Goal: Task Accomplishment & Management: Complete application form

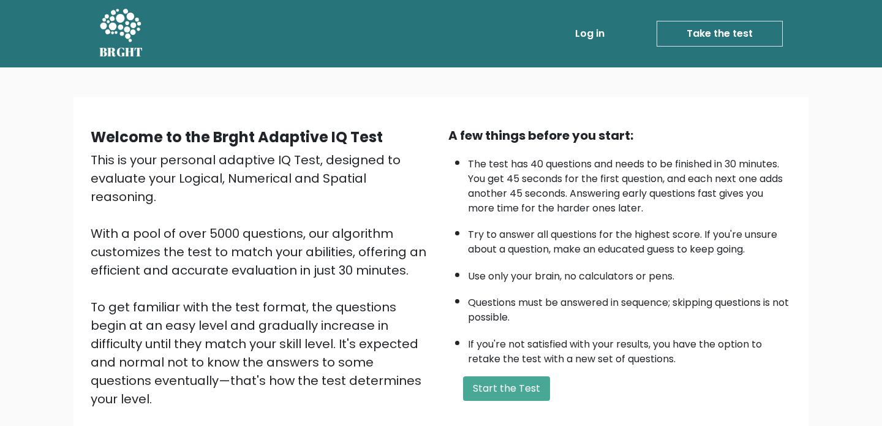
scroll to position [23, 0]
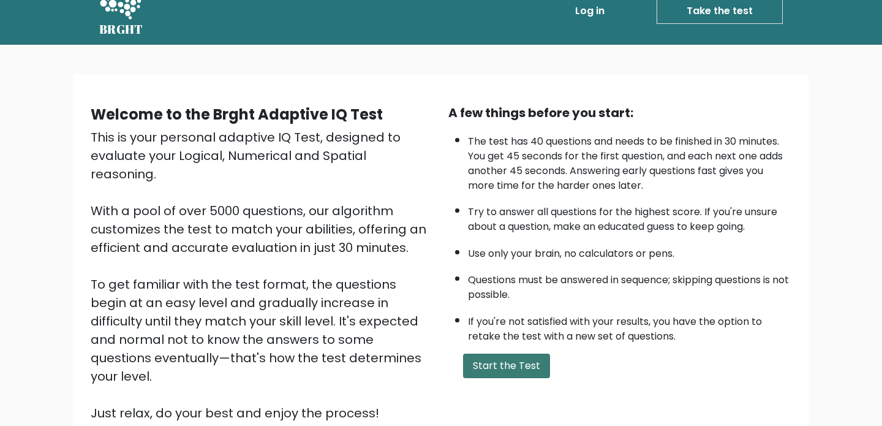
click at [527, 372] on button "Start the Test" at bounding box center [506, 365] width 87 height 24
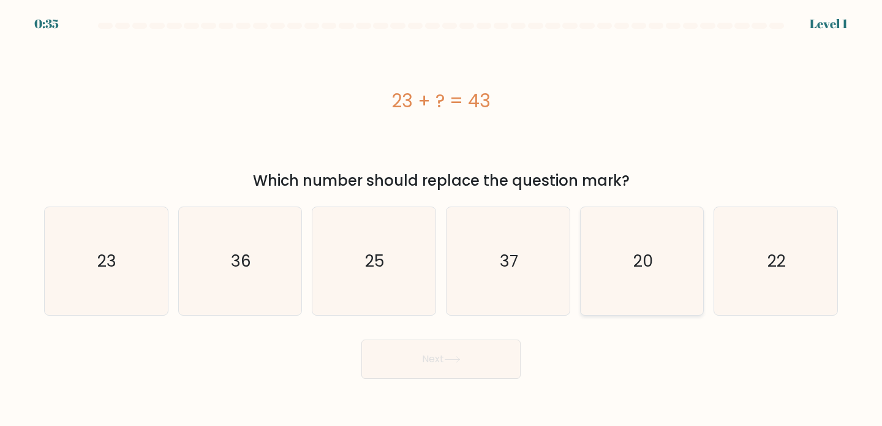
click at [658, 258] on icon "20" at bounding box center [642, 261] width 108 height 108
click at [441, 219] on input "e. 20" at bounding box center [441, 216] width 1 height 6
radio input "true"
click at [488, 350] on button "Next" at bounding box center [440, 358] width 159 height 39
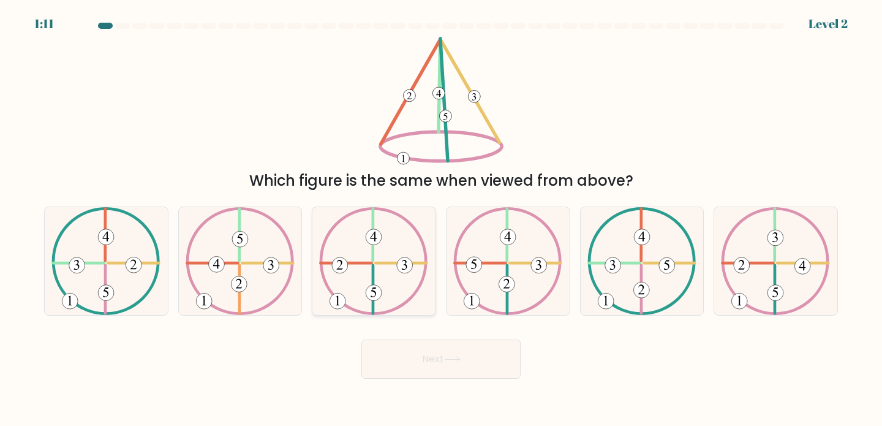
click at [372, 263] on 224 at bounding box center [346, 263] width 51 height 0
click at [441, 219] on input "c." at bounding box center [441, 216] width 1 height 6
radio input "true"
click at [430, 350] on button "Next" at bounding box center [440, 358] width 159 height 39
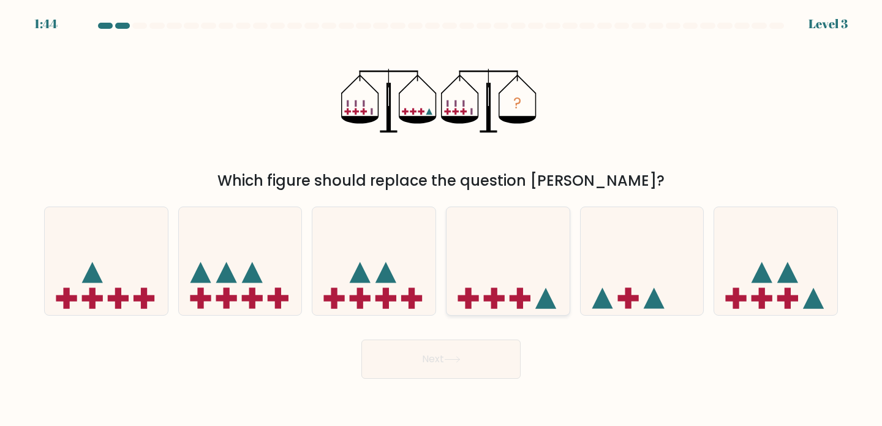
click at [512, 252] on icon at bounding box center [507, 261] width 123 height 102
click at [441, 219] on input "d." at bounding box center [441, 216] width 1 height 6
radio input "true"
click at [464, 346] on button "Next" at bounding box center [440, 358] width 159 height 39
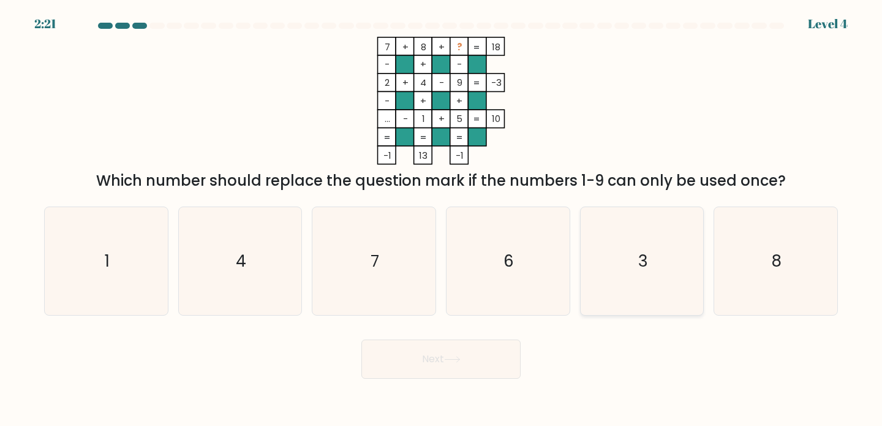
click at [638, 254] on text "3" at bounding box center [643, 260] width 10 height 23
click at [441, 219] on input "e. 3" at bounding box center [441, 216] width 1 height 6
radio input "true"
click at [465, 355] on button "Next" at bounding box center [440, 358] width 159 height 39
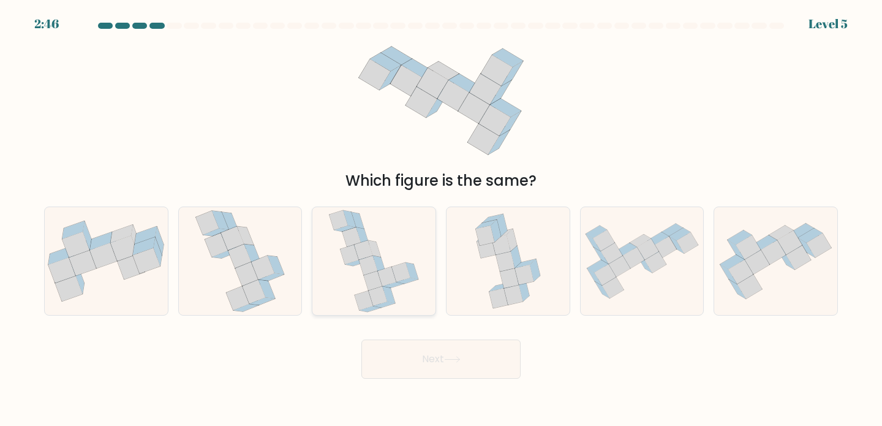
click at [379, 238] on icon at bounding box center [373, 261] width 91 height 108
click at [441, 219] on input "c." at bounding box center [441, 216] width 1 height 6
radio input "true"
click at [426, 352] on button "Next" at bounding box center [440, 358] width 159 height 39
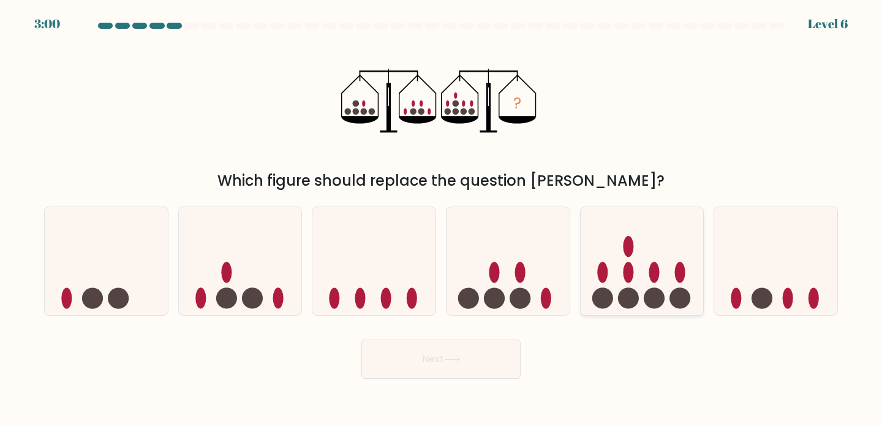
click at [634, 262] on icon at bounding box center [641, 261] width 123 height 102
click at [441, 219] on input "e." at bounding box center [441, 216] width 1 height 6
radio input "true"
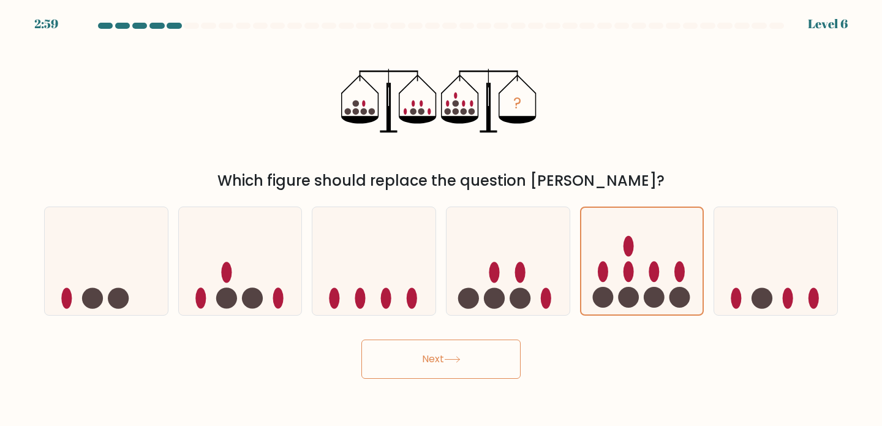
click at [465, 357] on button "Next" at bounding box center [440, 358] width 159 height 39
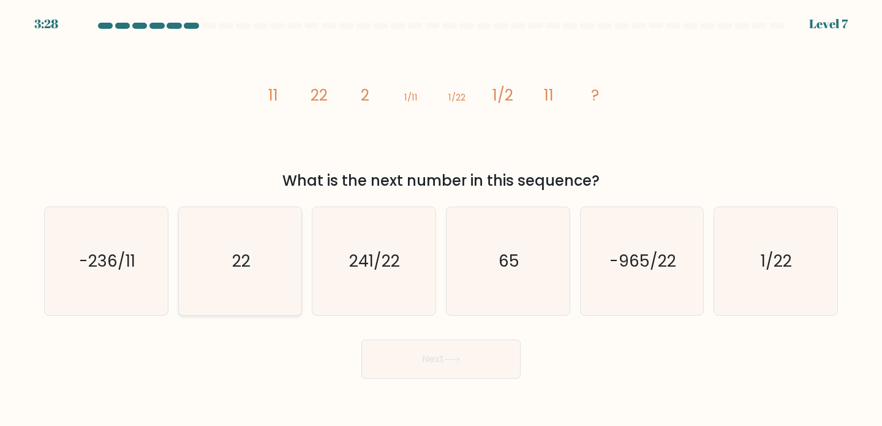
click at [215, 272] on icon "22" at bounding box center [240, 261] width 108 height 108
click at [441, 219] on input "b. 22" at bounding box center [441, 216] width 1 height 6
radio input "true"
click at [428, 362] on button "Next" at bounding box center [440, 358] width 159 height 39
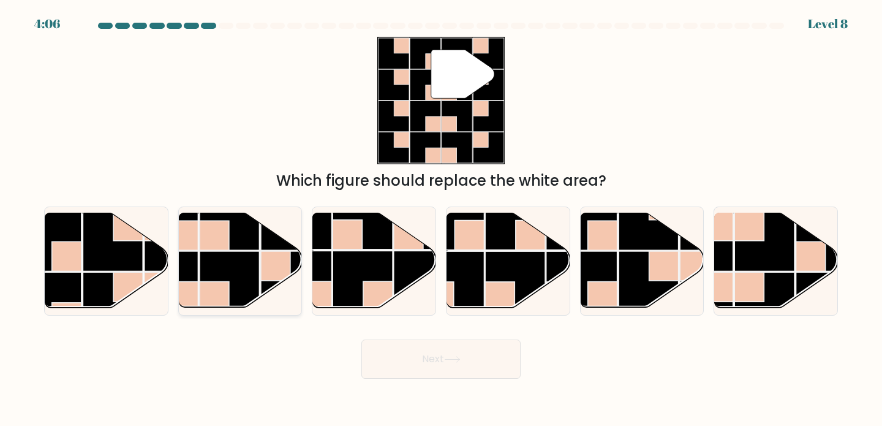
click at [249, 246] on rect at bounding box center [230, 220] width 60 height 60
click at [441, 219] on input "b." at bounding box center [441, 216] width 1 height 6
radio input "true"
click at [399, 353] on button "Next" at bounding box center [440, 358] width 159 height 39
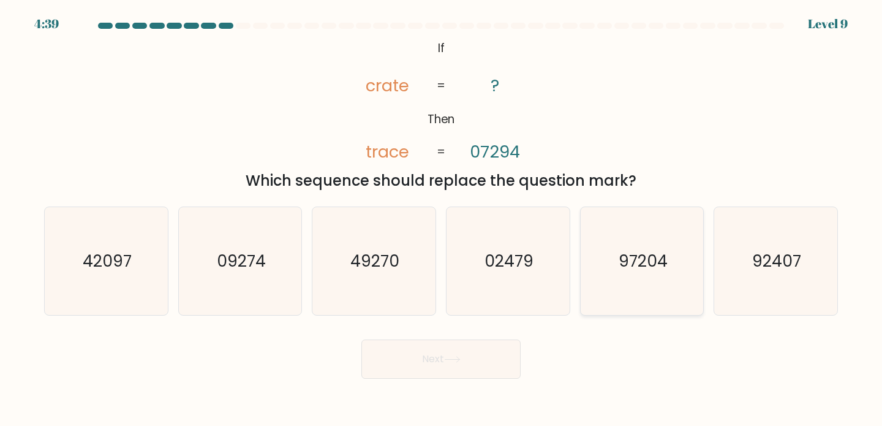
click at [616, 297] on icon "97204" at bounding box center [642, 261] width 108 height 108
click at [441, 219] on input "e. 97204" at bounding box center [441, 216] width 1 height 6
radio input "true"
click at [499, 336] on div "Next" at bounding box center [441, 354] width 808 height 48
click at [465, 366] on button "Next" at bounding box center [440, 358] width 159 height 39
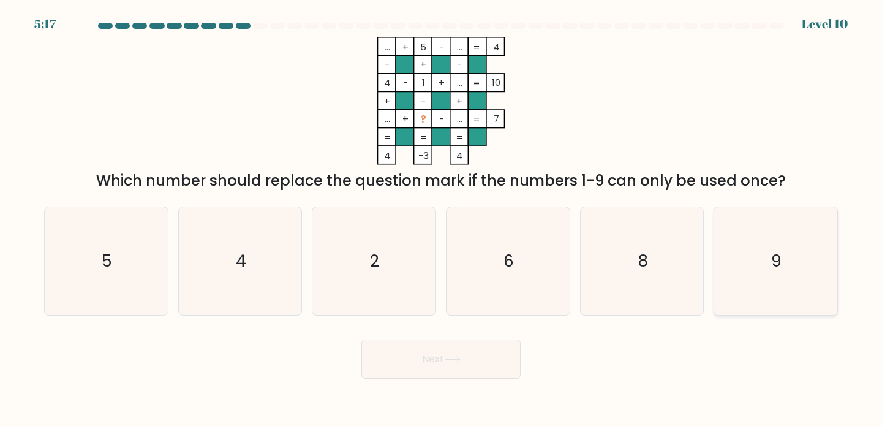
click at [774, 289] on icon "9" at bounding box center [775, 261] width 108 height 108
click at [441, 219] on input "f. 9" at bounding box center [441, 216] width 1 height 6
radio input "true"
click at [467, 365] on button "Next" at bounding box center [440, 358] width 159 height 39
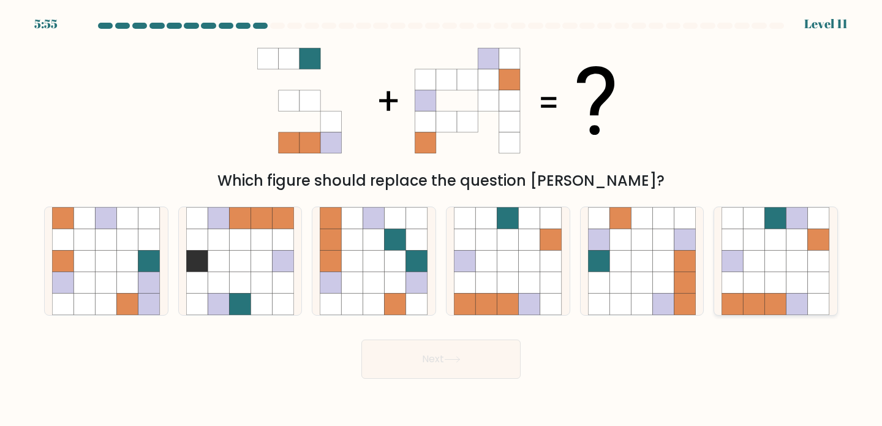
click at [789, 248] on icon at bounding box center [796, 238] width 21 height 21
click at [441, 219] on input "f." at bounding box center [441, 216] width 1 height 6
radio input "true"
click at [476, 366] on button "Next" at bounding box center [440, 358] width 159 height 39
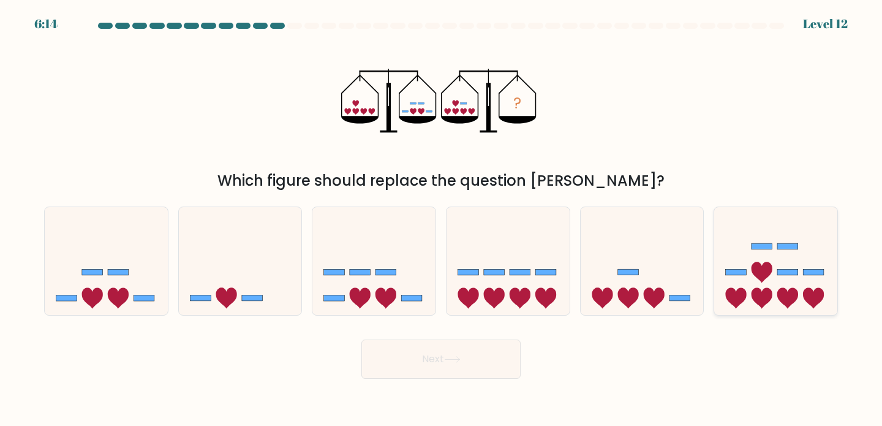
click at [777, 293] on icon at bounding box center [787, 297] width 21 height 21
click at [441, 219] on input "f." at bounding box center [441, 216] width 1 height 6
radio input "true"
click at [428, 363] on button "Next" at bounding box center [440, 358] width 159 height 39
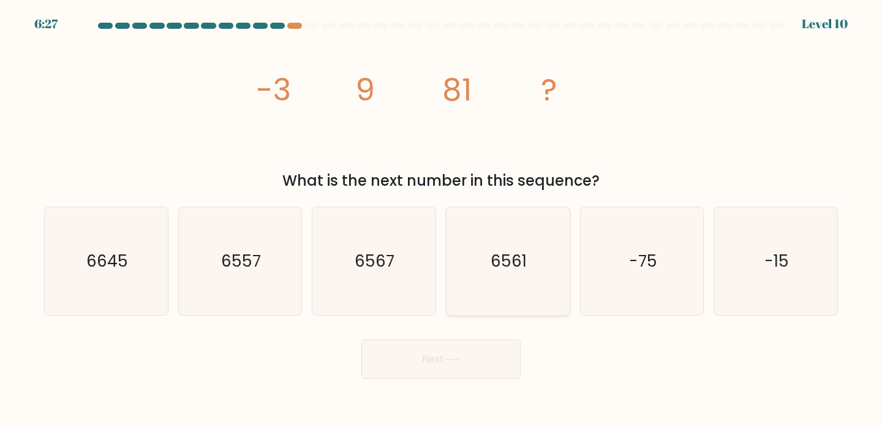
click at [521, 272] on icon "6561" at bounding box center [508, 261] width 108 height 108
click at [441, 219] on input "d. 6561" at bounding box center [441, 216] width 1 height 6
radio input "true"
click at [440, 361] on button "Next" at bounding box center [440, 358] width 159 height 39
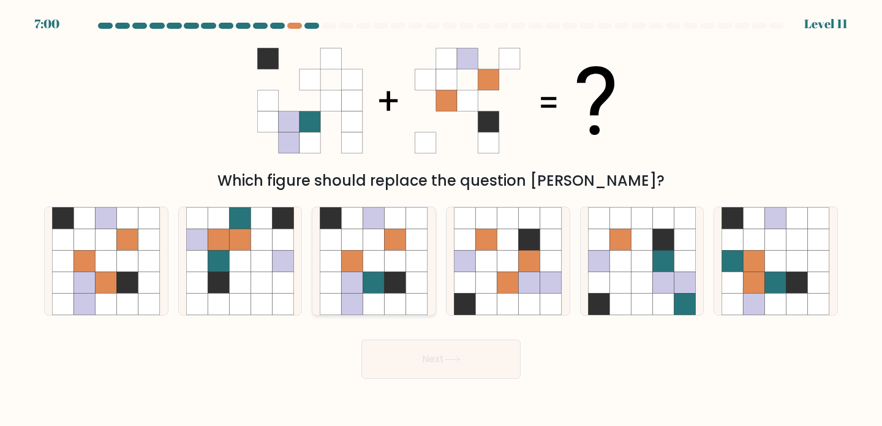
click at [377, 234] on icon at bounding box center [373, 238] width 21 height 21
click at [441, 219] on input "c." at bounding box center [441, 216] width 1 height 6
radio input "true"
click at [411, 347] on button "Next" at bounding box center [440, 358] width 159 height 39
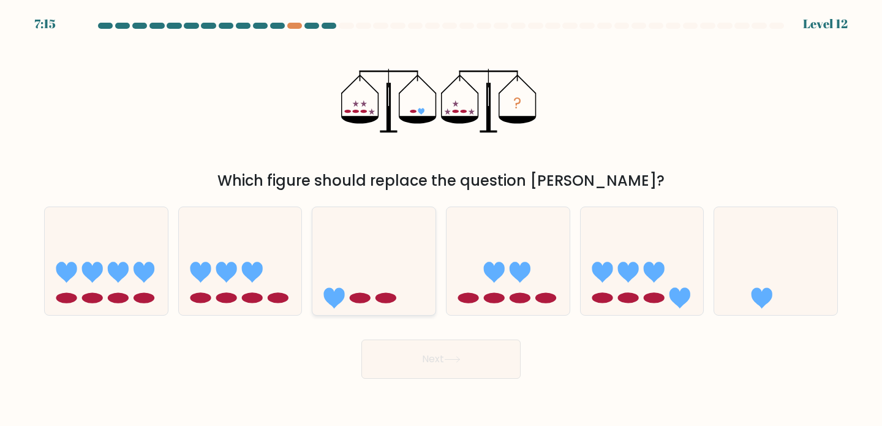
click at [395, 236] on icon at bounding box center [373, 261] width 123 height 102
click at [441, 219] on input "c." at bounding box center [441, 216] width 1 height 6
radio input "true"
click at [426, 366] on button "Next" at bounding box center [440, 358] width 159 height 39
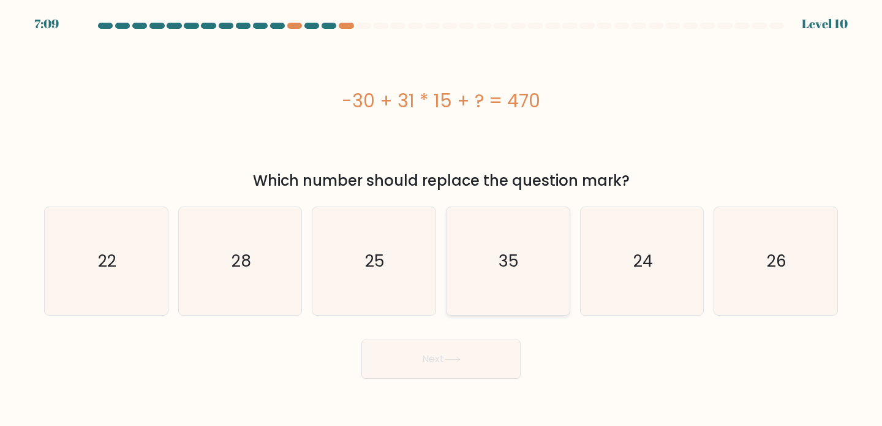
click at [485, 230] on icon "35" at bounding box center [508, 261] width 108 height 108
click at [441, 219] on input "d. 35" at bounding box center [441, 216] width 1 height 6
radio input "true"
click at [460, 354] on button "Next" at bounding box center [440, 358] width 159 height 39
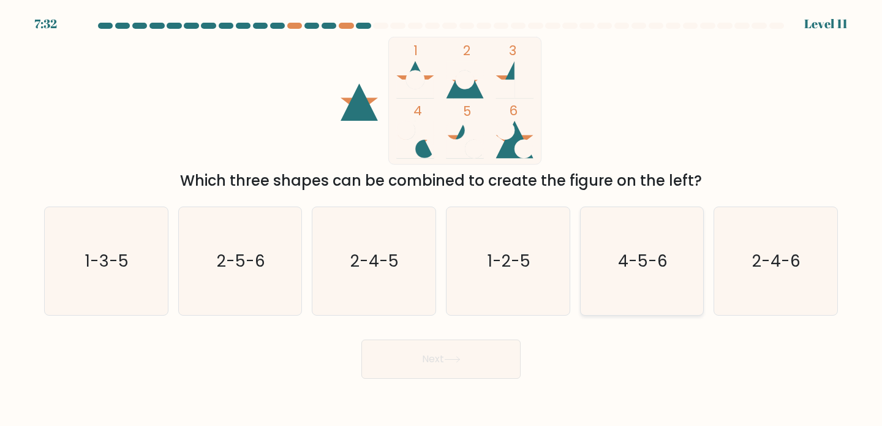
click at [645, 268] on text "4-5-6" at bounding box center [643, 260] width 50 height 23
click at [441, 219] on input "e. 4-5-6" at bounding box center [441, 216] width 1 height 6
radio input "true"
click at [468, 356] on button "Next" at bounding box center [440, 358] width 159 height 39
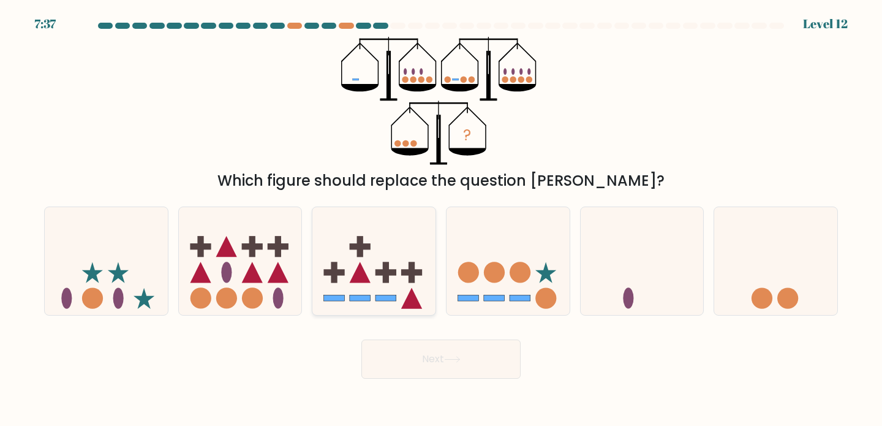
click at [373, 257] on icon at bounding box center [373, 261] width 123 height 102
click at [441, 219] on input "c." at bounding box center [441, 216] width 1 height 6
radio input "true"
click at [411, 361] on button "Next" at bounding box center [440, 358] width 159 height 39
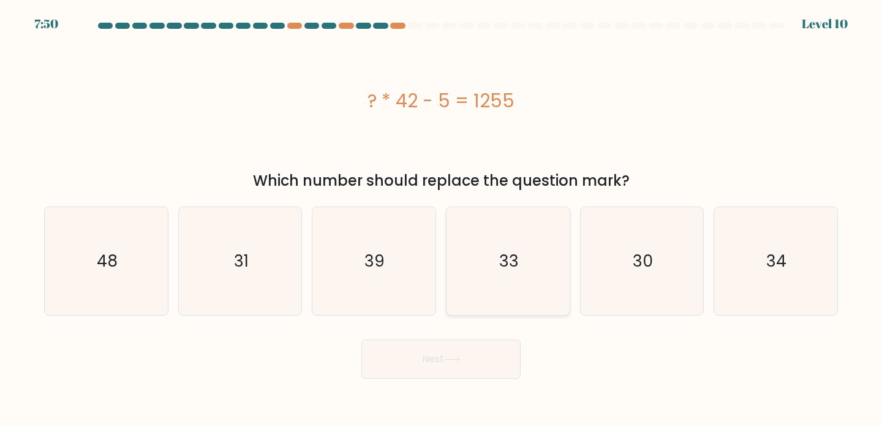
click at [503, 260] on text "33" at bounding box center [509, 260] width 20 height 23
click at [441, 219] on input "d. 33" at bounding box center [441, 216] width 1 height 6
radio input "true"
click at [454, 347] on button "Next" at bounding box center [440, 358] width 159 height 39
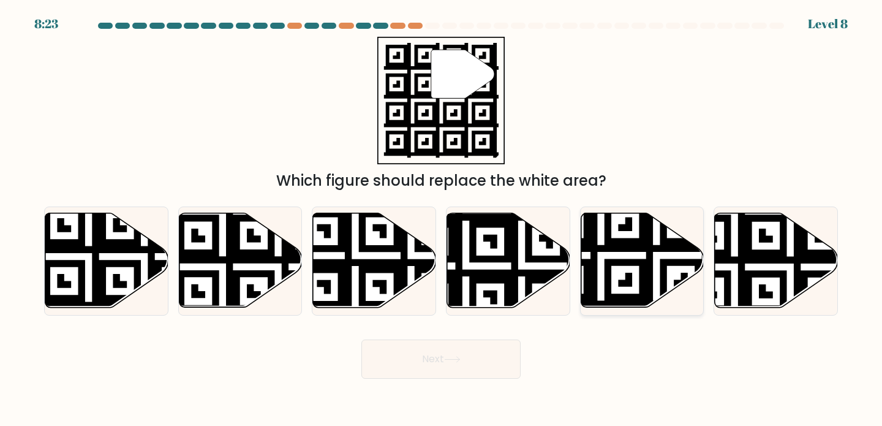
click at [621, 255] on icon at bounding box center [641, 260] width 123 height 94
click at [441, 219] on input "e." at bounding box center [441, 216] width 1 height 6
radio input "true"
click at [454, 367] on button "Next" at bounding box center [440, 358] width 159 height 39
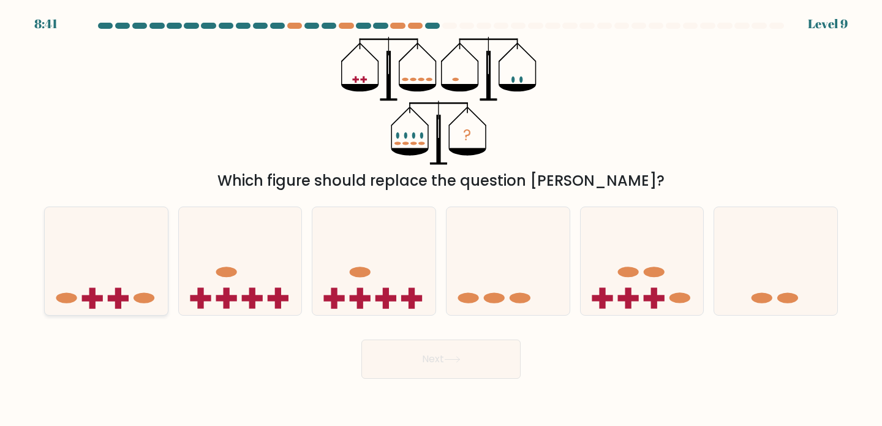
click at [103, 265] on icon at bounding box center [106, 261] width 123 height 102
click at [441, 219] on input "a." at bounding box center [441, 216] width 1 height 6
radio input "true"
click at [407, 374] on button "Next" at bounding box center [440, 358] width 159 height 39
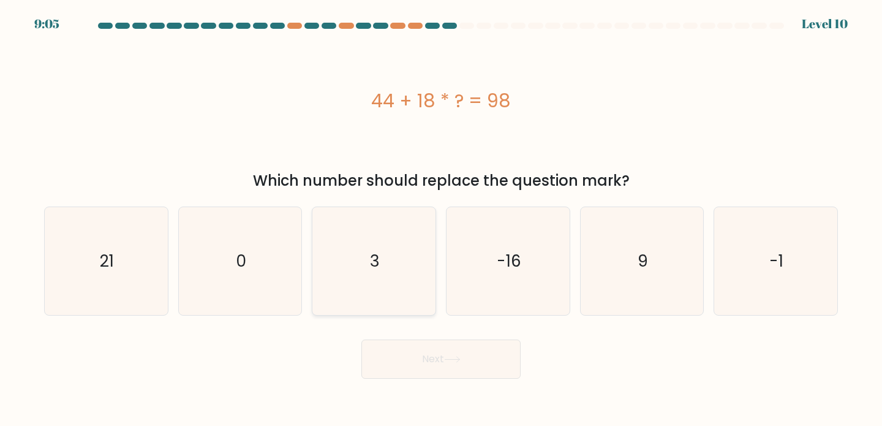
click at [395, 263] on icon "3" at bounding box center [374, 261] width 108 height 108
click at [441, 219] on input "c. 3" at bounding box center [441, 216] width 1 height 6
radio input "true"
click at [435, 370] on button "Next" at bounding box center [440, 358] width 159 height 39
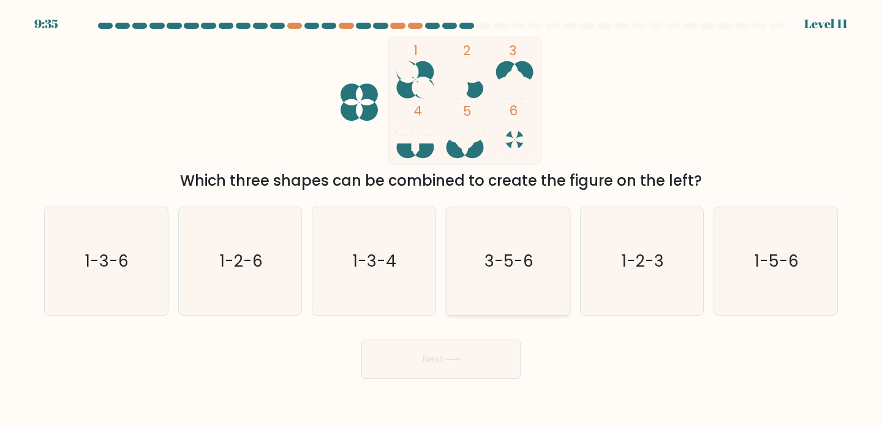
click at [520, 266] on text "3-5-6" at bounding box center [508, 260] width 49 height 23
click at [441, 219] on input "d. 3-5-6" at bounding box center [441, 216] width 1 height 6
radio input "true"
click at [457, 358] on icon at bounding box center [452, 359] width 17 height 7
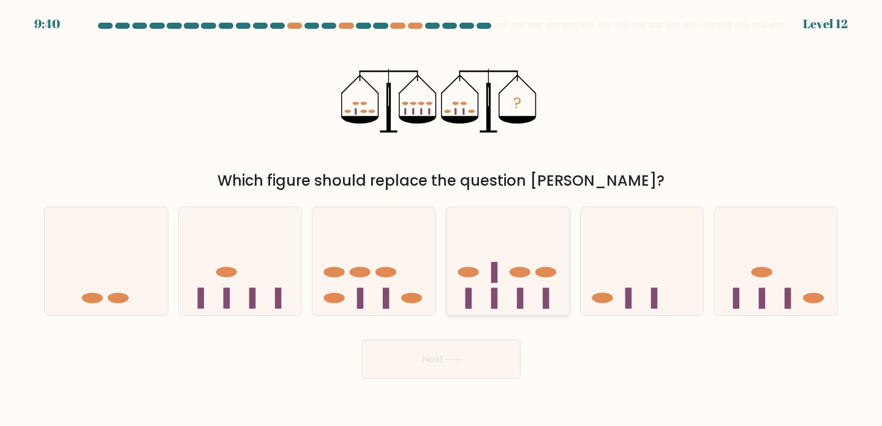
click at [501, 272] on icon at bounding box center [507, 261] width 123 height 102
click at [441, 219] on input "d." at bounding box center [441, 216] width 1 height 6
radio input "true"
click at [459, 358] on icon at bounding box center [452, 359] width 15 height 6
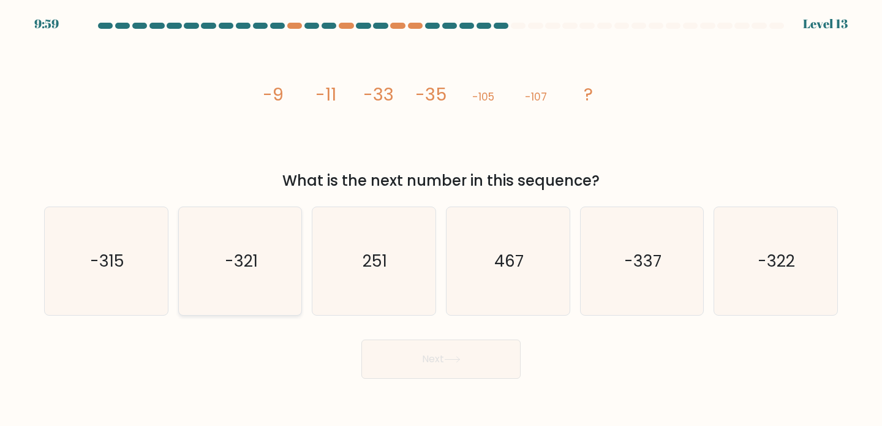
click at [228, 253] on text "-321" at bounding box center [241, 260] width 33 height 23
click at [441, 219] on input "b. -321" at bounding box center [441, 216] width 1 height 6
radio input "true"
click at [394, 361] on button "Next" at bounding box center [440, 358] width 159 height 39
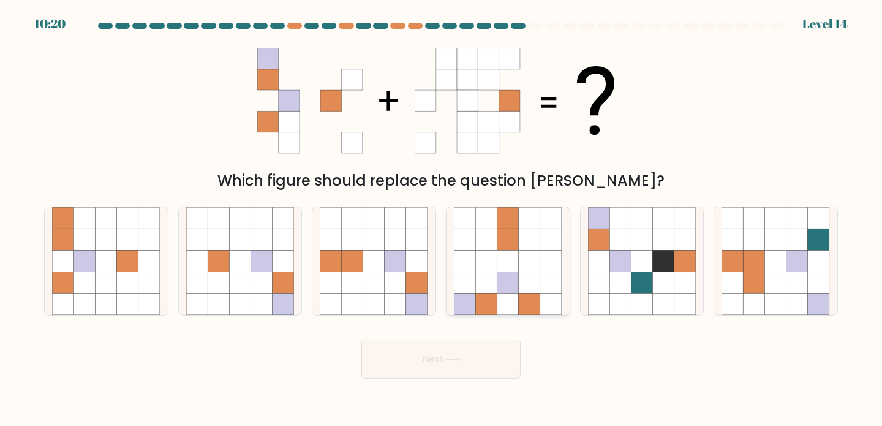
click at [492, 244] on icon at bounding box center [486, 238] width 21 height 21
click at [441, 219] on input "d." at bounding box center [441, 216] width 1 height 6
radio input "true"
click at [482, 348] on button "Next" at bounding box center [440, 358] width 159 height 39
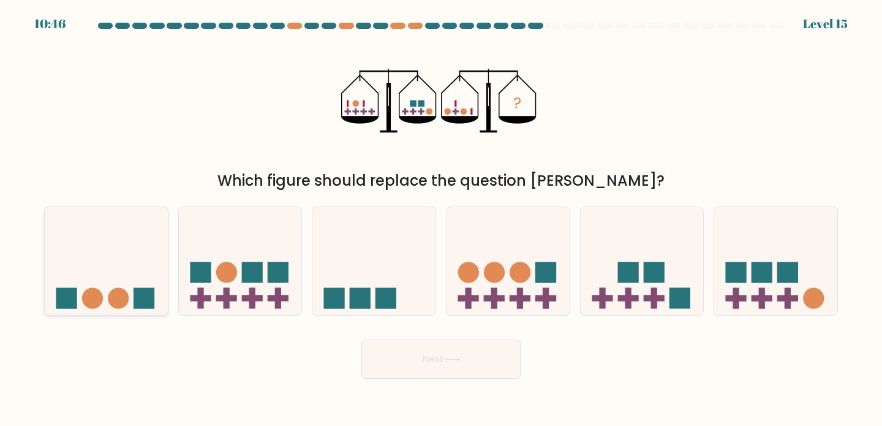
click at [131, 296] on icon at bounding box center [106, 261] width 123 height 102
click at [441, 219] on input "a." at bounding box center [441, 216] width 1 height 6
radio input "true"
click at [416, 348] on button "Next" at bounding box center [440, 358] width 159 height 39
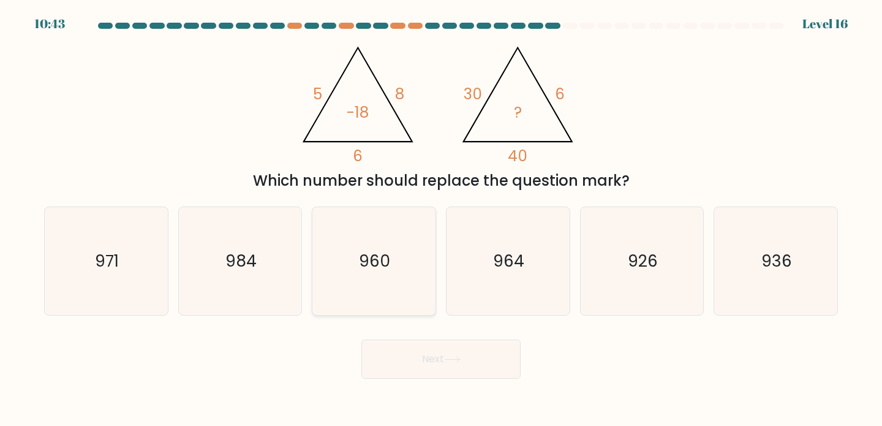
click at [385, 249] on text "960" at bounding box center [374, 260] width 31 height 23
click at [441, 219] on input "c. 960" at bounding box center [441, 216] width 1 height 6
radio input "true"
click at [429, 354] on button "Next" at bounding box center [440, 358] width 159 height 39
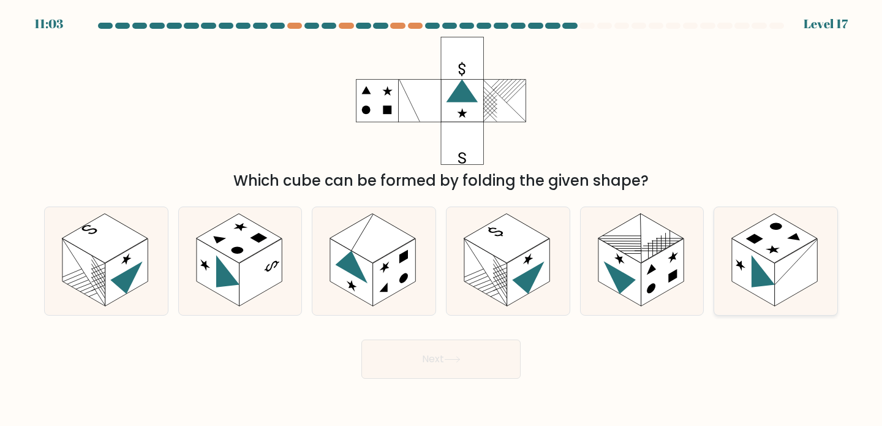
click at [789, 246] on rect at bounding box center [775, 238] width 86 height 50
click at [441, 219] on input "f." at bounding box center [441, 216] width 1 height 6
radio input "true"
click at [493, 362] on button "Next" at bounding box center [440, 358] width 159 height 39
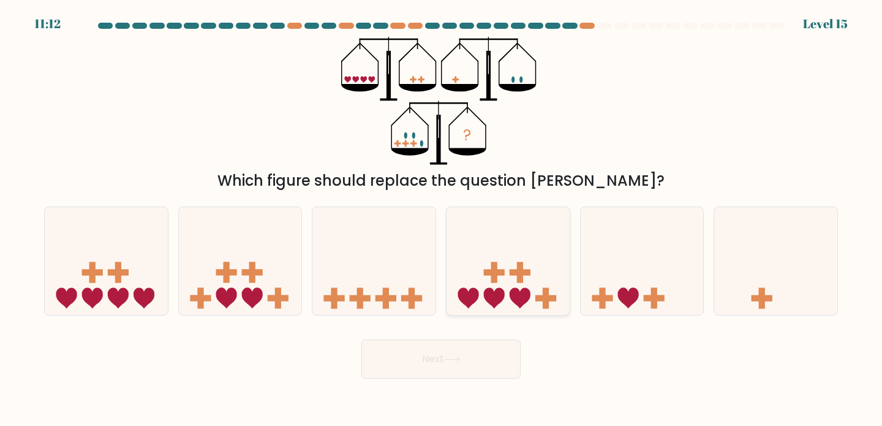
click at [531, 261] on icon at bounding box center [507, 261] width 123 height 102
click at [441, 219] on input "d." at bounding box center [441, 216] width 1 height 6
radio input "true"
click at [479, 350] on button "Next" at bounding box center [440, 358] width 159 height 39
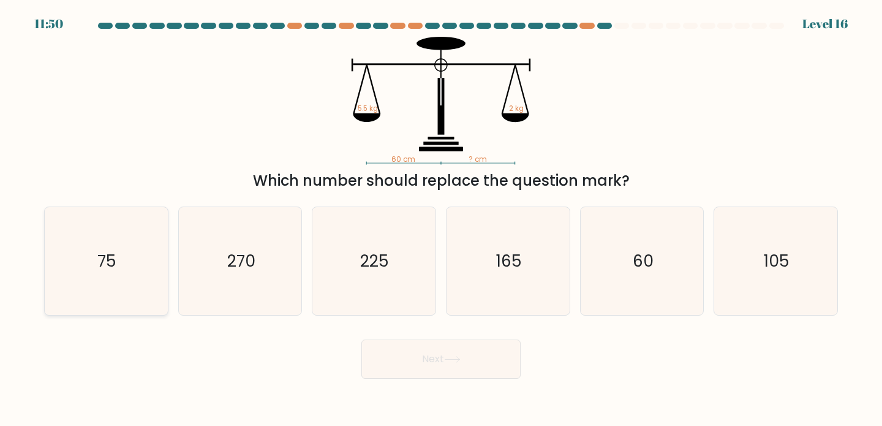
click at [137, 253] on icon "75" at bounding box center [106, 261] width 108 height 108
click at [441, 219] on input "a. 75" at bounding box center [441, 216] width 1 height 6
radio input "true"
click at [410, 375] on button "Next" at bounding box center [440, 358] width 159 height 39
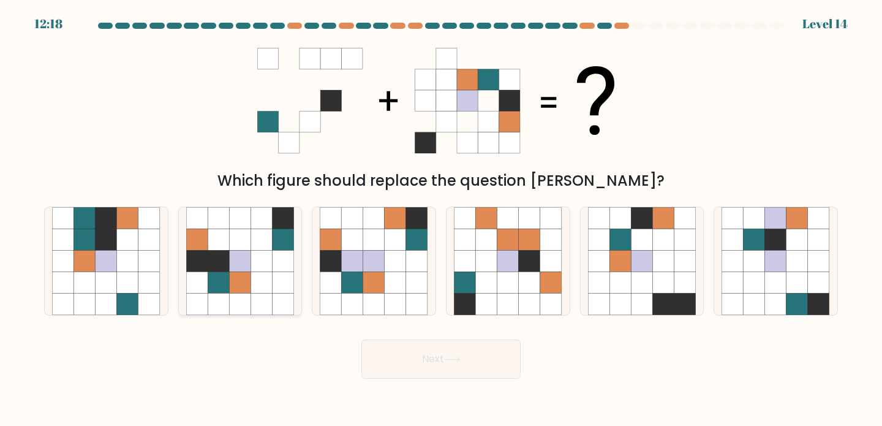
click at [261, 306] on icon at bounding box center [261, 303] width 21 height 21
click at [441, 219] on input "b." at bounding box center [441, 216] width 1 height 6
radio input "true"
click at [407, 363] on button "Next" at bounding box center [440, 358] width 159 height 39
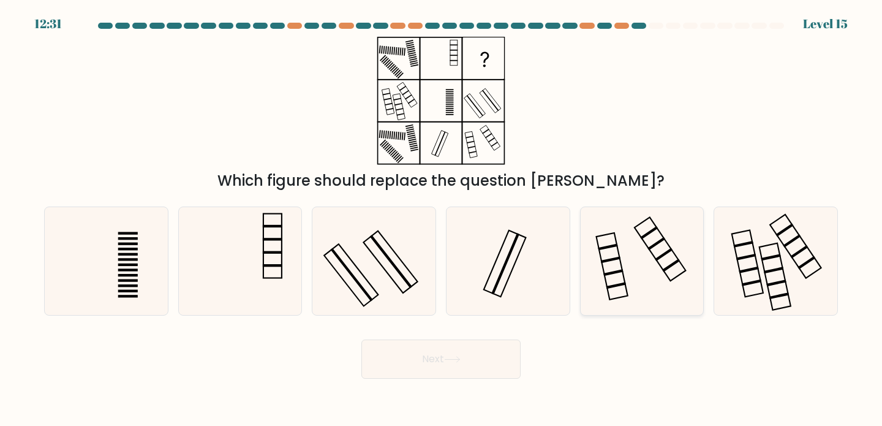
click at [628, 278] on icon at bounding box center [642, 261] width 108 height 108
click at [441, 219] on input "e." at bounding box center [441, 216] width 1 height 6
radio input "true"
click at [511, 354] on button "Next" at bounding box center [440, 358] width 159 height 39
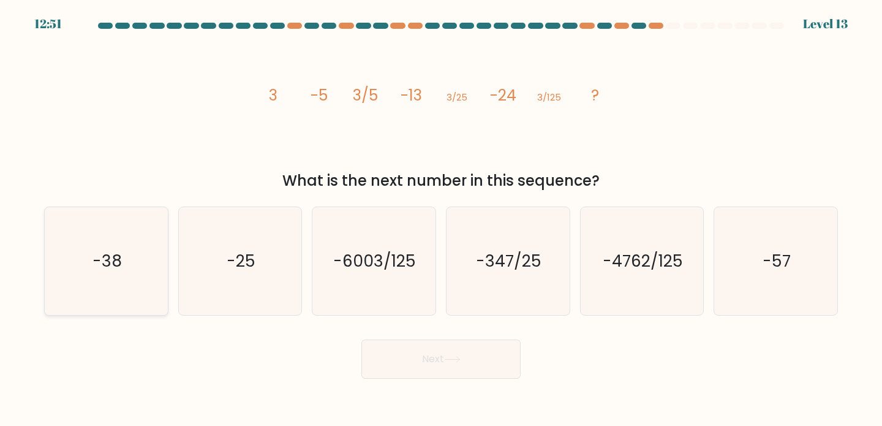
click at [133, 263] on icon "-38" at bounding box center [106, 261] width 108 height 108
click at [441, 219] on input "a. -38" at bounding box center [441, 216] width 1 height 6
radio input "true"
click at [398, 375] on button "Next" at bounding box center [440, 358] width 159 height 39
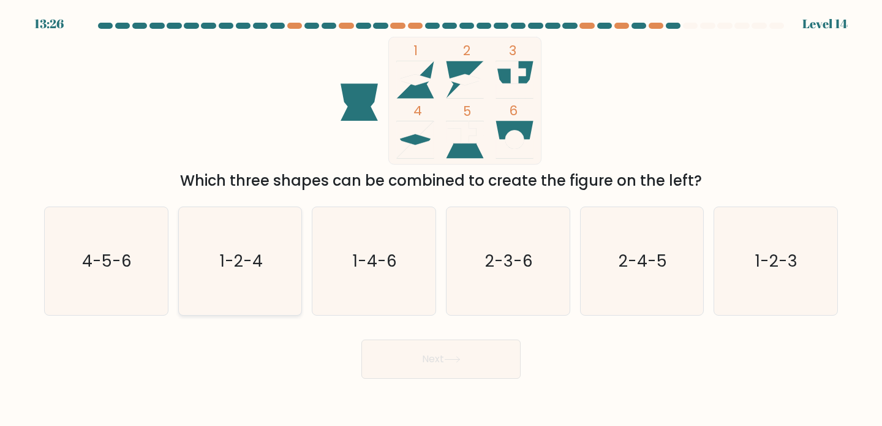
click at [286, 258] on icon "1-2-4" at bounding box center [240, 261] width 108 height 108
click at [441, 219] on input "b. 1-2-4" at bounding box center [441, 216] width 1 height 6
radio input "true"
click at [415, 348] on button "Next" at bounding box center [440, 358] width 159 height 39
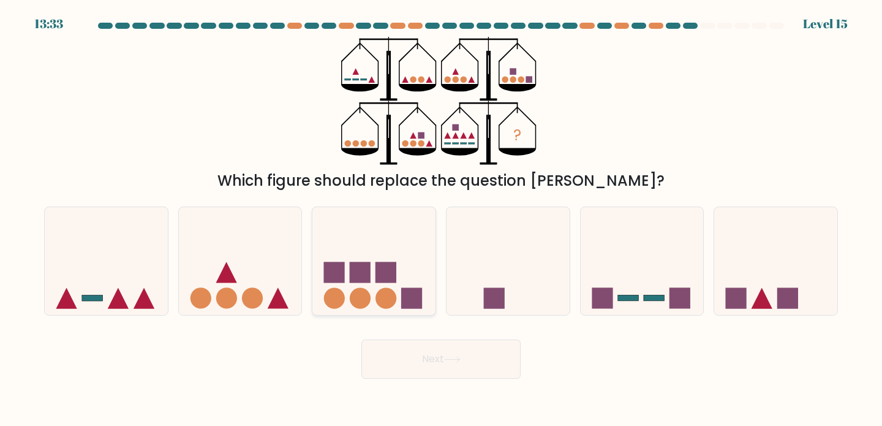
click at [389, 270] on rect at bounding box center [385, 271] width 21 height 21
click at [441, 219] on input "c." at bounding box center [441, 216] width 1 height 6
radio input "true"
click at [416, 362] on button "Next" at bounding box center [440, 358] width 159 height 39
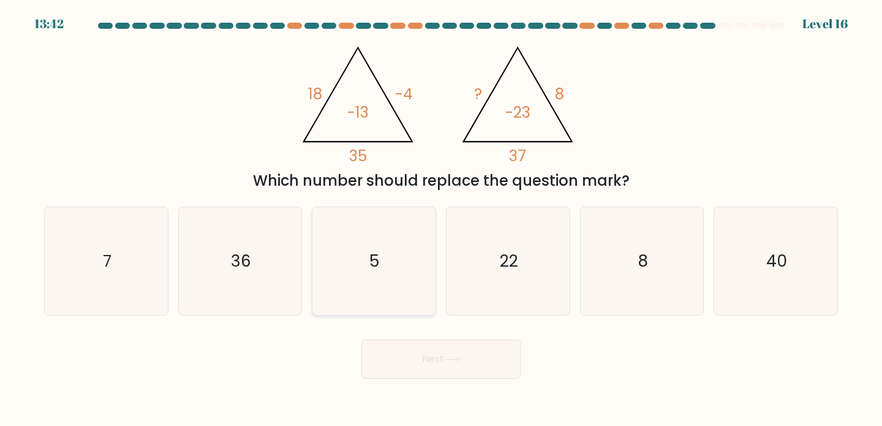
click at [380, 256] on text "5" at bounding box center [375, 260] width 10 height 23
click at [441, 219] on input "c. 5" at bounding box center [441, 216] width 1 height 6
radio input "true"
click at [466, 359] on button "Next" at bounding box center [440, 358] width 159 height 39
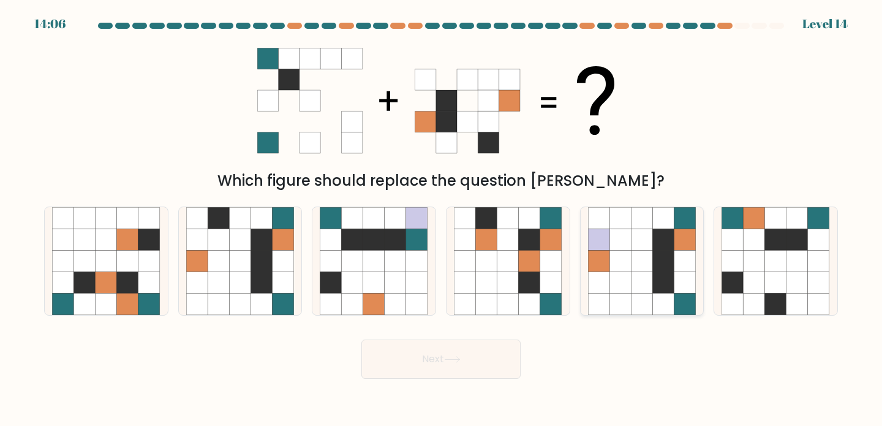
click at [669, 263] on icon at bounding box center [663, 260] width 21 height 21
click at [441, 219] on input "e." at bounding box center [441, 216] width 1 height 6
radio input "true"
click at [436, 381] on body "14:06 Level 14" at bounding box center [441, 213] width 882 height 426
click at [438, 356] on button "Next" at bounding box center [440, 358] width 159 height 39
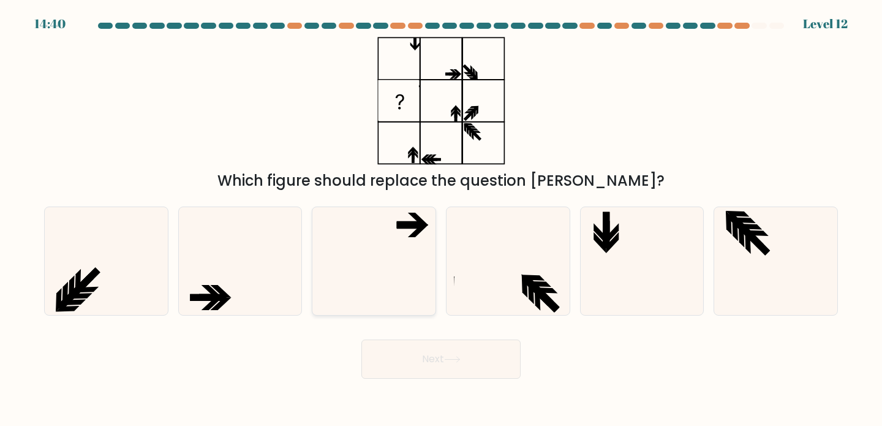
click at [403, 251] on icon at bounding box center [374, 261] width 108 height 108
click at [441, 219] on input "c." at bounding box center [441, 216] width 1 height 6
radio input "true"
click at [454, 356] on icon at bounding box center [452, 359] width 17 height 7
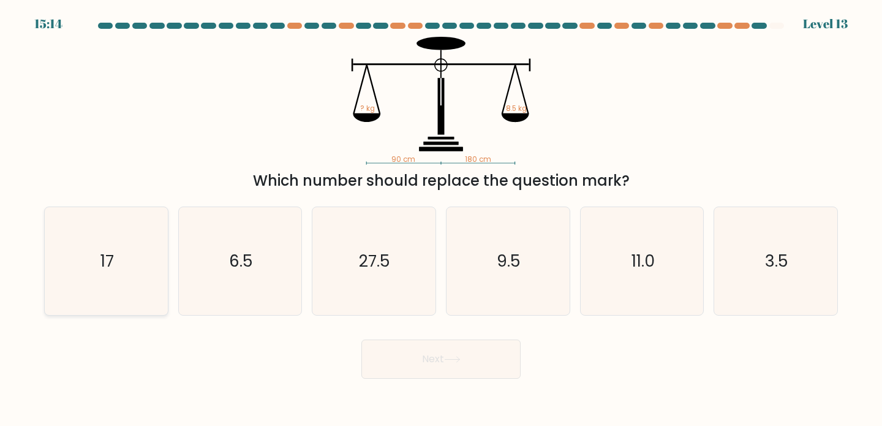
click at [100, 236] on icon "17" at bounding box center [106, 261] width 108 height 108
click at [441, 219] on input "a. 17" at bounding box center [441, 216] width 1 height 6
radio input "true"
click at [424, 368] on button "Next" at bounding box center [440, 358] width 159 height 39
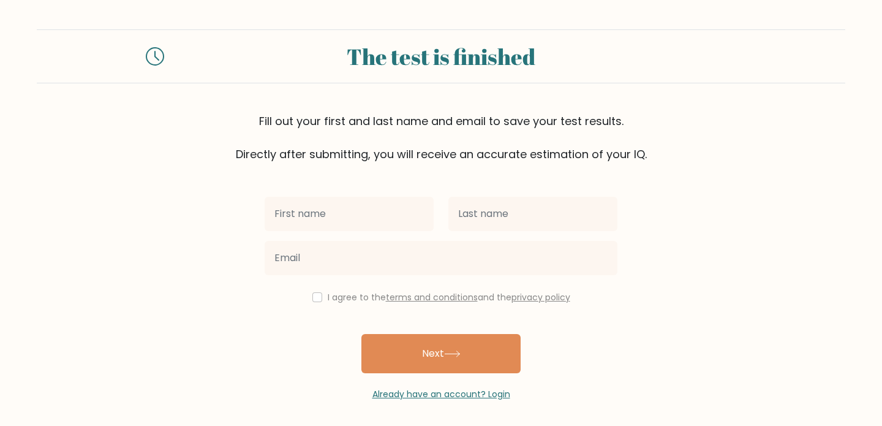
click at [348, 218] on input "text" at bounding box center [349, 214] width 169 height 34
type input "Joost"
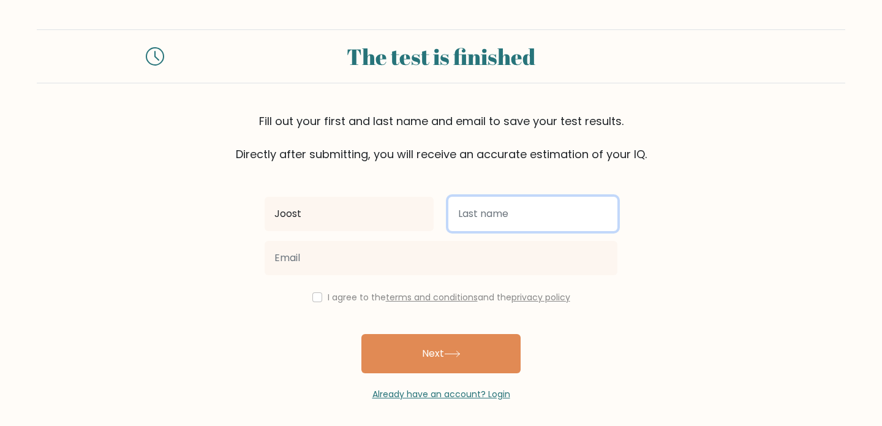
click at [473, 206] on input "text" at bounding box center [532, 214] width 169 height 34
type input "van der Veen"
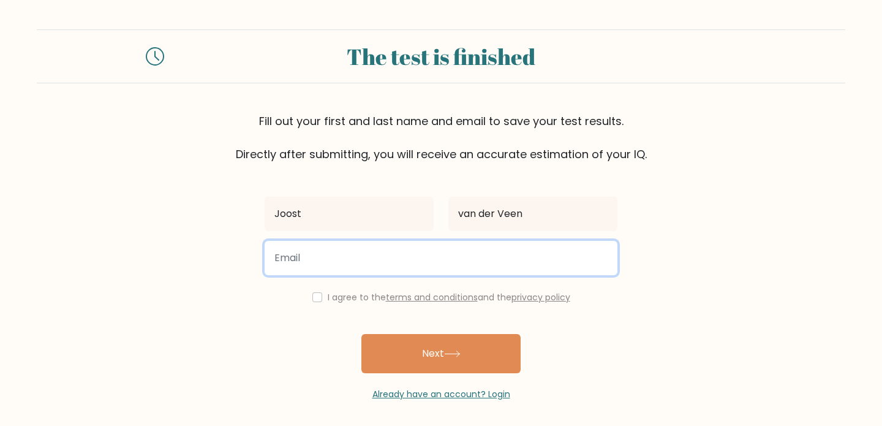
click at [396, 249] on input "email" at bounding box center [441, 258] width 353 height 34
type input "[EMAIL_ADDRESS][DOMAIN_NAME]"
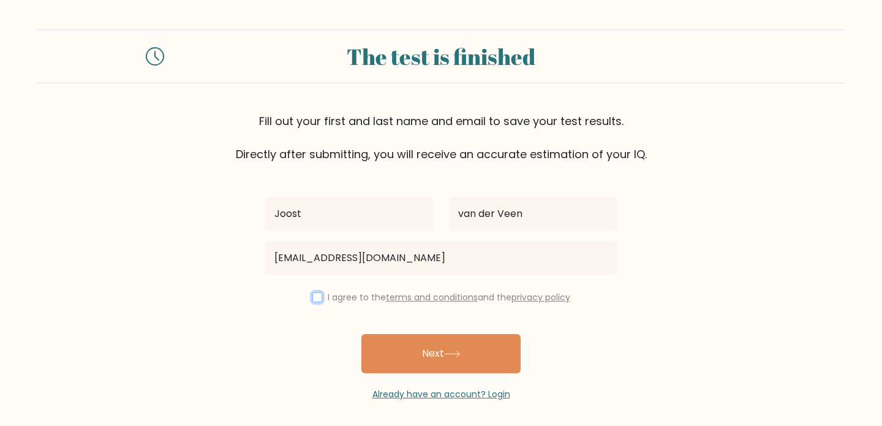
click at [312, 295] on input "checkbox" at bounding box center [317, 297] width 10 height 10
checkbox input "true"
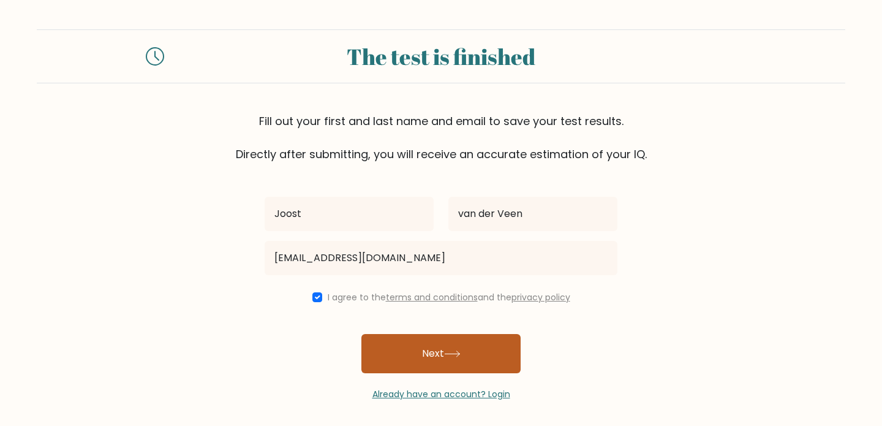
click at [449, 355] on icon at bounding box center [452, 353] width 17 height 7
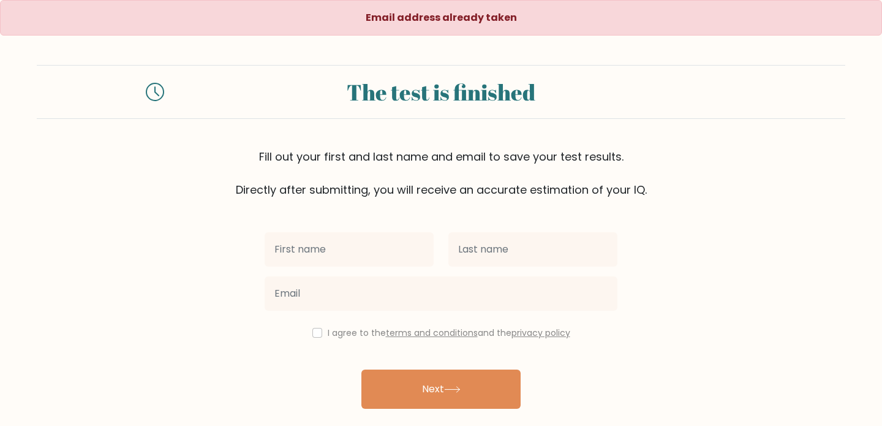
scroll to position [40, 0]
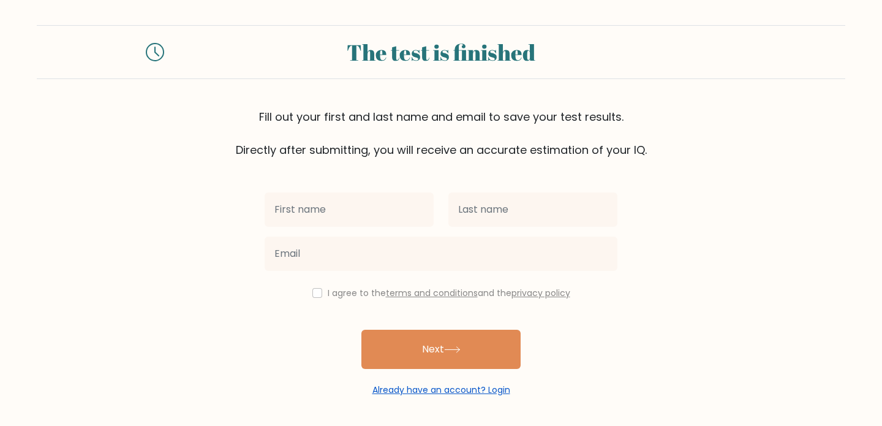
click at [436, 391] on link "Already have an account? Login" at bounding box center [441, 389] width 138 height 12
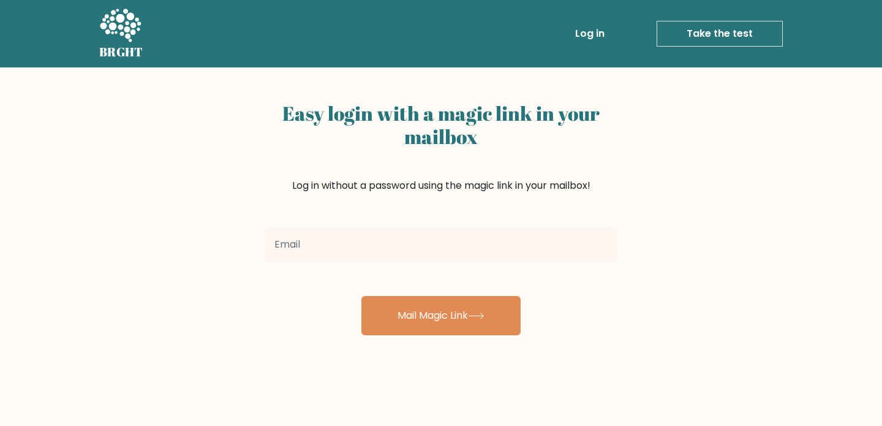
click at [376, 214] on div "Easy login with a magic link in your mailbox Log in without a password using th…" at bounding box center [441, 160] width 353 height 126
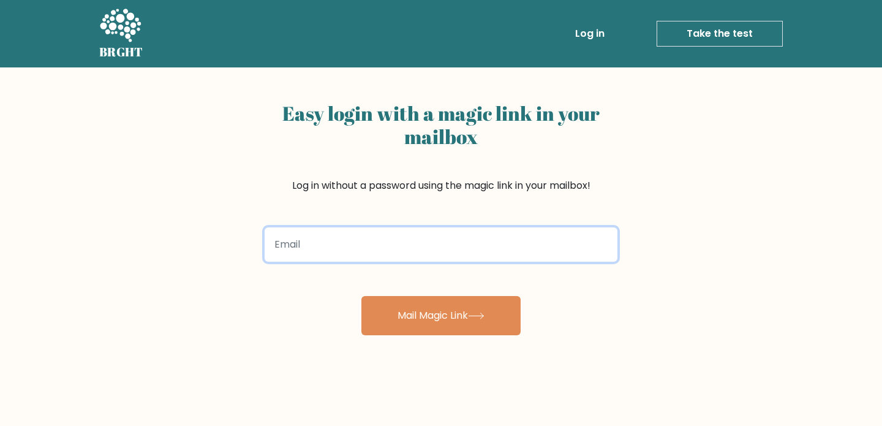
click at [348, 238] on input "email" at bounding box center [441, 244] width 353 height 34
type input "[EMAIL_ADDRESS][DOMAIN_NAME]"
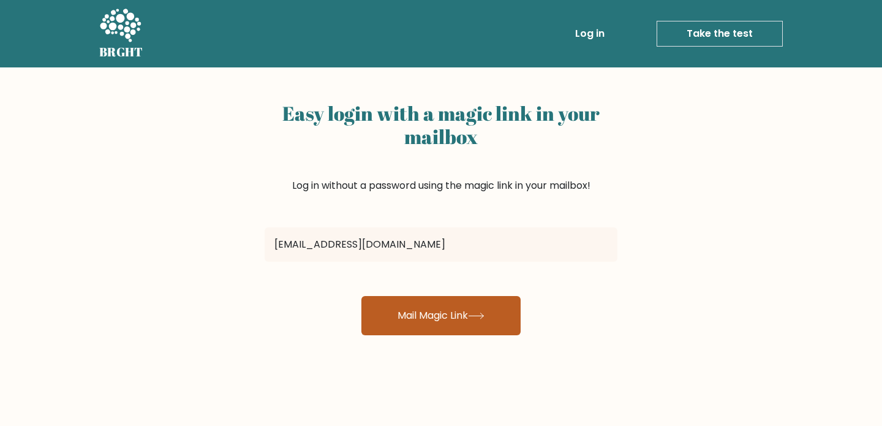
click at [430, 317] on button "Mail Magic Link" at bounding box center [440, 315] width 159 height 39
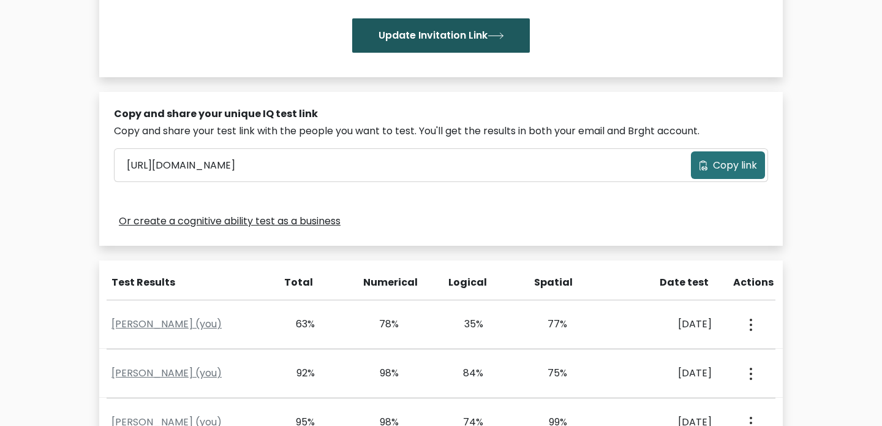
scroll to position [304, 0]
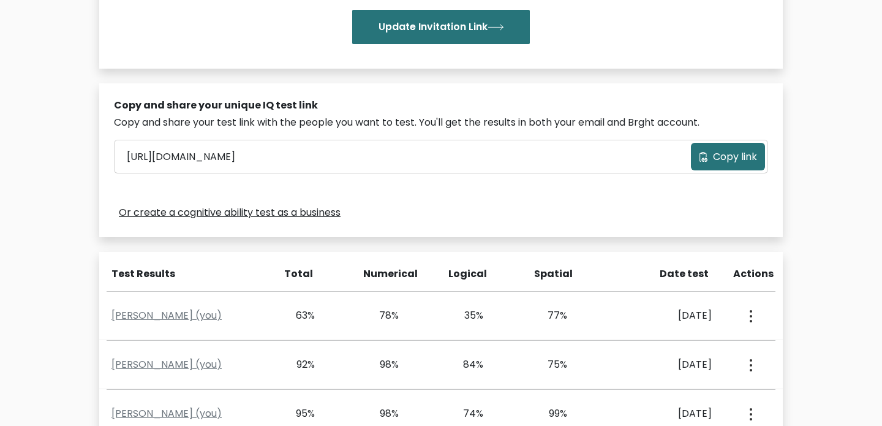
click at [301, 217] on link "Or create a cognitive ability test as a business" at bounding box center [230, 212] width 222 height 15
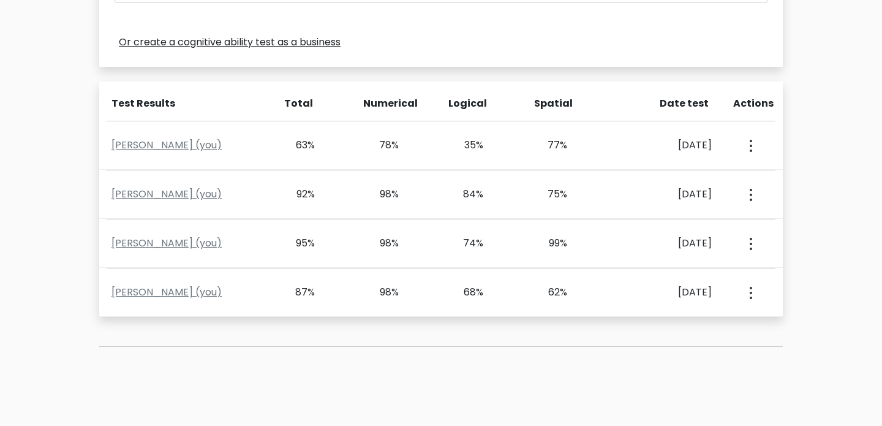
scroll to position [475, 0]
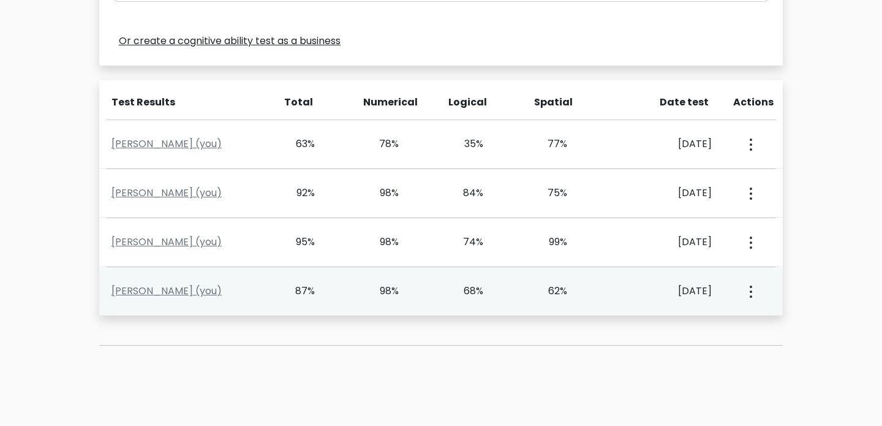
click at [166, 280] on div "Joost Van der Veen (you) 87% 98% 68% 62% Oct. 4, 2025 View Profile" at bounding box center [440, 291] width 683 height 48
click at [165, 285] on link "Joost Van der Veen (you)" at bounding box center [166, 290] width 110 height 14
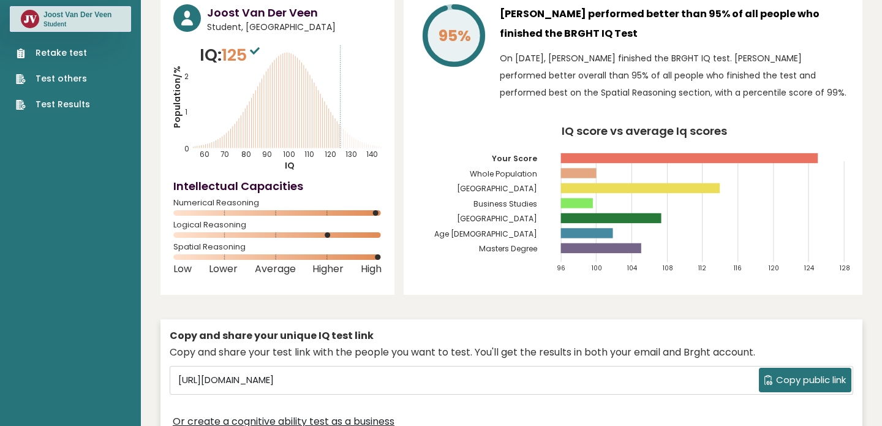
scroll to position [24, 0]
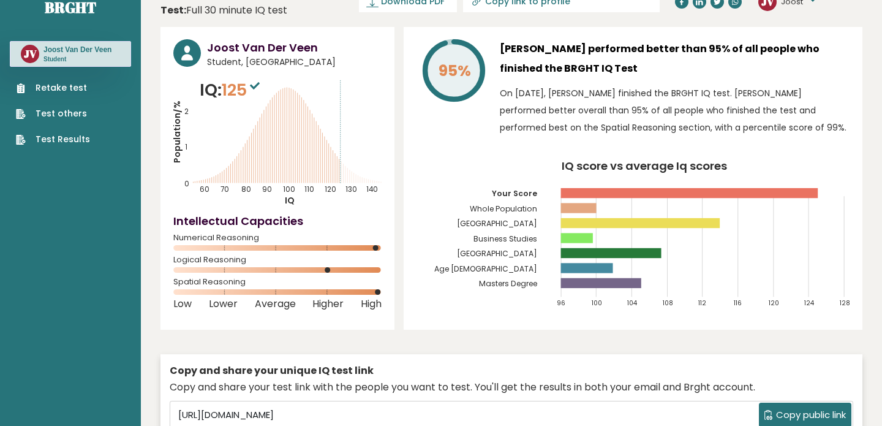
click at [68, 84] on link "Retake test" at bounding box center [53, 87] width 74 height 13
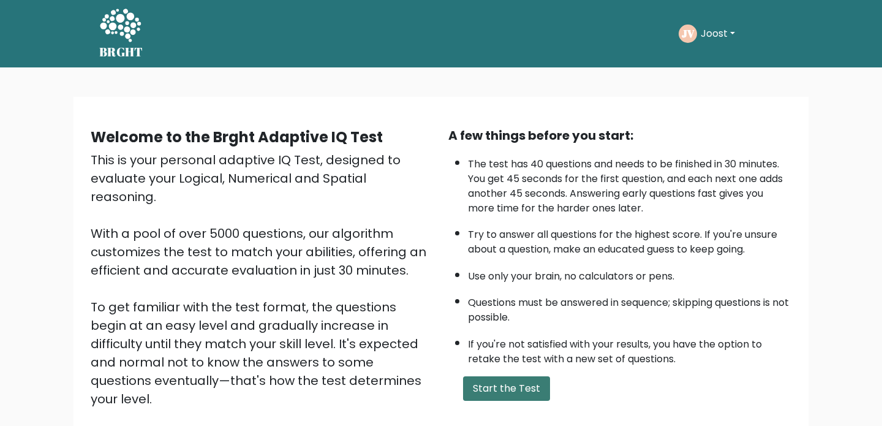
click at [513, 385] on button "Start the Test" at bounding box center [506, 388] width 87 height 24
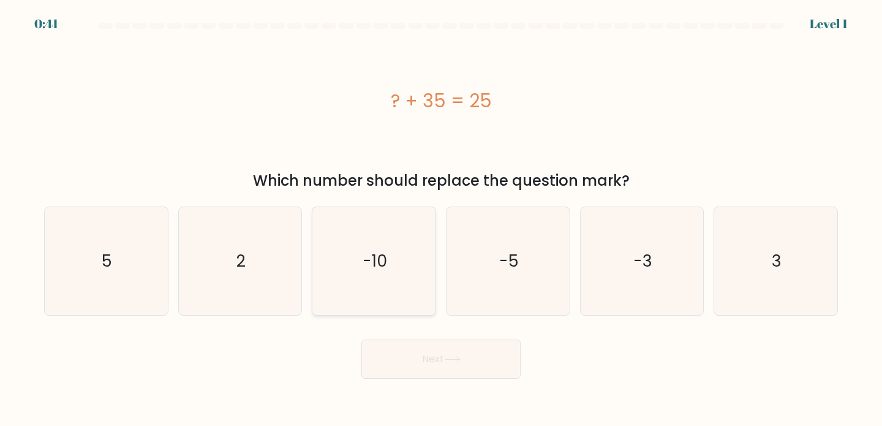
click at [375, 258] on text "-10" at bounding box center [374, 260] width 24 height 23
click at [441, 219] on input "c. -10" at bounding box center [441, 216] width 1 height 6
radio input "true"
click at [411, 356] on button "Next" at bounding box center [440, 358] width 159 height 39
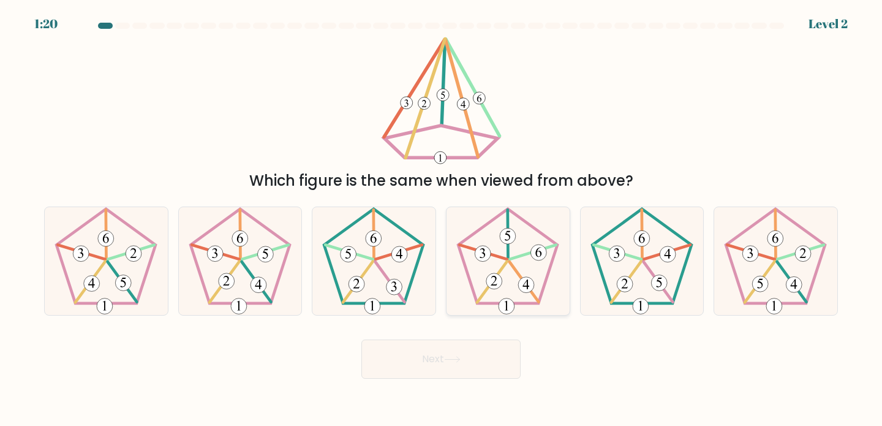
click at [528, 246] on icon at bounding box center [508, 261] width 108 height 108
click at [441, 219] on input "d." at bounding box center [441, 216] width 1 height 6
radio input "true"
click at [486, 353] on button "Next" at bounding box center [440, 358] width 159 height 39
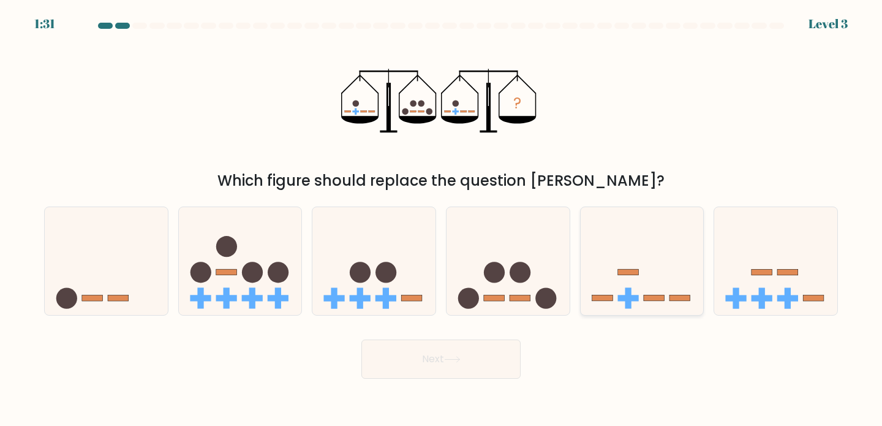
click at [653, 272] on icon at bounding box center [641, 261] width 123 height 102
click at [441, 219] on input "e." at bounding box center [441, 216] width 1 height 6
radio input "true"
click at [494, 359] on button "Next" at bounding box center [440, 358] width 159 height 39
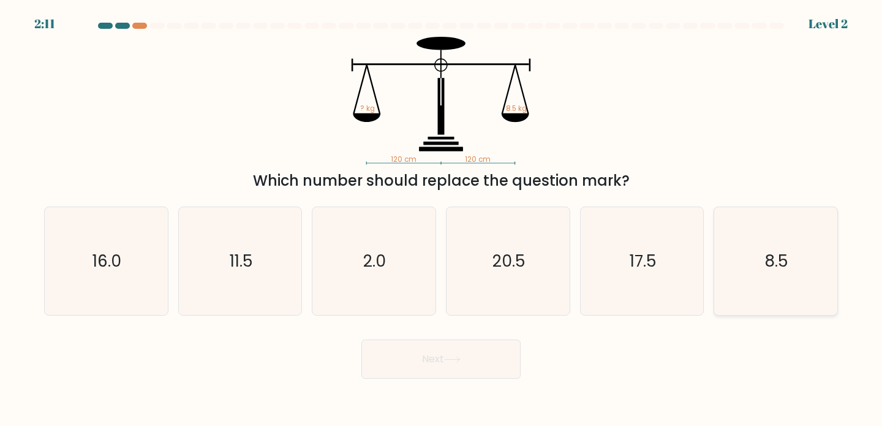
click at [775, 272] on icon "8.5" at bounding box center [775, 261] width 108 height 108
click at [441, 219] on input "f. 8.5" at bounding box center [441, 216] width 1 height 6
radio input "true"
click at [481, 349] on button "Next" at bounding box center [440, 358] width 159 height 39
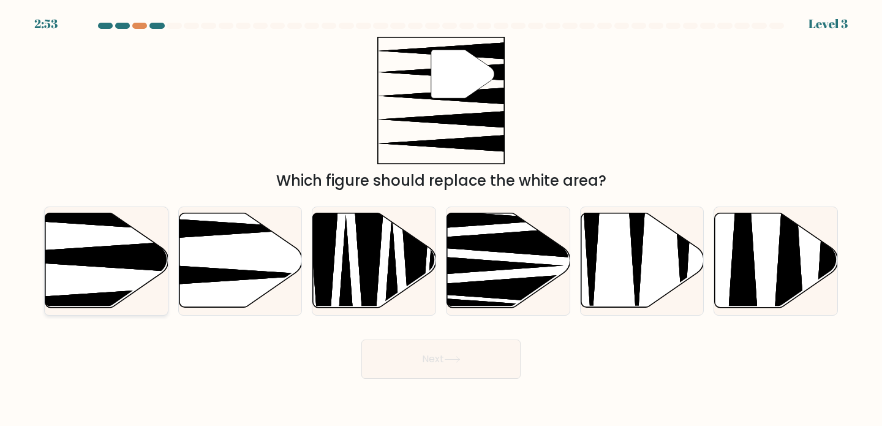
click at [143, 249] on icon at bounding box center [64, 257] width 244 height 32
click at [441, 219] on input "a." at bounding box center [441, 216] width 1 height 6
radio input "true"
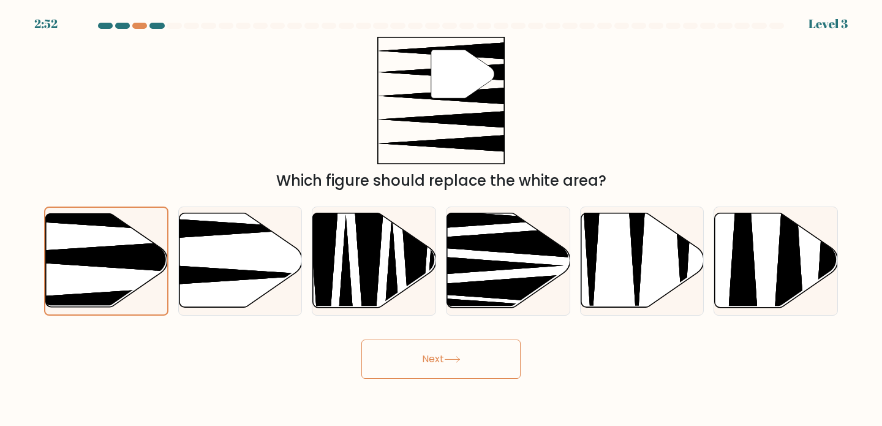
click at [454, 364] on button "Next" at bounding box center [440, 358] width 159 height 39
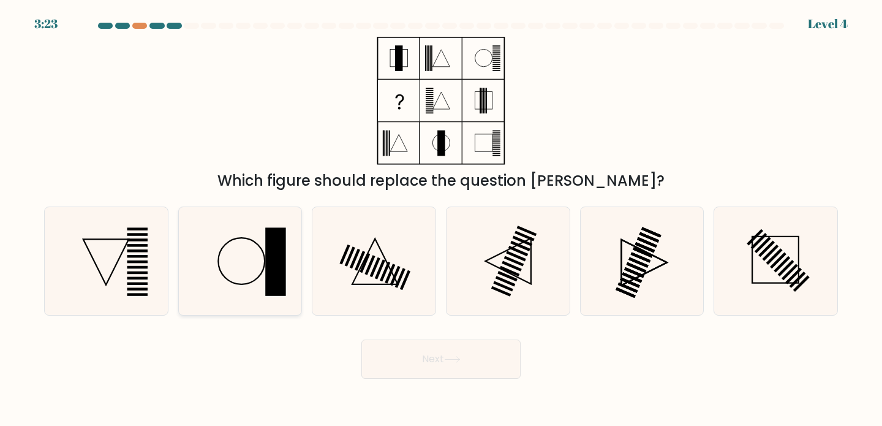
click at [253, 296] on icon at bounding box center [240, 261] width 108 height 108
click at [441, 219] on input "b." at bounding box center [441, 216] width 1 height 6
radio input "true"
click at [435, 373] on button "Next" at bounding box center [440, 358] width 159 height 39
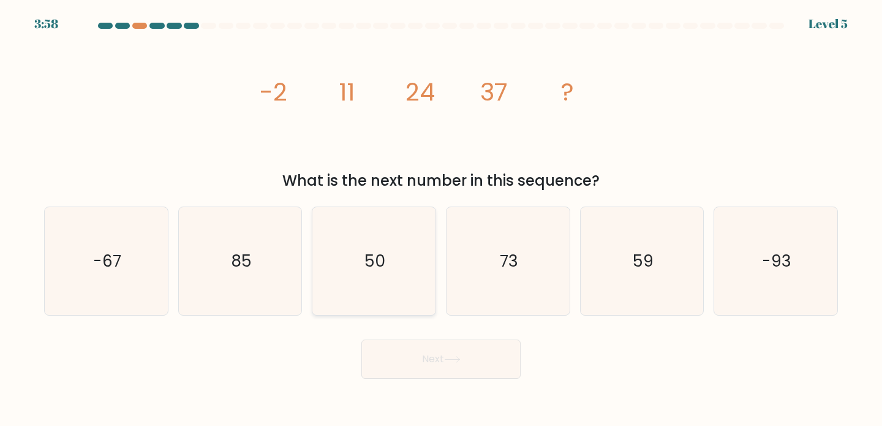
click at [381, 264] on text "50" at bounding box center [374, 260] width 21 height 23
click at [441, 219] on input "c. 50" at bounding box center [441, 216] width 1 height 6
radio input "true"
click at [442, 364] on button "Next" at bounding box center [440, 358] width 159 height 39
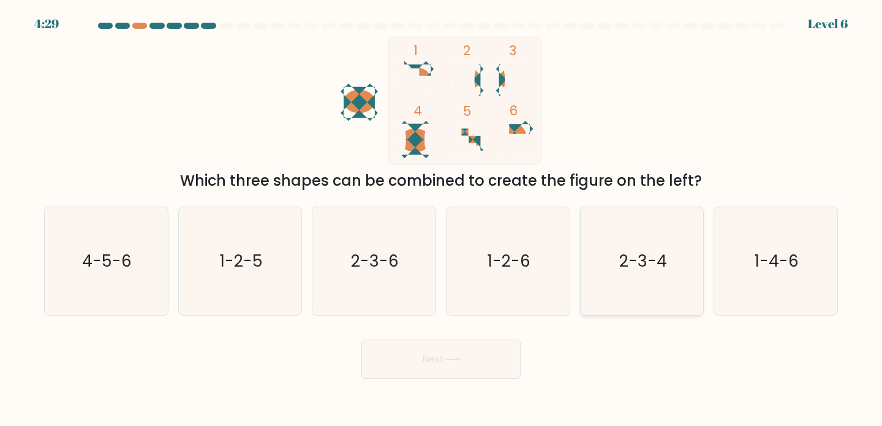
click at [636, 290] on icon "2-3-4" at bounding box center [642, 261] width 108 height 108
click at [441, 219] on input "e. 2-3-4" at bounding box center [441, 216] width 1 height 6
radio input "true"
click at [491, 361] on button "Next" at bounding box center [440, 358] width 159 height 39
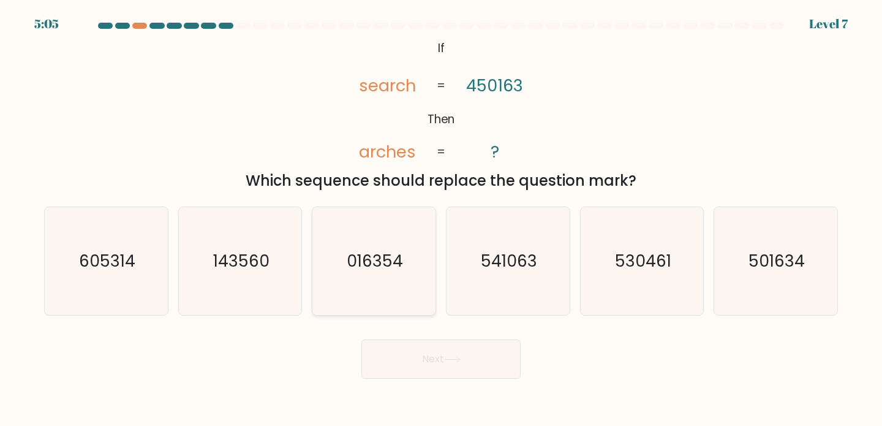
click at [402, 280] on icon "016354" at bounding box center [374, 261] width 108 height 108
click at [441, 219] on input "c. 016354" at bounding box center [441, 216] width 1 height 6
radio input "true"
click at [437, 356] on button "Next" at bounding box center [440, 358] width 159 height 39
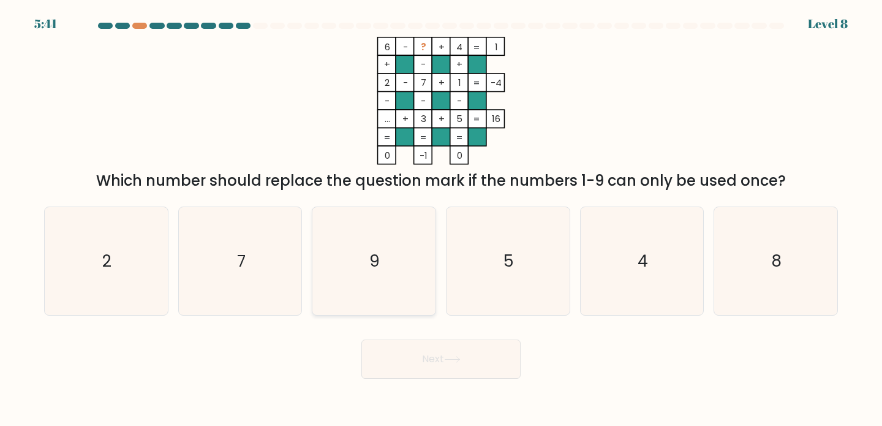
click at [366, 231] on icon "9" at bounding box center [374, 261] width 108 height 108
click at [441, 219] on input "c. 9" at bounding box center [441, 216] width 1 height 6
radio input "true"
click at [407, 348] on button "Next" at bounding box center [440, 358] width 159 height 39
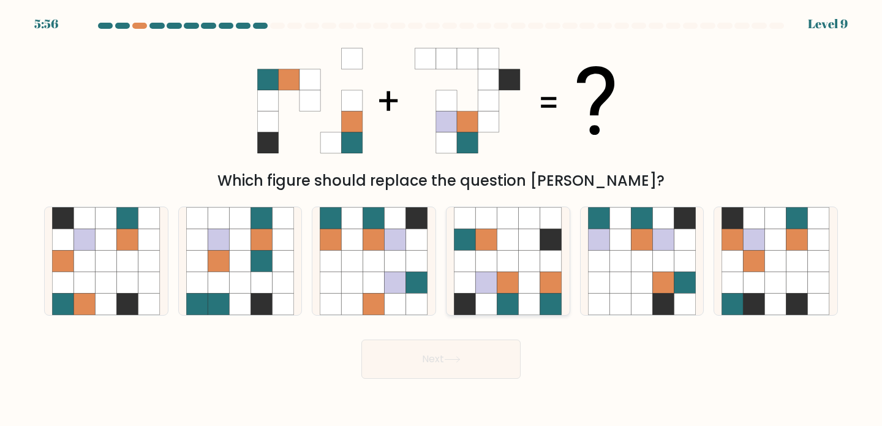
click at [511, 287] on icon at bounding box center [507, 281] width 21 height 21
click at [441, 219] on input "d." at bounding box center [441, 216] width 1 height 6
radio input "true"
click at [460, 356] on icon at bounding box center [452, 359] width 17 height 7
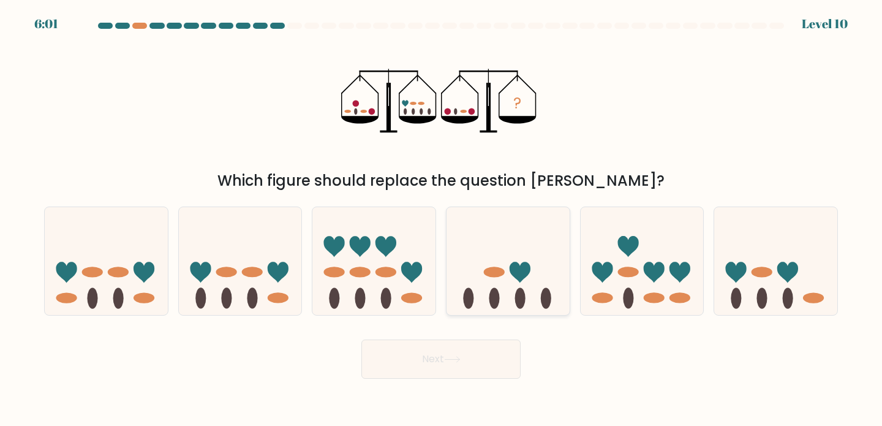
click at [486, 292] on icon at bounding box center [507, 261] width 123 height 102
click at [441, 219] on input "d." at bounding box center [441, 216] width 1 height 6
radio input "true"
click at [459, 348] on button "Next" at bounding box center [440, 358] width 159 height 39
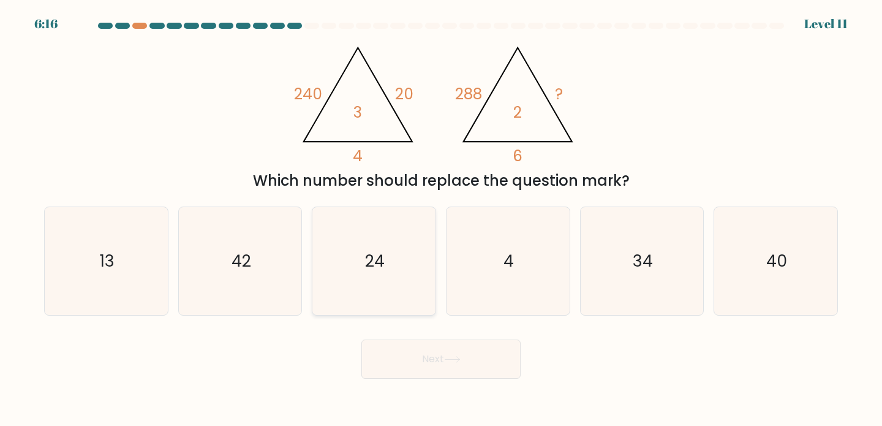
click at [412, 279] on icon "24" at bounding box center [374, 261] width 108 height 108
click at [441, 219] on input "c. 24" at bounding box center [441, 216] width 1 height 6
radio input "true"
click at [434, 351] on button "Next" at bounding box center [440, 358] width 159 height 39
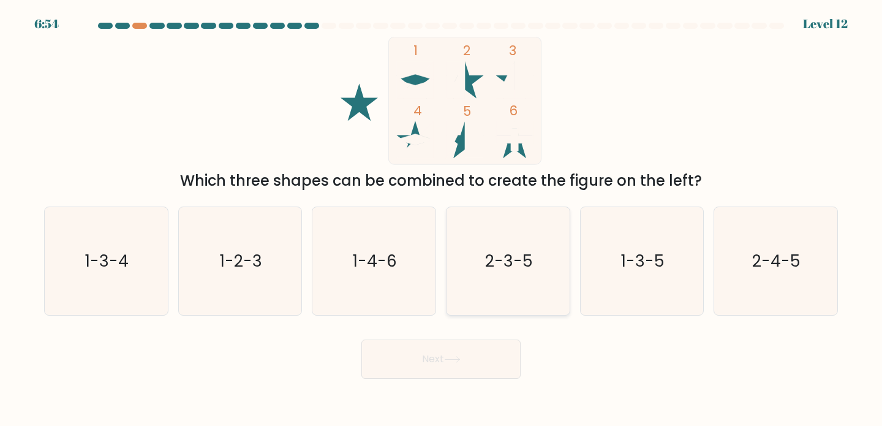
click at [556, 306] on icon "2-3-5" at bounding box center [508, 261] width 108 height 108
click at [441, 219] on input "d. 2-3-5" at bounding box center [441, 216] width 1 height 6
radio input "true"
click at [454, 355] on button "Next" at bounding box center [440, 358] width 159 height 39
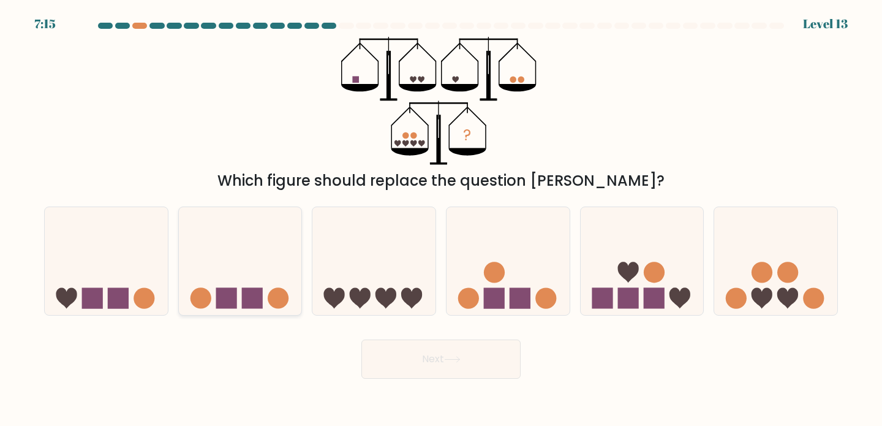
click at [239, 266] on icon at bounding box center [240, 261] width 123 height 102
click at [441, 219] on input "b." at bounding box center [441, 216] width 1 height 6
radio input "true"
click at [425, 353] on button "Next" at bounding box center [440, 358] width 159 height 39
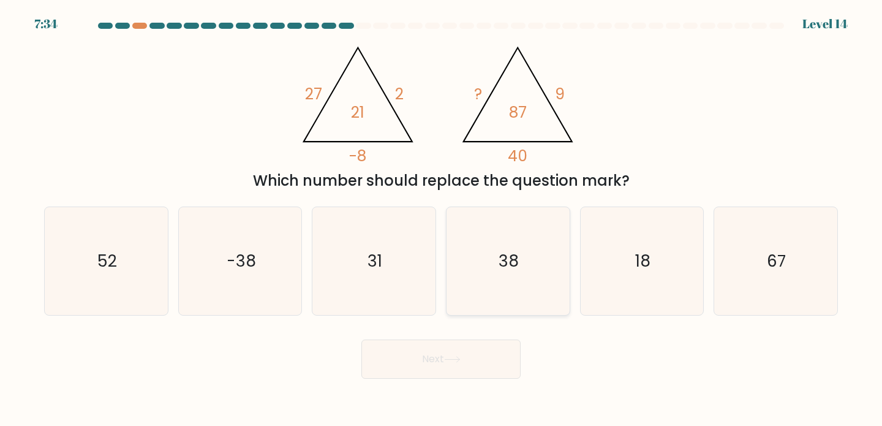
click at [522, 263] on icon "38" at bounding box center [508, 261] width 108 height 108
click at [441, 219] on input "d. 38" at bounding box center [441, 216] width 1 height 6
radio input "true"
click at [434, 358] on button "Next" at bounding box center [440, 358] width 159 height 39
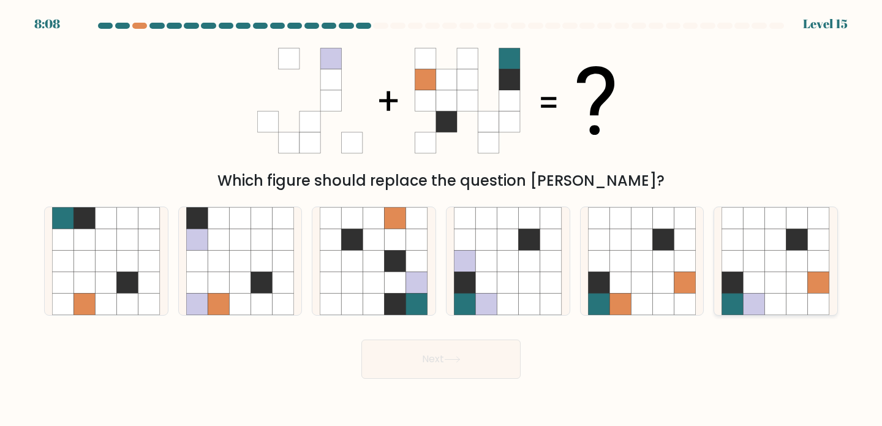
click at [792, 279] on icon at bounding box center [796, 281] width 21 height 21
click at [441, 219] on input "f." at bounding box center [441, 216] width 1 height 6
radio input "true"
click at [454, 355] on button "Next" at bounding box center [440, 358] width 159 height 39
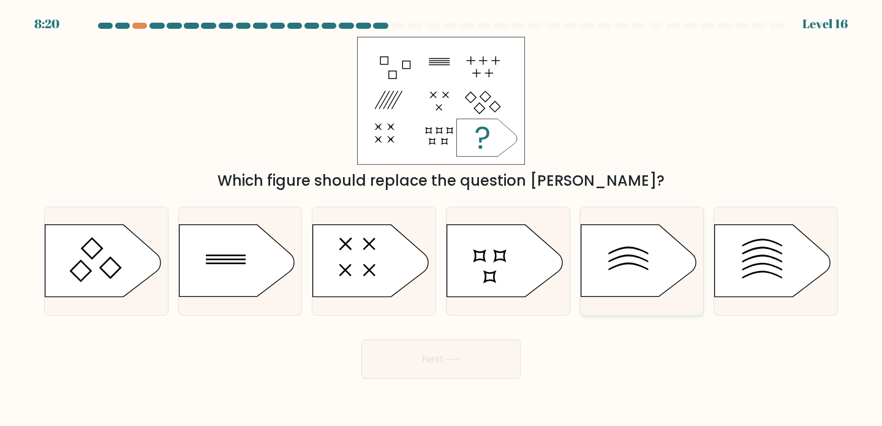
click at [618, 264] on icon at bounding box center [637, 261] width 115 height 72
click at [441, 219] on input "e." at bounding box center [441, 216] width 1 height 6
radio input "true"
click at [476, 347] on button "Next" at bounding box center [440, 358] width 159 height 39
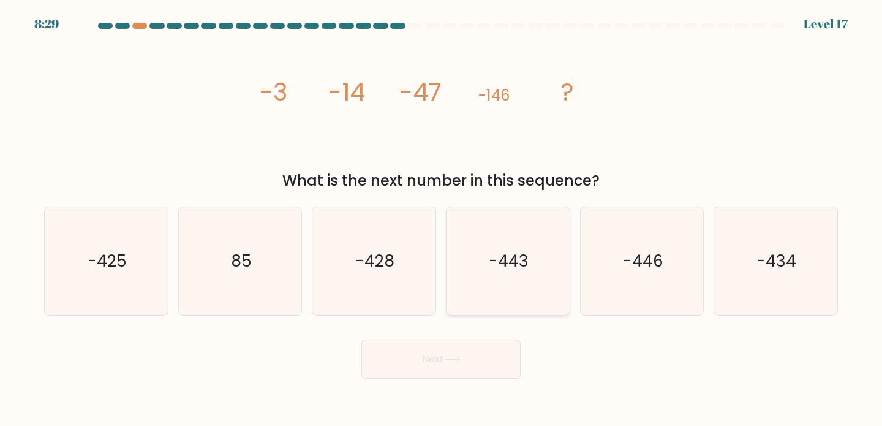
click at [522, 255] on text "-443" at bounding box center [509, 260] width 40 height 23
click at [441, 219] on input "d. -443" at bounding box center [441, 216] width 1 height 6
radio input "true"
click at [458, 351] on button "Next" at bounding box center [440, 358] width 159 height 39
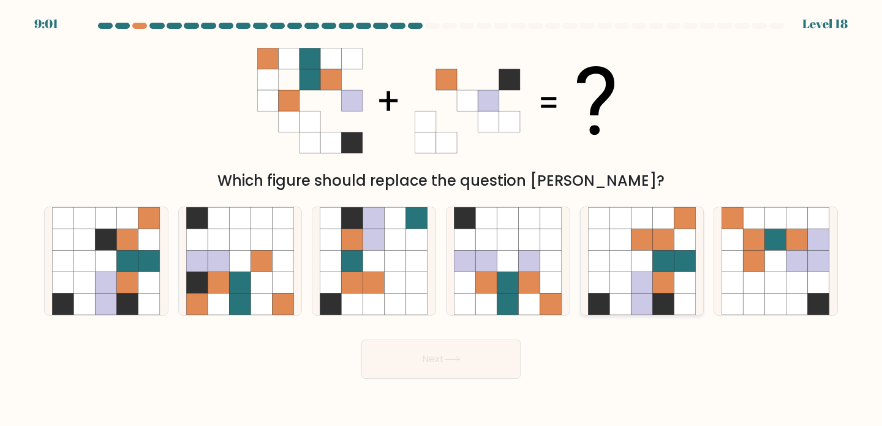
click at [663, 240] on icon at bounding box center [663, 238] width 21 height 21
click at [441, 219] on input "e." at bounding box center [441, 216] width 1 height 6
radio input "true"
click at [468, 361] on button "Next" at bounding box center [440, 358] width 159 height 39
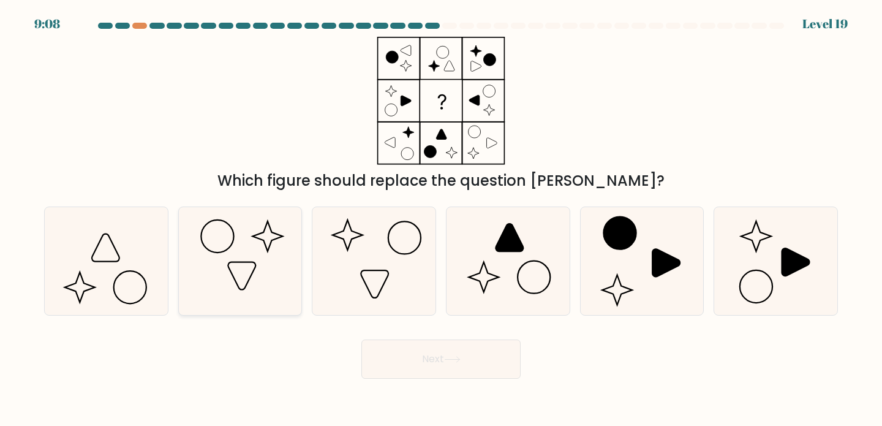
click at [260, 261] on icon at bounding box center [240, 261] width 108 height 108
click at [441, 219] on input "b." at bounding box center [441, 216] width 1 height 6
radio input "true"
click at [435, 345] on button "Next" at bounding box center [440, 358] width 159 height 39
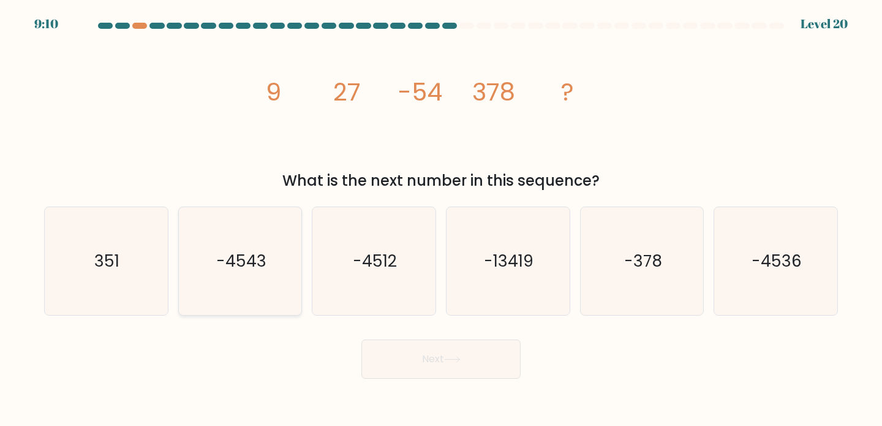
click at [259, 255] on text "-4543" at bounding box center [241, 260] width 50 height 23
click at [441, 219] on input "b. -4543" at bounding box center [441, 216] width 1 height 6
radio input "true"
click at [406, 343] on button "Next" at bounding box center [440, 358] width 159 height 39
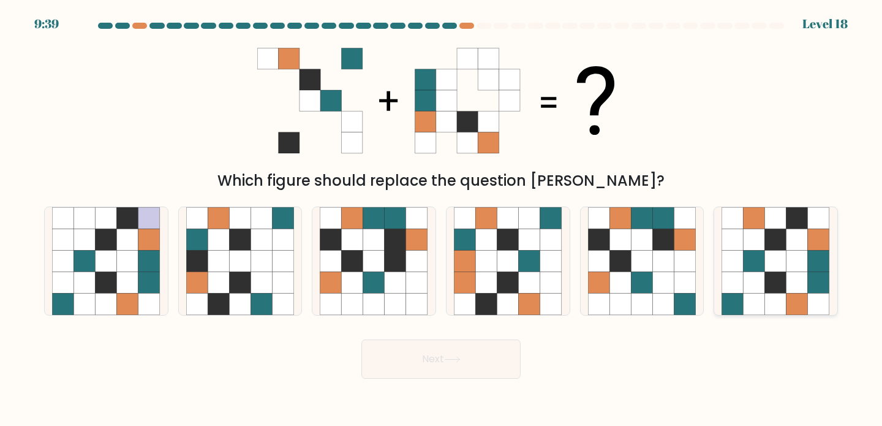
click at [760, 273] on icon at bounding box center [753, 281] width 21 height 21
click at [441, 219] on input "f." at bounding box center [441, 216] width 1 height 6
radio input "true"
click at [487, 362] on button "Next" at bounding box center [440, 358] width 159 height 39
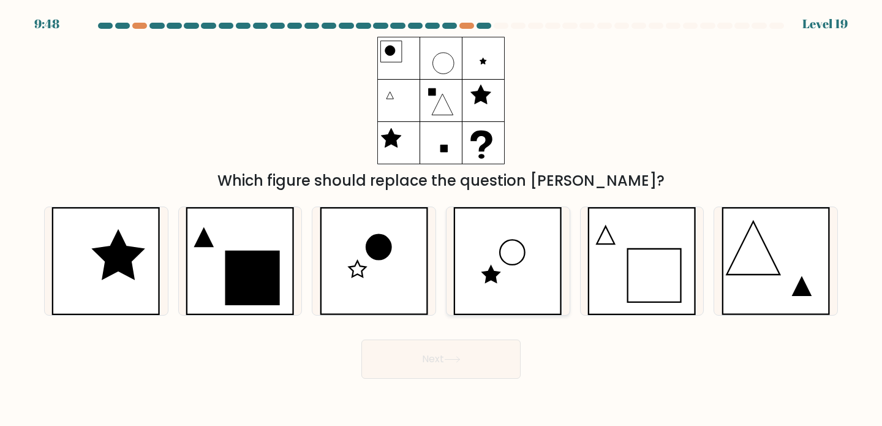
click at [532, 285] on icon at bounding box center [507, 261] width 109 height 108
click at [441, 219] on input "d." at bounding box center [441, 216] width 1 height 6
radio input "true"
click at [457, 358] on icon at bounding box center [452, 359] width 17 height 7
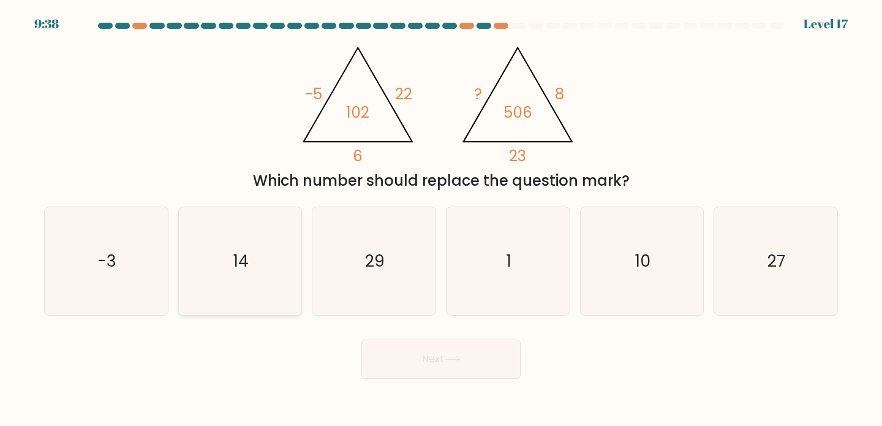
click at [234, 253] on text "14" at bounding box center [240, 260] width 15 height 23
click at [441, 219] on input "b. 14" at bounding box center [441, 216] width 1 height 6
radio input "true"
click at [418, 360] on button "Next" at bounding box center [440, 358] width 159 height 39
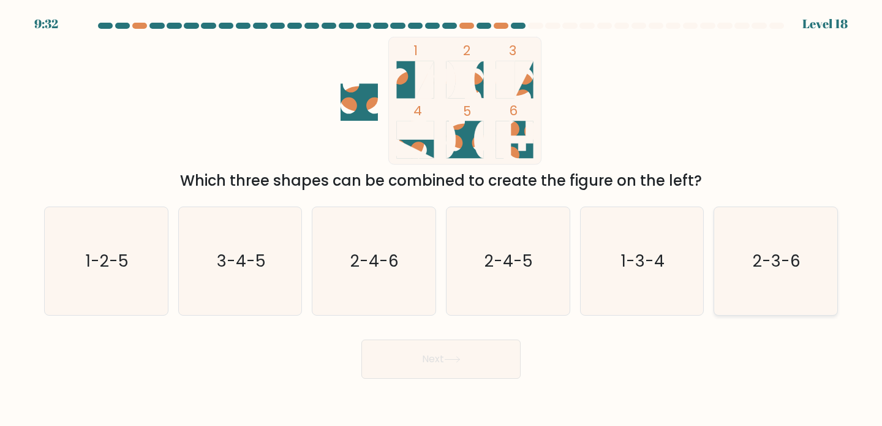
click at [753, 287] on icon "2-3-6" at bounding box center [775, 261] width 108 height 108
click at [441, 219] on input "f. 2-3-6" at bounding box center [441, 216] width 1 height 6
radio input "true"
click at [482, 362] on button "Next" at bounding box center [440, 358] width 159 height 39
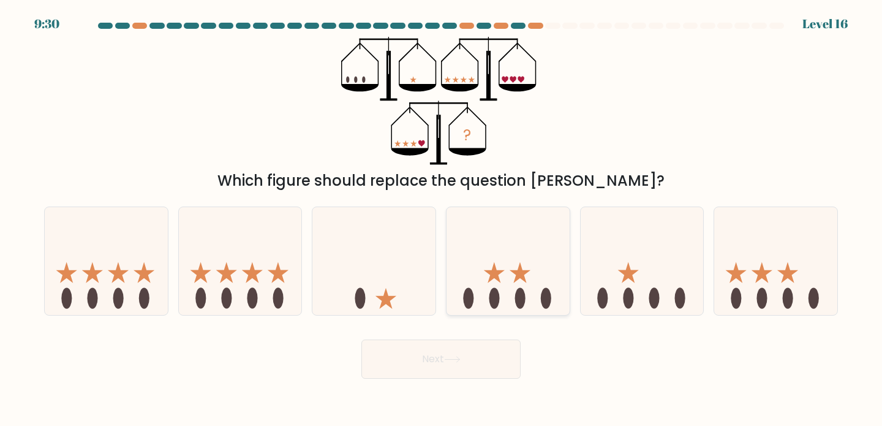
click at [538, 274] on icon at bounding box center [507, 261] width 123 height 102
click at [441, 219] on input "d." at bounding box center [441, 216] width 1 height 6
radio input "true"
click at [445, 343] on button "Next" at bounding box center [440, 358] width 159 height 39
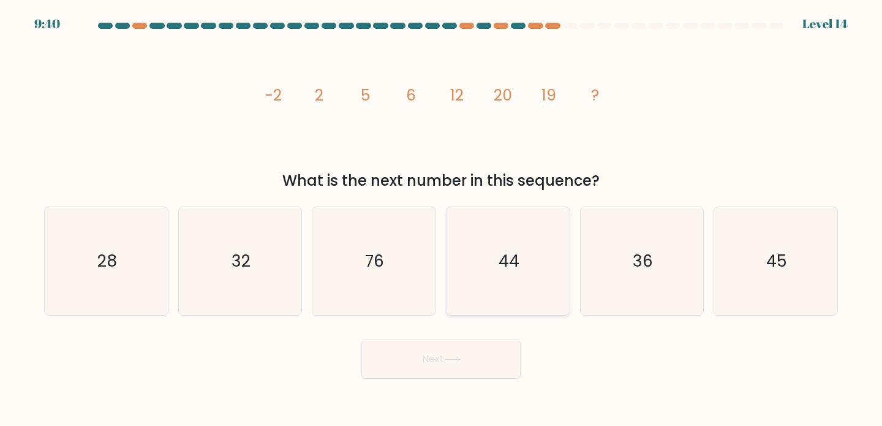
click at [525, 239] on icon "44" at bounding box center [508, 261] width 108 height 108
click at [441, 219] on input "d. 44" at bounding box center [441, 216] width 1 height 6
radio input "true"
click at [452, 351] on button "Next" at bounding box center [440, 358] width 159 height 39
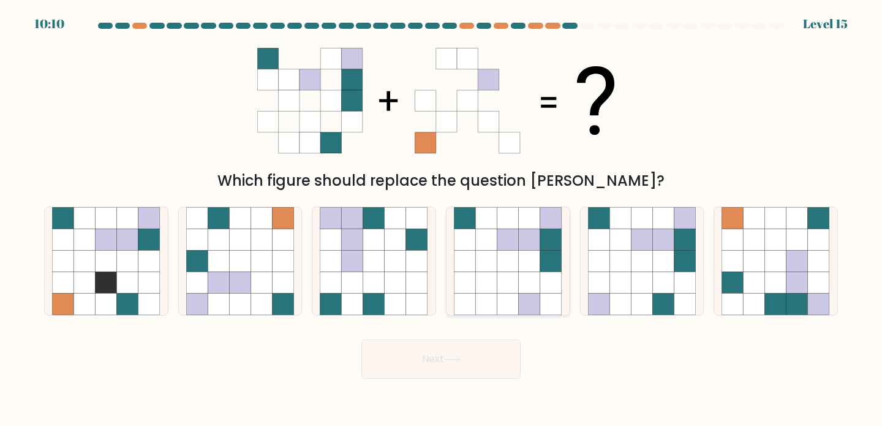
click at [504, 234] on icon at bounding box center [507, 238] width 21 height 21
click at [441, 219] on input "d." at bounding box center [441, 216] width 1 height 6
radio input "true"
click at [774, 261] on icon at bounding box center [775, 260] width 21 height 21
click at [441, 219] on input "f." at bounding box center [441, 216] width 1 height 6
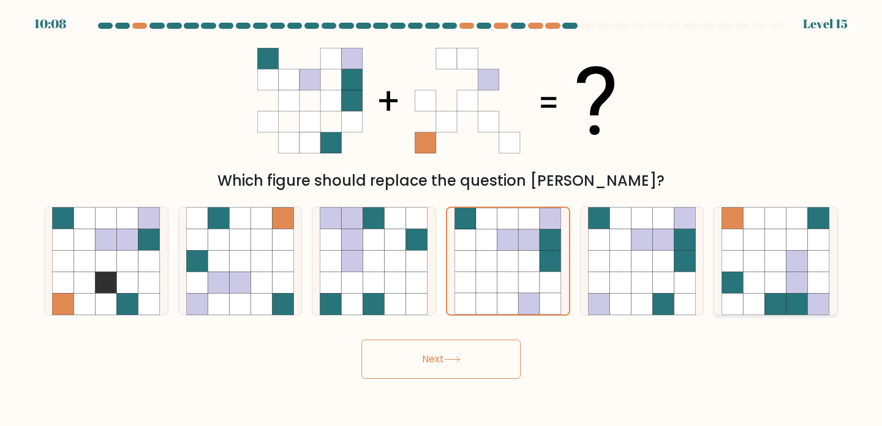
radio input "true"
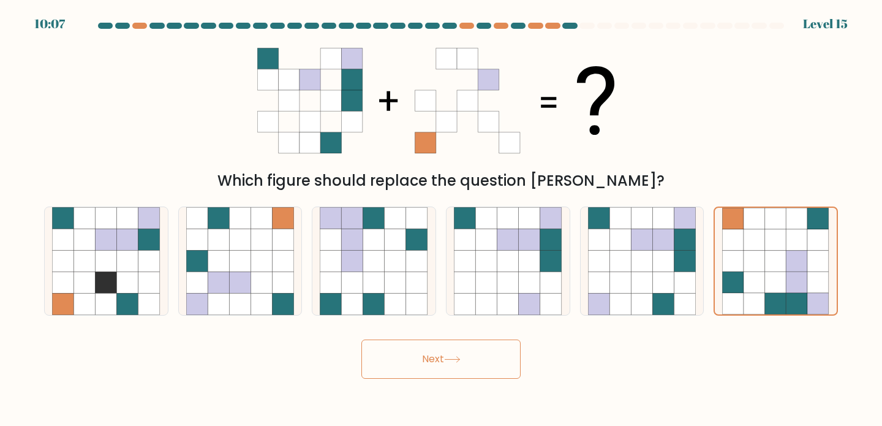
click at [460, 362] on icon at bounding box center [452, 359] width 17 height 7
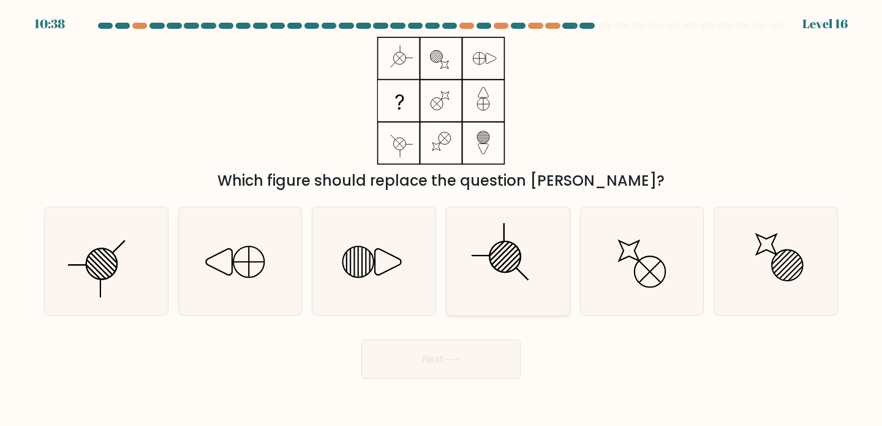
click at [514, 244] on circle at bounding box center [504, 255] width 43 height 43
click at [441, 219] on input "d." at bounding box center [441, 216] width 1 height 6
radio input "true"
click at [470, 355] on button "Next" at bounding box center [440, 358] width 159 height 39
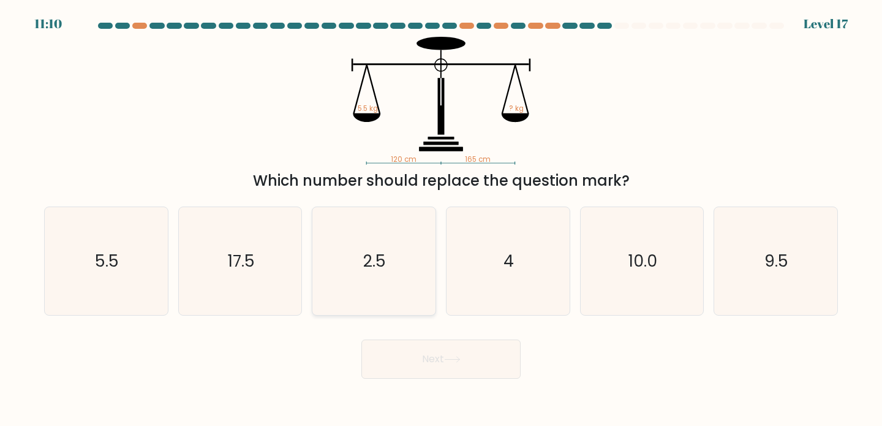
click at [381, 242] on icon "2.5" at bounding box center [374, 261] width 108 height 108
click at [441, 219] on input "c. 2.5" at bounding box center [441, 216] width 1 height 6
radio input "true"
click at [432, 367] on button "Next" at bounding box center [440, 358] width 159 height 39
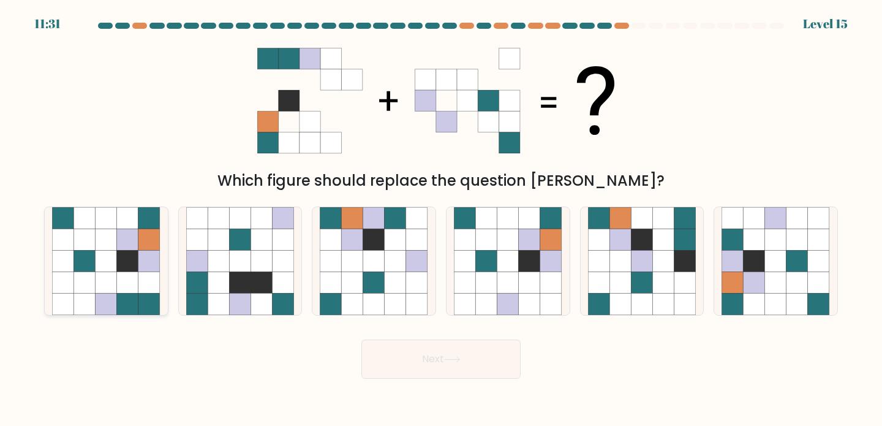
click at [138, 258] on icon at bounding box center [127, 260] width 21 height 21
click at [441, 219] on input "a." at bounding box center [441, 216] width 1 height 6
radio input "true"
click at [385, 354] on button "Next" at bounding box center [440, 358] width 159 height 39
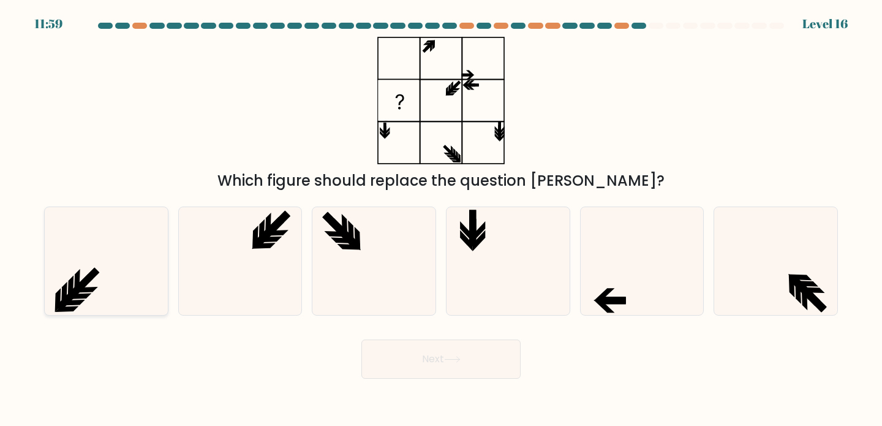
click at [131, 272] on icon at bounding box center [106, 261] width 108 height 108
click at [441, 219] on input "a." at bounding box center [441, 216] width 1 height 6
radio input "true"
click at [452, 358] on icon at bounding box center [452, 359] width 17 height 7
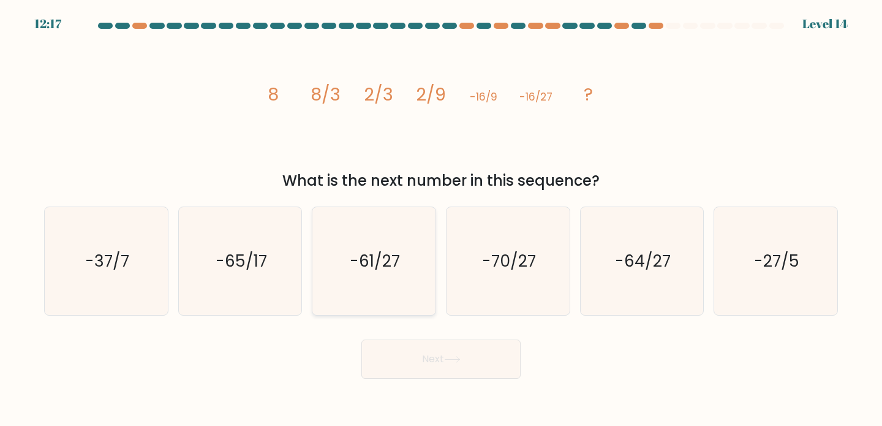
click at [325, 300] on icon "-61/27" at bounding box center [374, 261] width 108 height 108
click at [441, 219] on input "c. -61/27" at bounding box center [441, 216] width 1 height 6
radio input "true"
click at [620, 280] on icon "-64/27" at bounding box center [642, 261] width 108 height 108
click at [441, 219] on input "e. -64/27" at bounding box center [441, 216] width 1 height 6
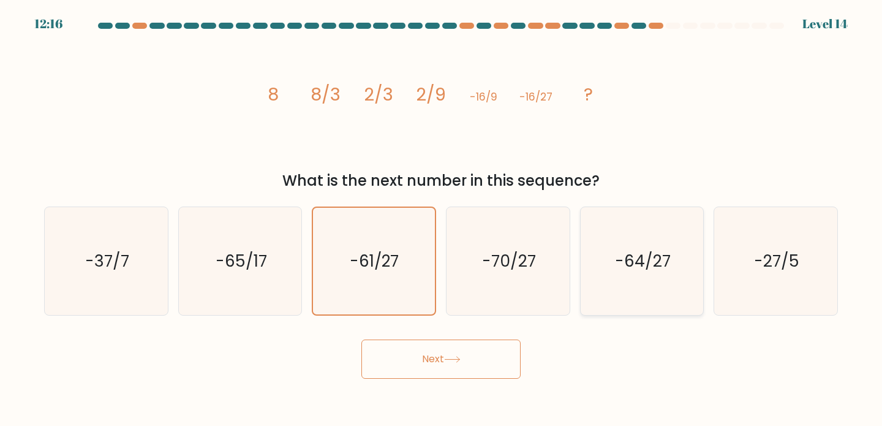
radio input "true"
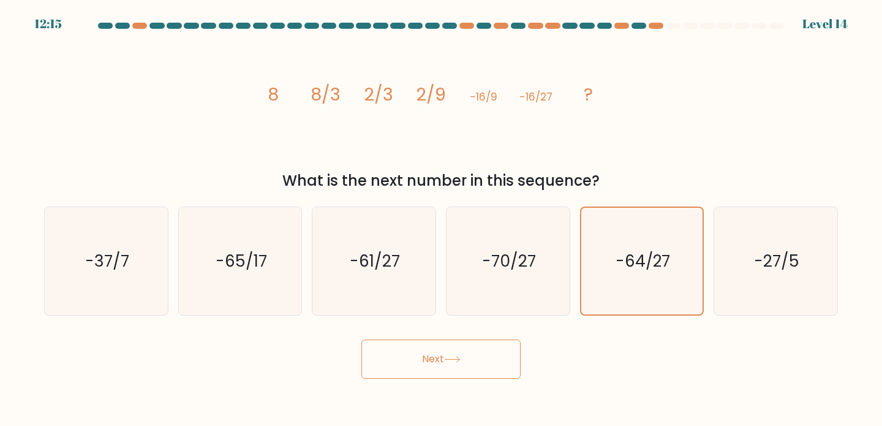
click at [445, 367] on button "Next" at bounding box center [440, 358] width 159 height 39
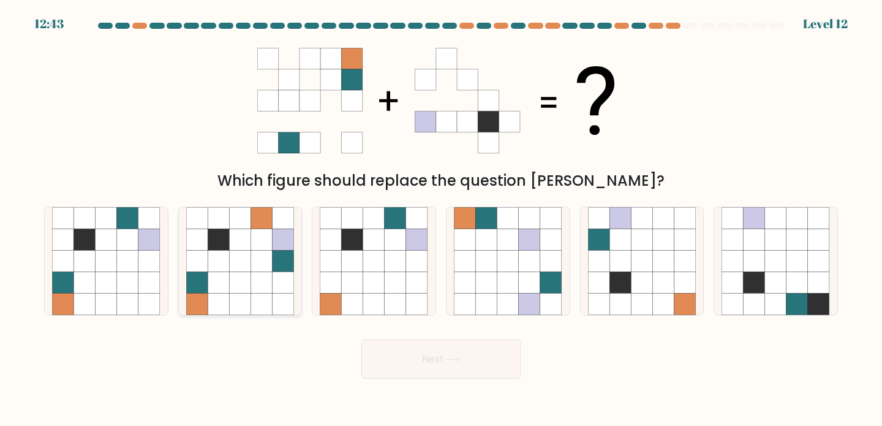
click at [222, 289] on icon at bounding box center [218, 281] width 21 height 21
click at [441, 219] on input "b." at bounding box center [441, 216] width 1 height 6
radio input "true"
click at [460, 370] on button "Next" at bounding box center [440, 358] width 159 height 39
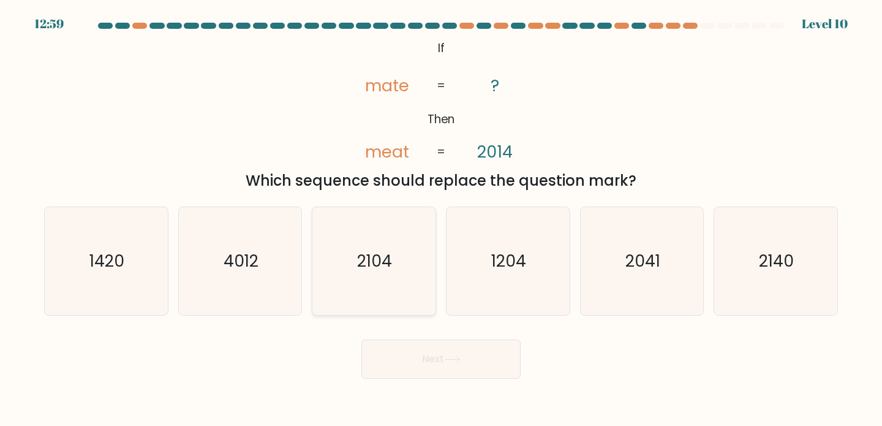
click at [411, 273] on icon "2104" at bounding box center [374, 261] width 108 height 108
click at [441, 219] on input "c. 2104" at bounding box center [441, 216] width 1 height 6
radio input "true"
click at [429, 351] on button "Next" at bounding box center [440, 358] width 159 height 39
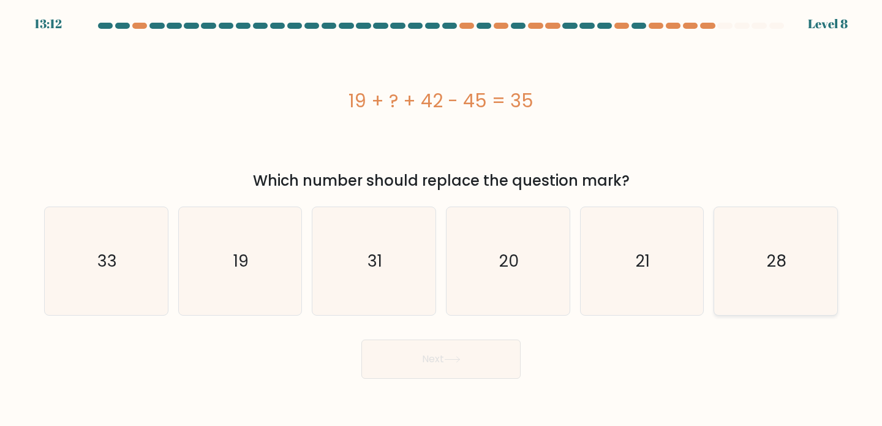
click at [761, 251] on icon "28" at bounding box center [775, 261] width 108 height 108
click at [441, 219] on input "f. 28" at bounding box center [441, 216] width 1 height 6
radio input "true"
click at [435, 369] on button "Next" at bounding box center [440, 358] width 159 height 39
click at [443, 369] on button "Next" at bounding box center [440, 358] width 159 height 39
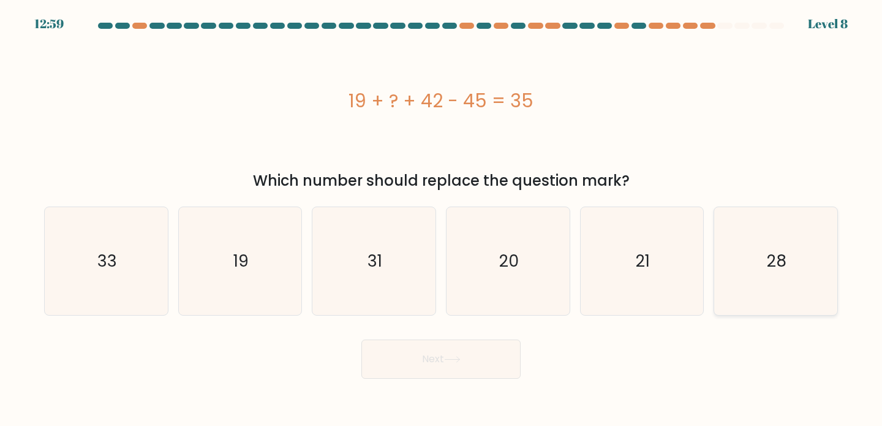
click at [786, 282] on icon "28" at bounding box center [775, 261] width 108 height 108
click at [441, 219] on input "f. 28" at bounding box center [441, 216] width 1 height 6
radio input "true"
click at [491, 363] on button "Next" at bounding box center [440, 358] width 159 height 39
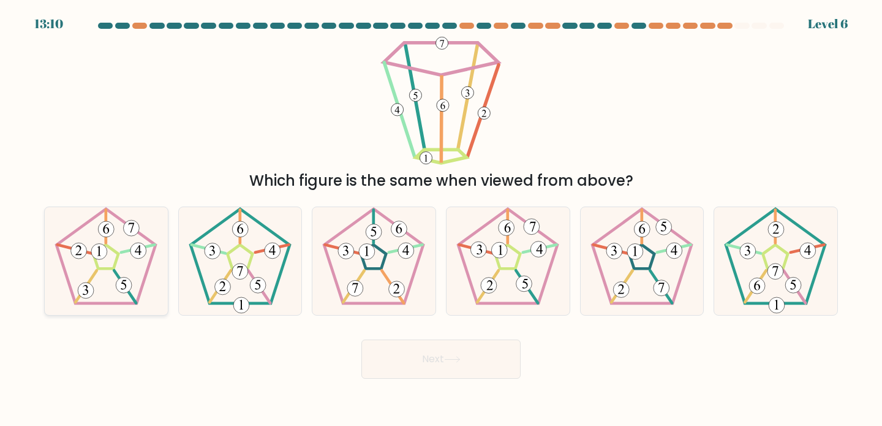
click at [132, 286] on icon at bounding box center [106, 261] width 108 height 108
click at [441, 219] on input "a." at bounding box center [441, 216] width 1 height 6
radio input "true"
click at [406, 364] on button "Next" at bounding box center [440, 358] width 159 height 39
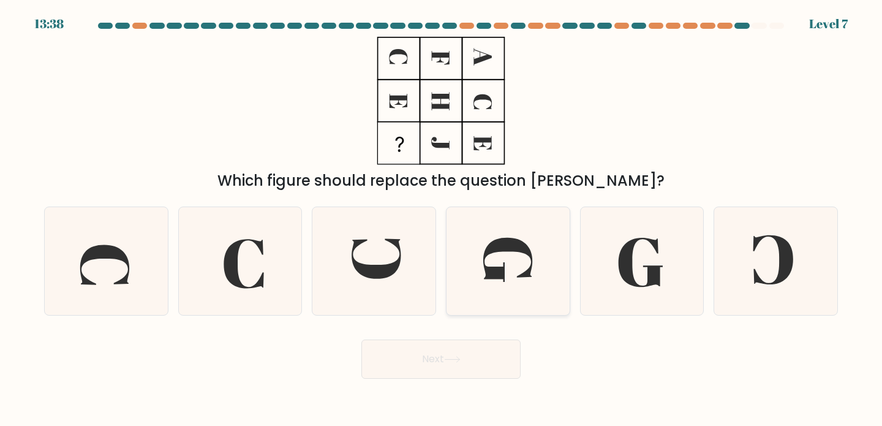
click at [492, 247] on icon at bounding box center [508, 259] width 50 height 45
click at [441, 219] on input "d." at bounding box center [441, 216] width 1 height 6
radio input "true"
click at [470, 347] on button "Next" at bounding box center [440, 358] width 159 height 39
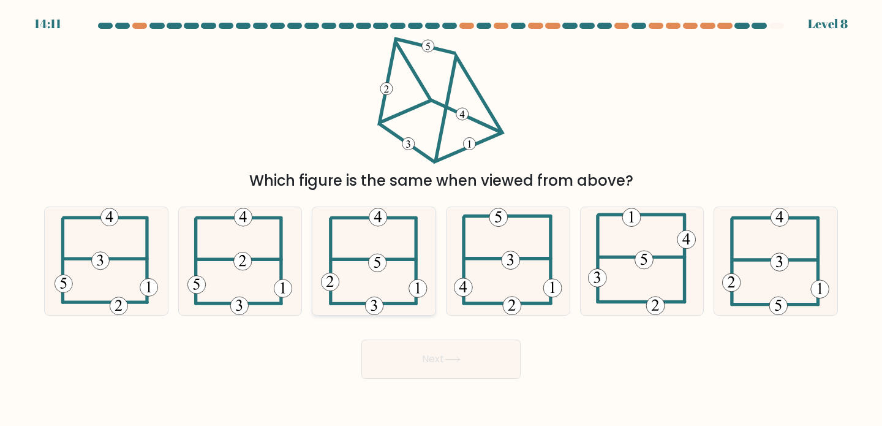
click at [394, 256] on icon at bounding box center [374, 261] width 107 height 108
click at [441, 219] on input "c." at bounding box center [441, 216] width 1 height 6
radio input "true"
click at [394, 372] on button "Next" at bounding box center [440, 358] width 159 height 39
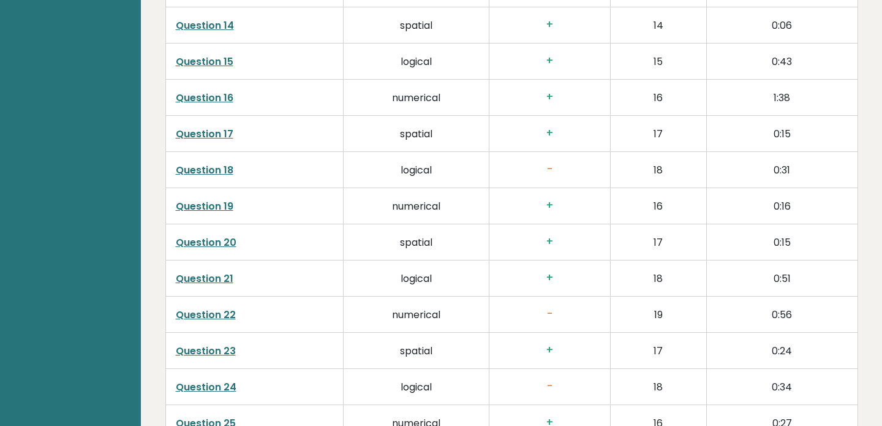
scroll to position [2459, 0]
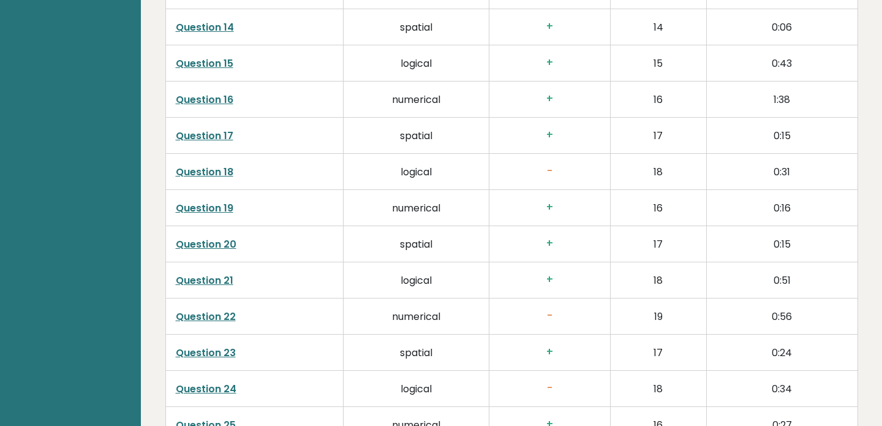
click at [214, 129] on link "Question 17" at bounding box center [205, 136] width 58 height 14
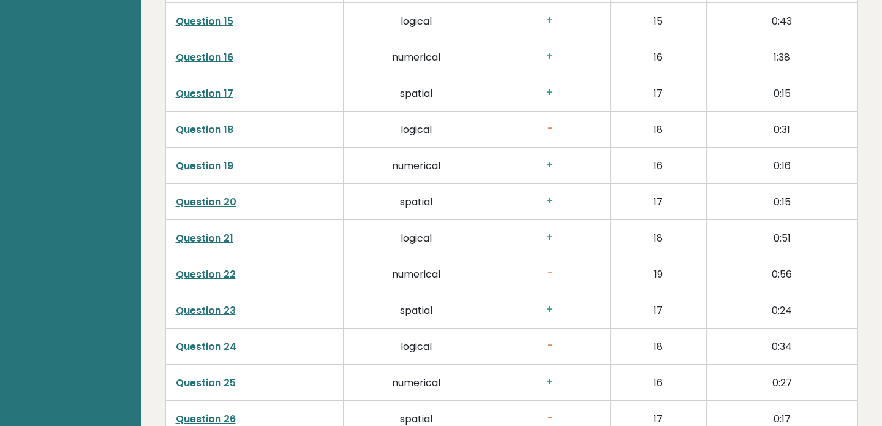
scroll to position [2507, 0]
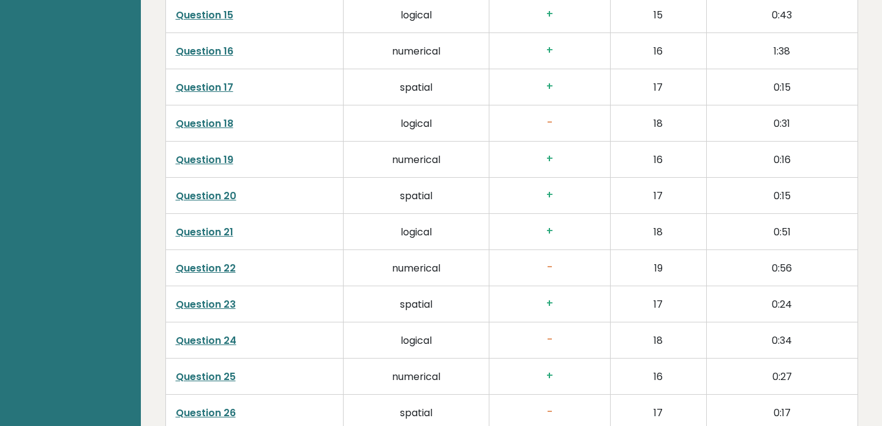
click at [227, 261] on link "Question 22" at bounding box center [206, 268] width 60 height 14
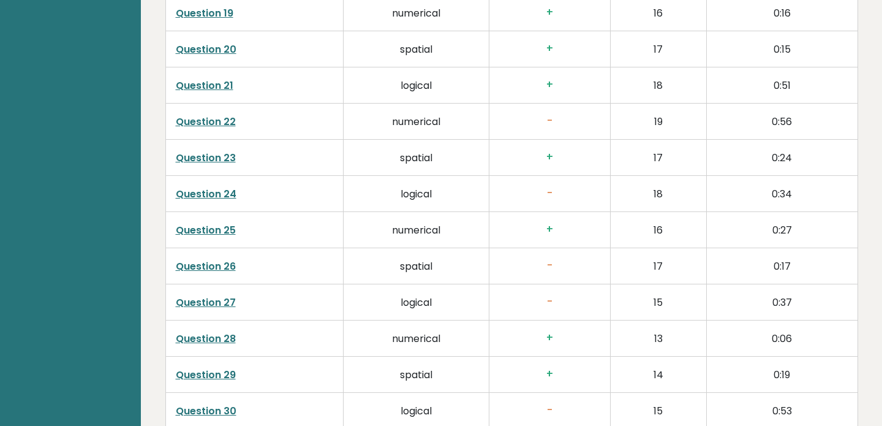
scroll to position [2652, 0]
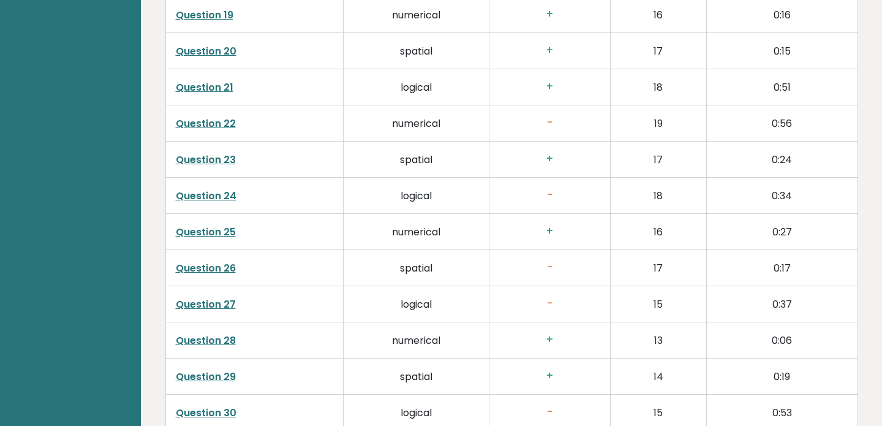
click at [219, 189] on link "Question 24" at bounding box center [206, 196] width 61 height 14
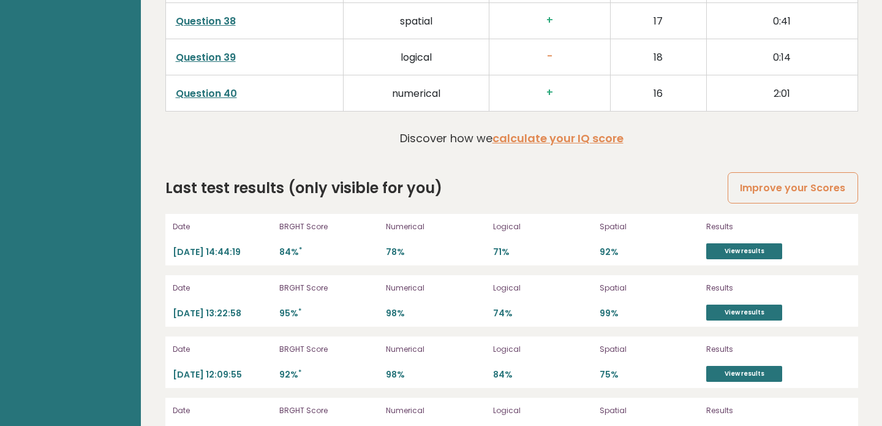
scroll to position [3418, 0]
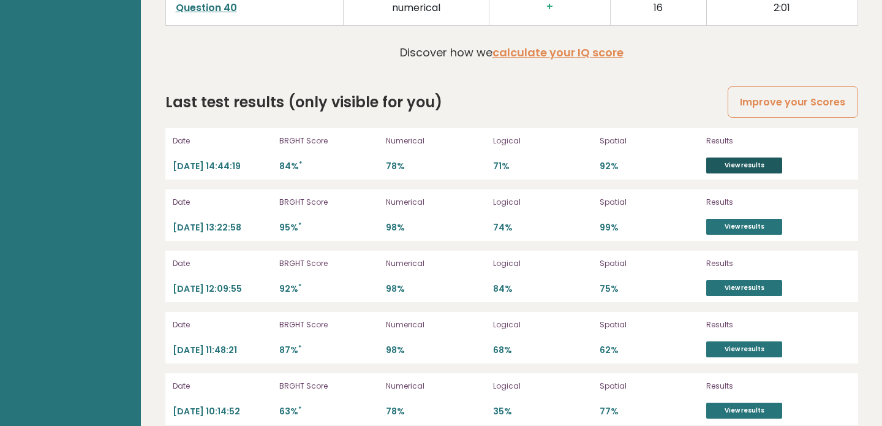
click at [731, 157] on link "View results" at bounding box center [744, 165] width 76 height 16
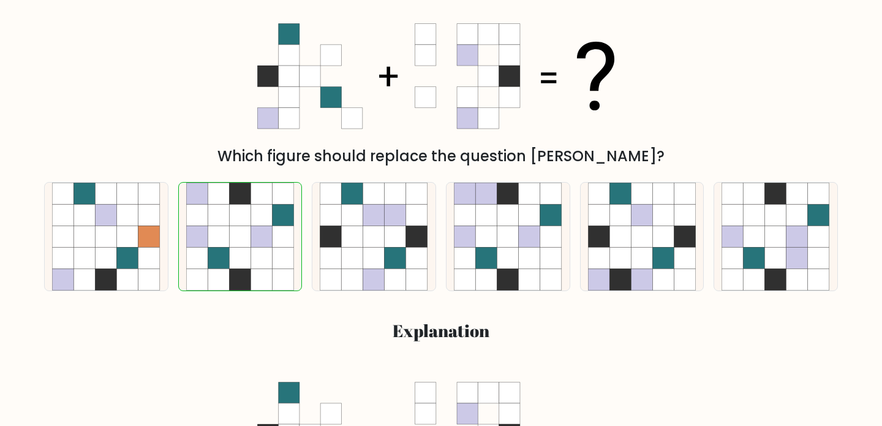
scroll to position [222, 0]
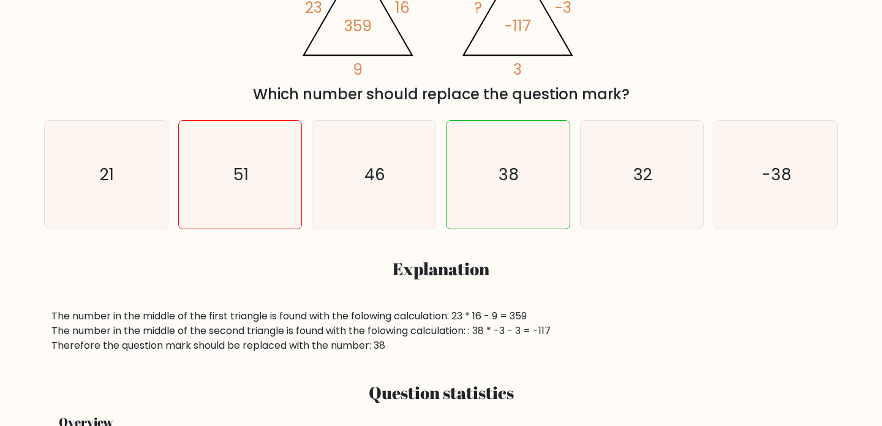
scroll to position [285, 0]
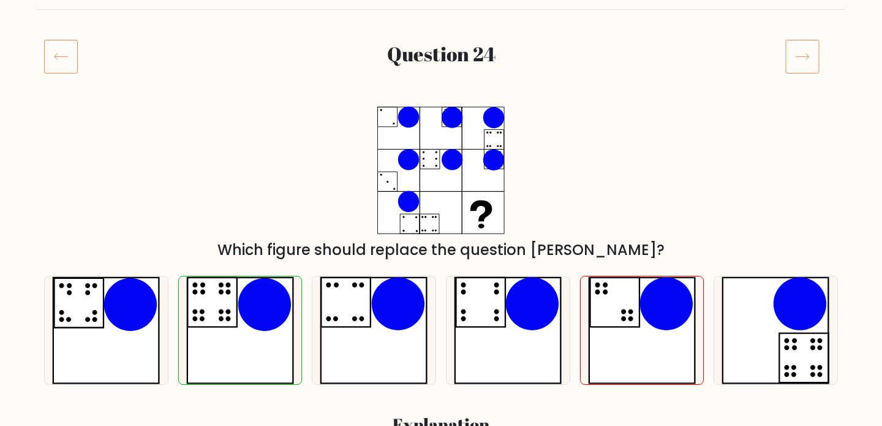
scroll to position [130, 0]
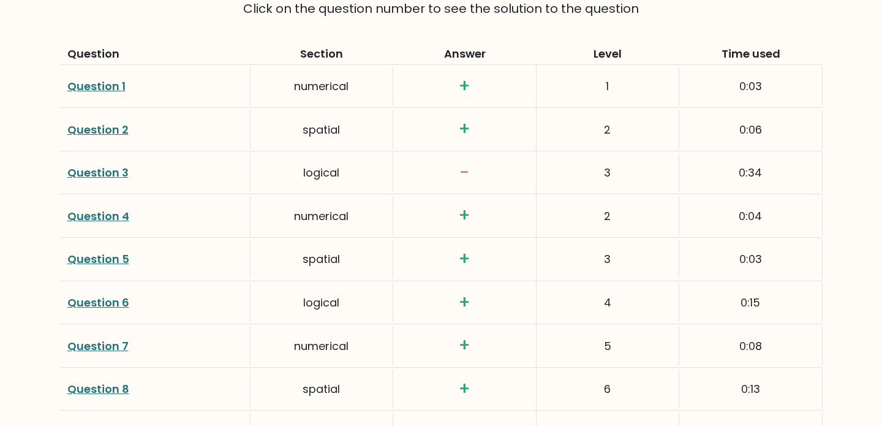
scroll to position [1692, 0]
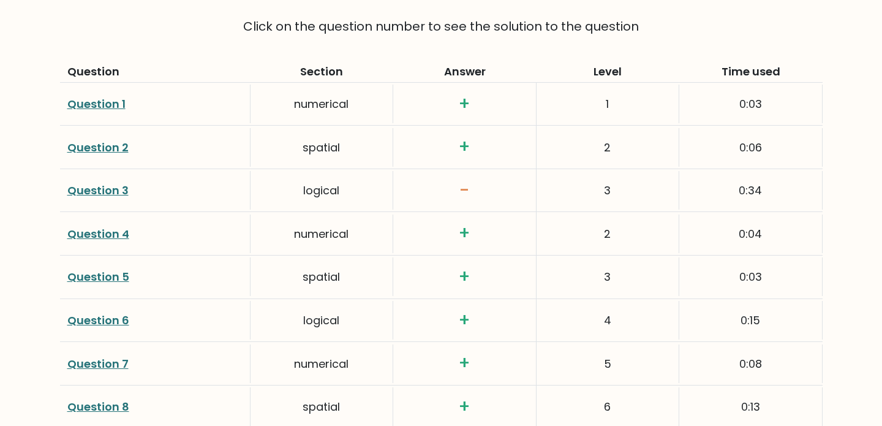
click at [105, 190] on link "Question 3" at bounding box center [97, 189] width 61 height 15
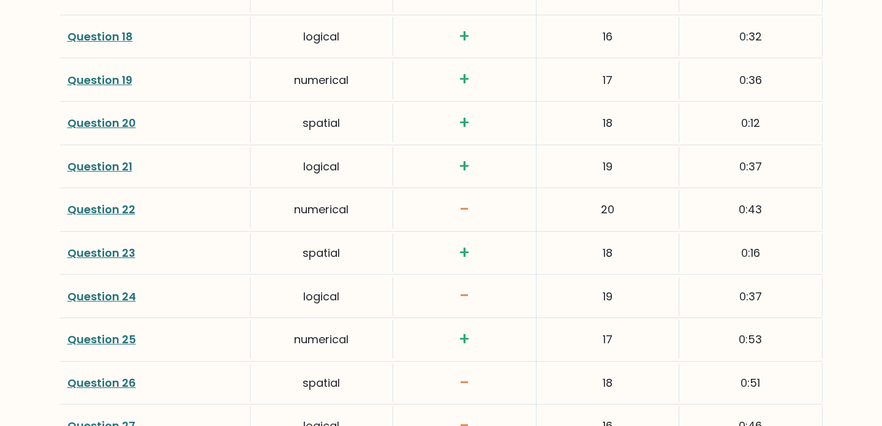
scroll to position [2499, 0]
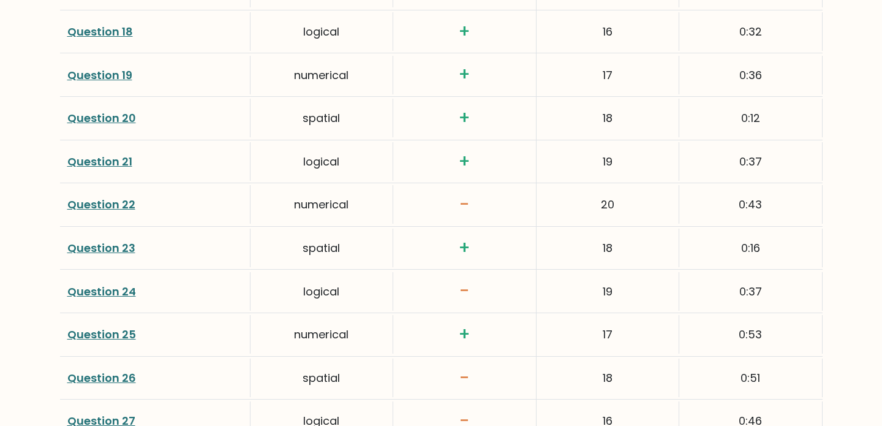
click at [128, 203] on link "Question 22" at bounding box center [101, 204] width 68 height 15
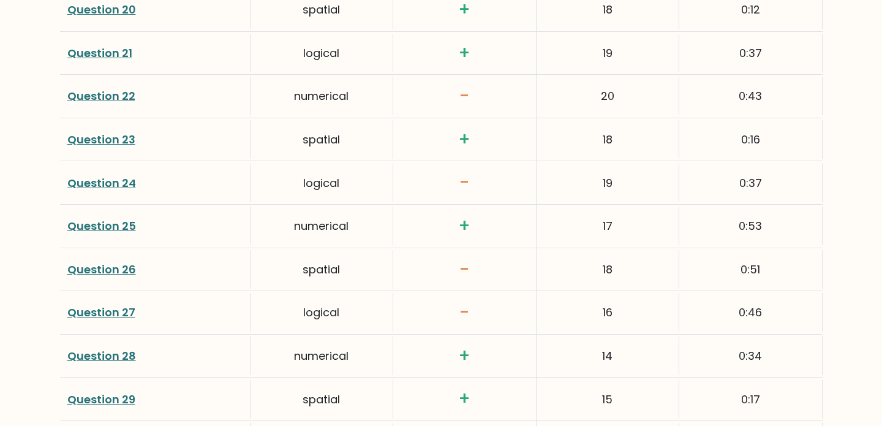
scroll to position [2619, 0]
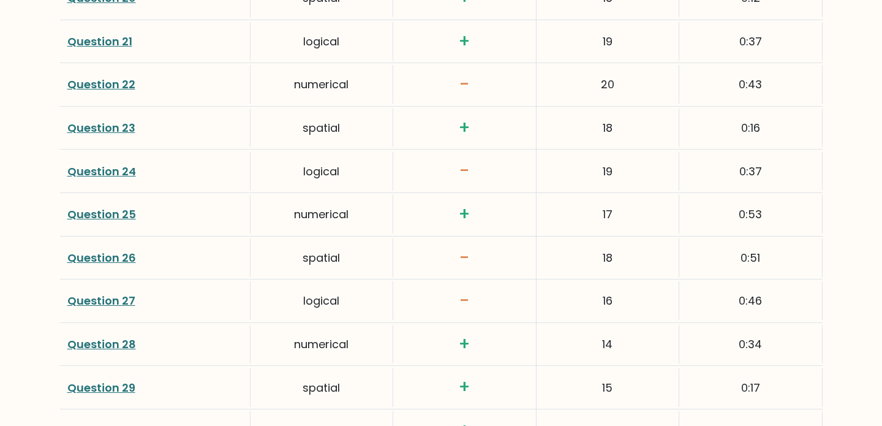
click at [107, 263] on link "Question 26" at bounding box center [101, 257] width 69 height 15
click at [99, 307] on link "Question 27" at bounding box center [101, 300] width 68 height 15
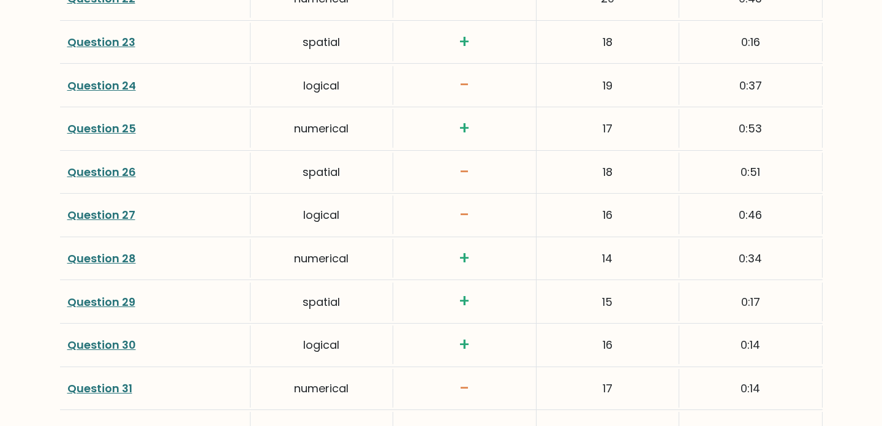
scroll to position [2715, 0]
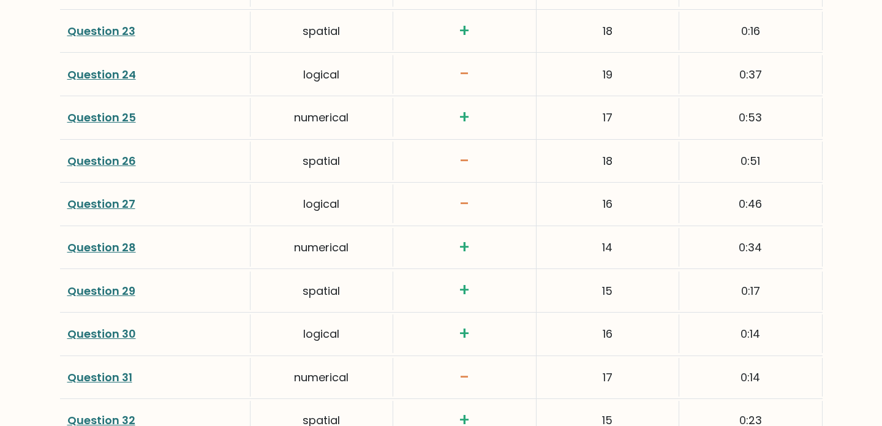
click at [111, 200] on link "Question 27" at bounding box center [101, 203] width 68 height 15
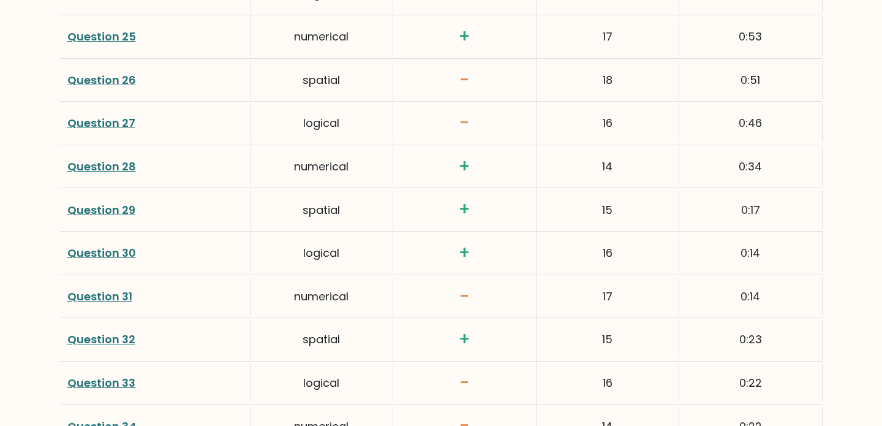
scroll to position [2820, 0]
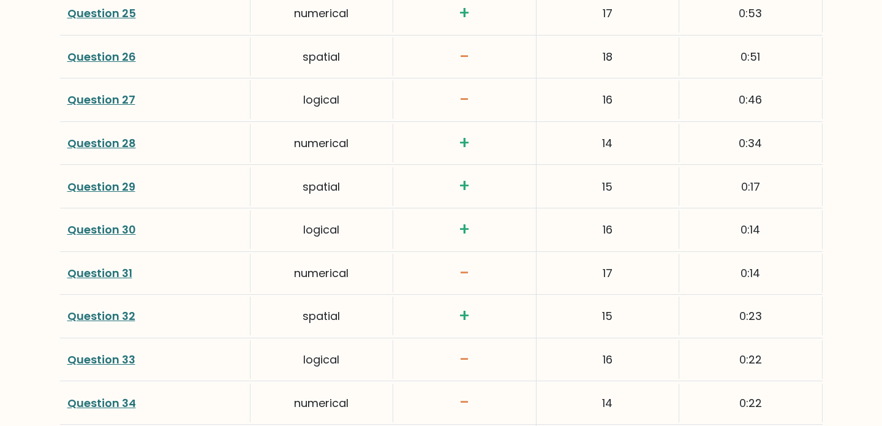
click at [105, 271] on link "Question 31" at bounding box center [99, 272] width 65 height 15
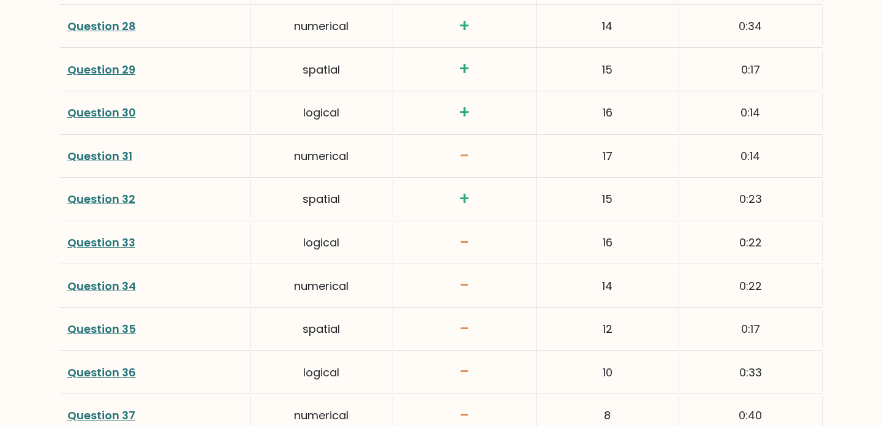
scroll to position [2979, 0]
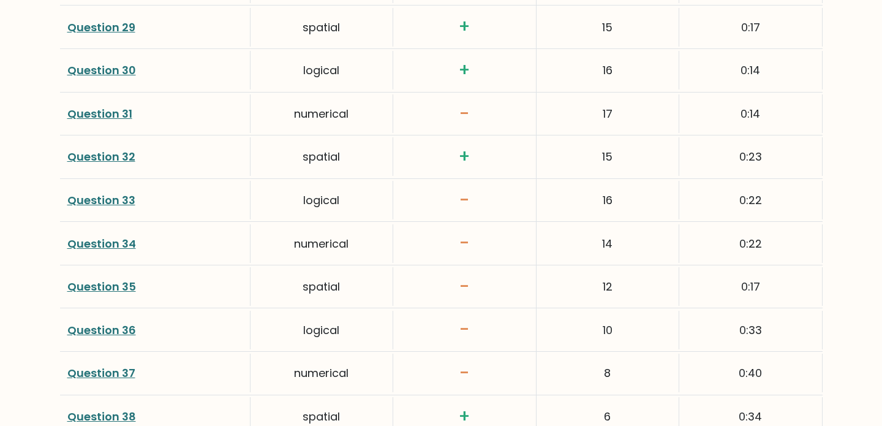
click at [114, 238] on link "Question 34" at bounding box center [101, 243] width 69 height 15
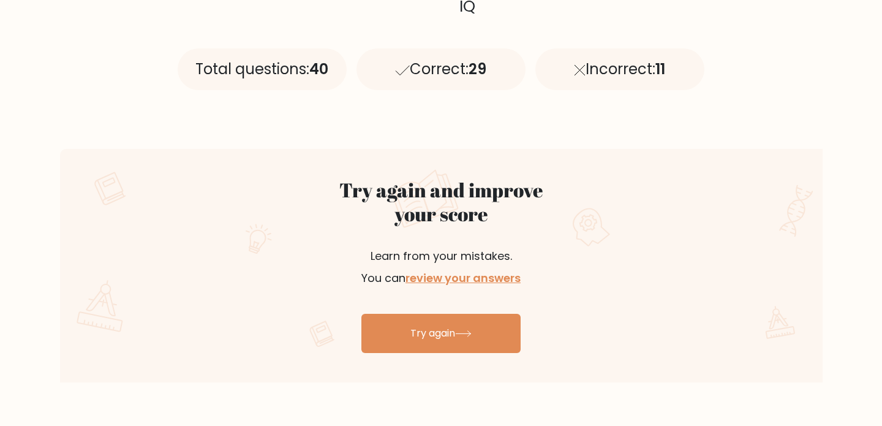
scroll to position [565, 0]
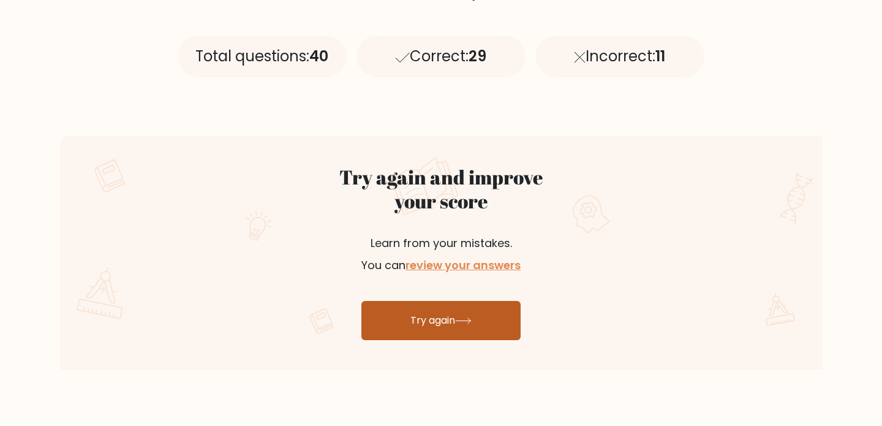
click at [448, 320] on link "Try again" at bounding box center [440, 320] width 159 height 39
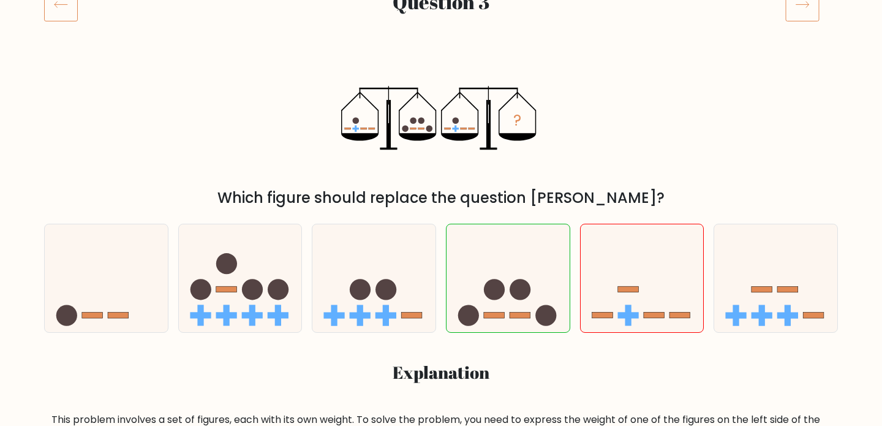
scroll to position [177, 0]
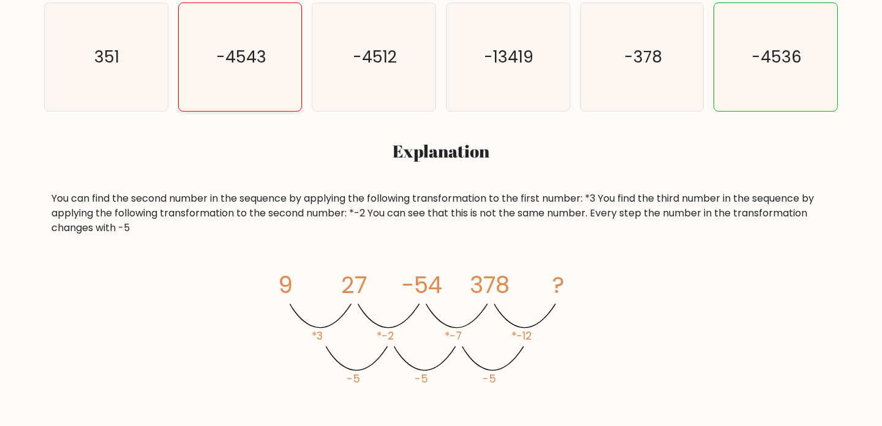
scroll to position [410, 0]
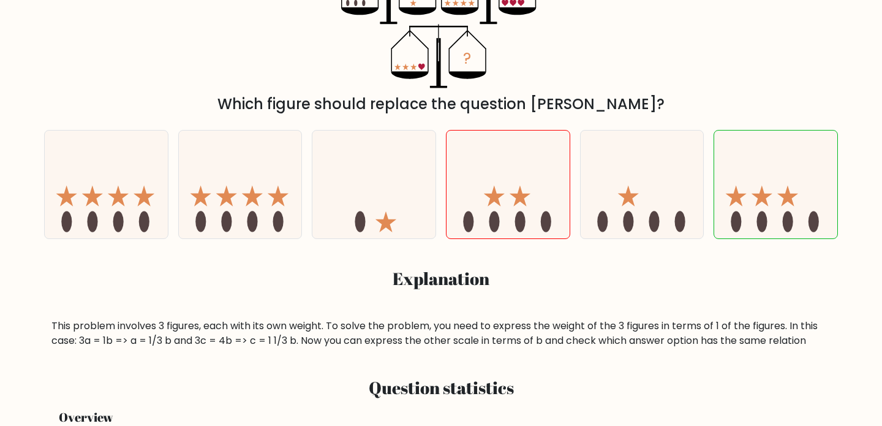
scroll to position [278, 0]
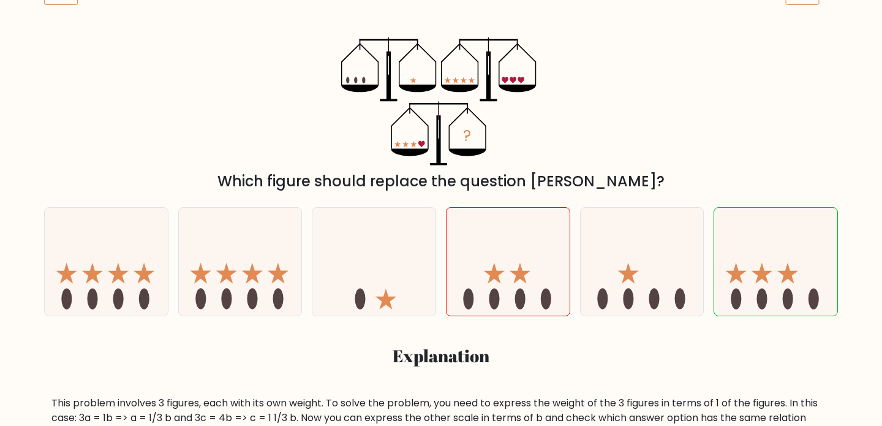
scroll to position [200, 0]
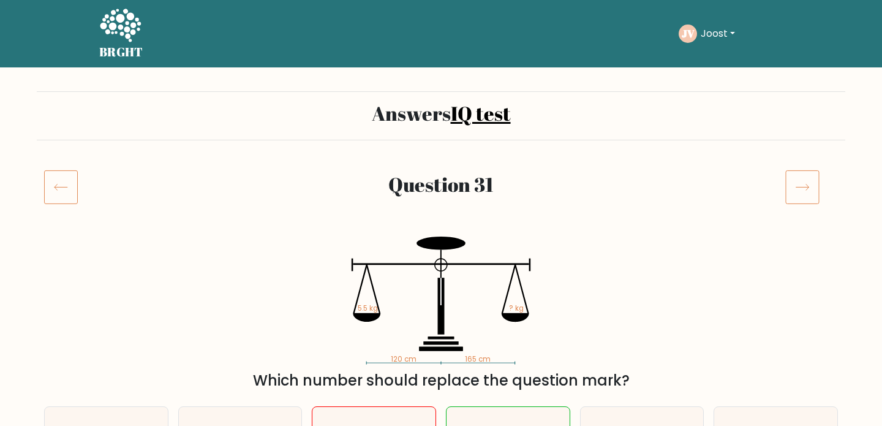
scroll to position [152, 0]
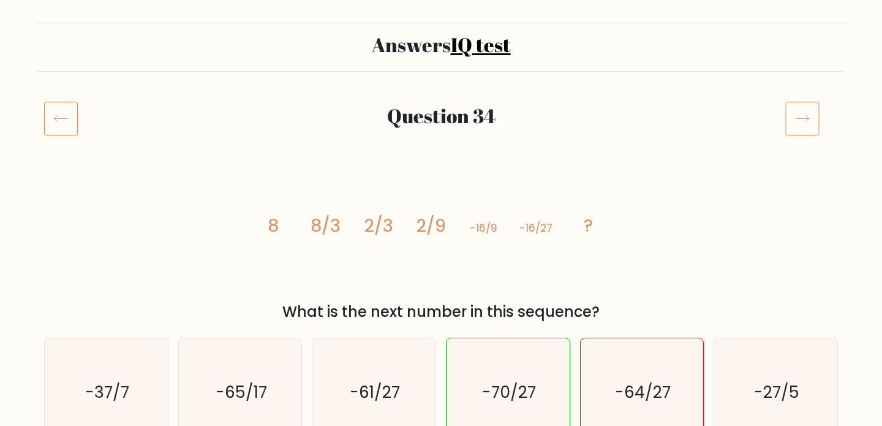
scroll to position [67, 0]
click at [795, 126] on icon at bounding box center [802, 119] width 34 height 34
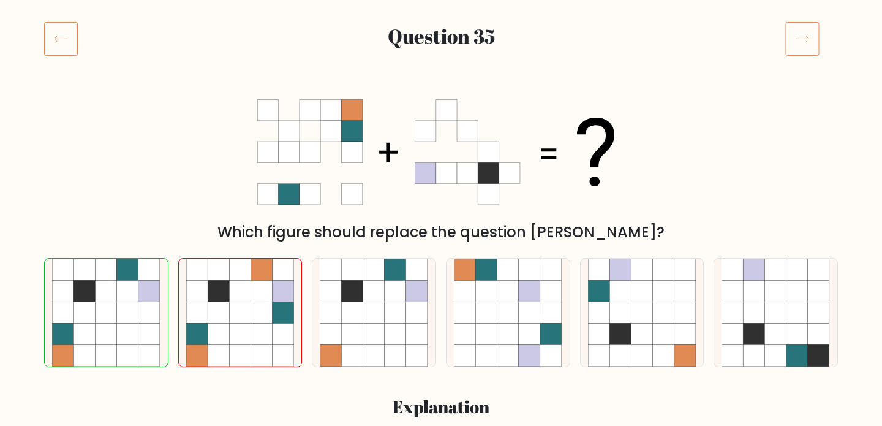
scroll to position [133, 0]
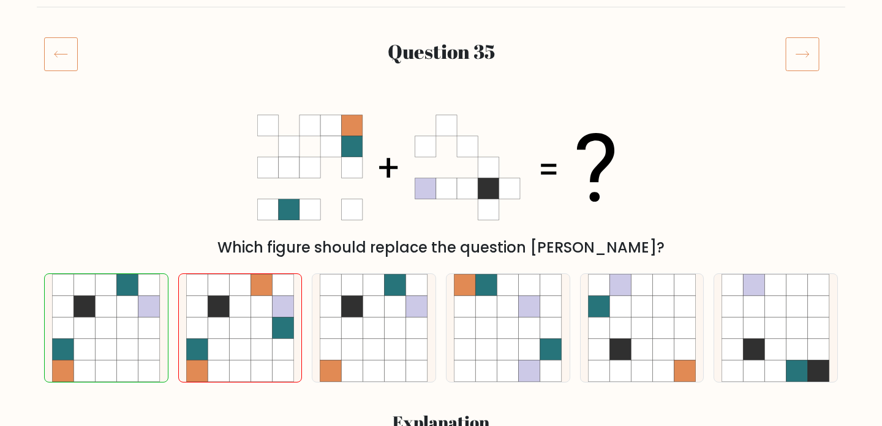
click at [805, 63] on icon at bounding box center [802, 54] width 34 height 34
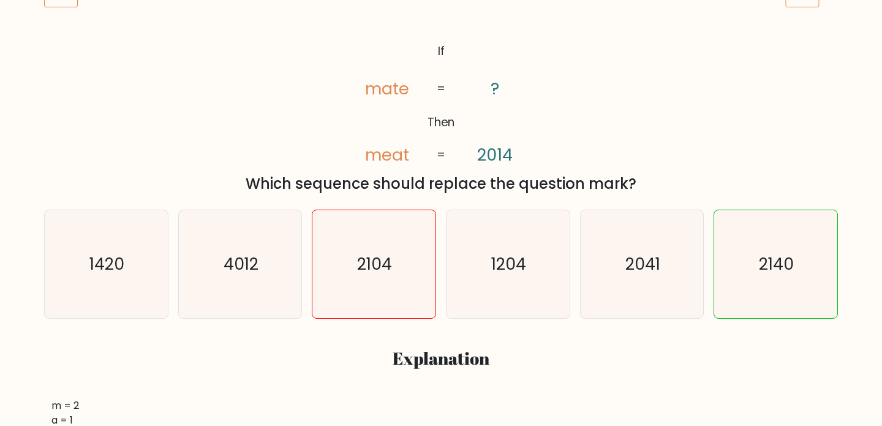
scroll to position [93, 0]
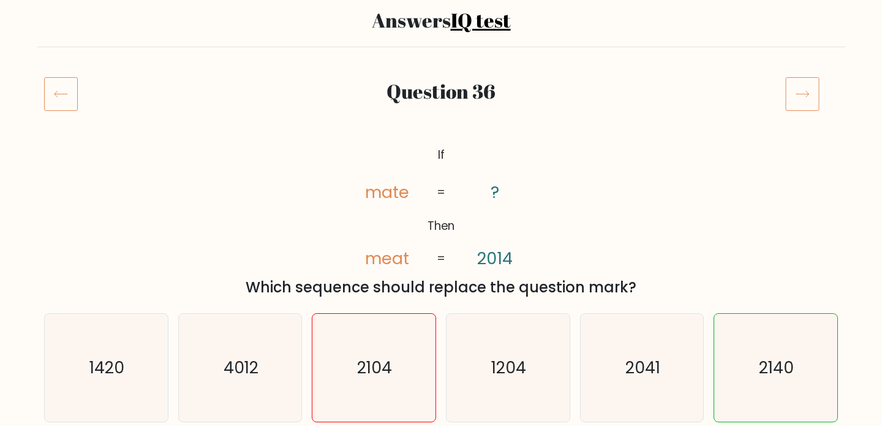
click at [808, 102] on icon at bounding box center [802, 94] width 34 height 34
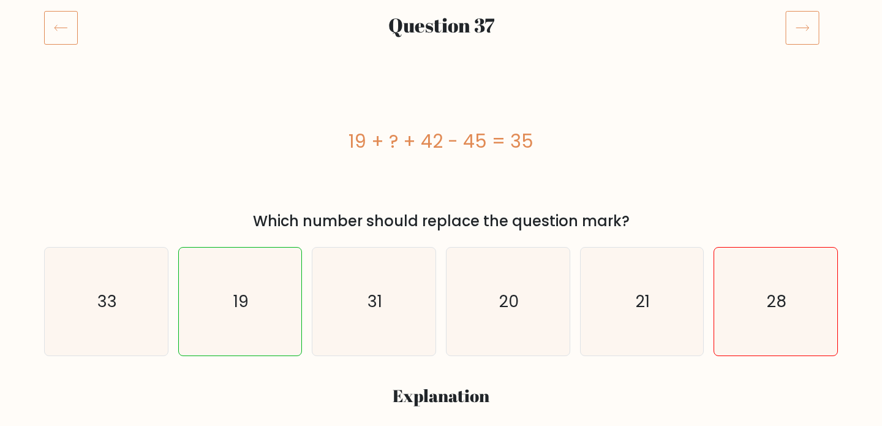
scroll to position [159, 0]
click at [800, 26] on icon at bounding box center [802, 28] width 34 height 34
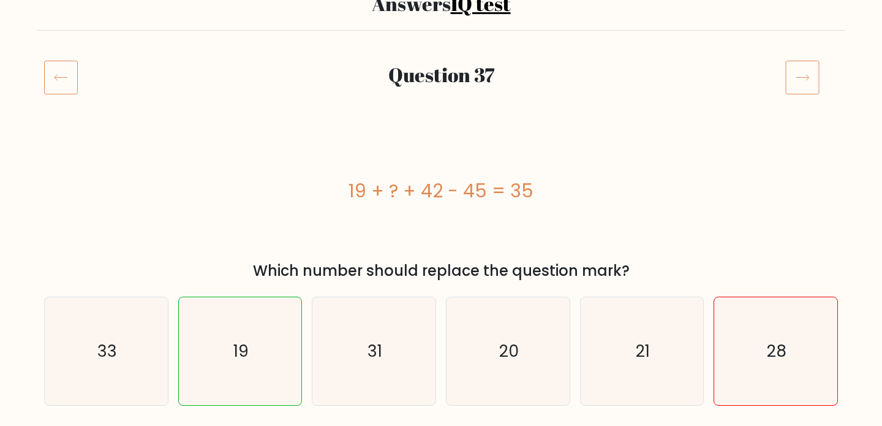
scroll to position [0, 0]
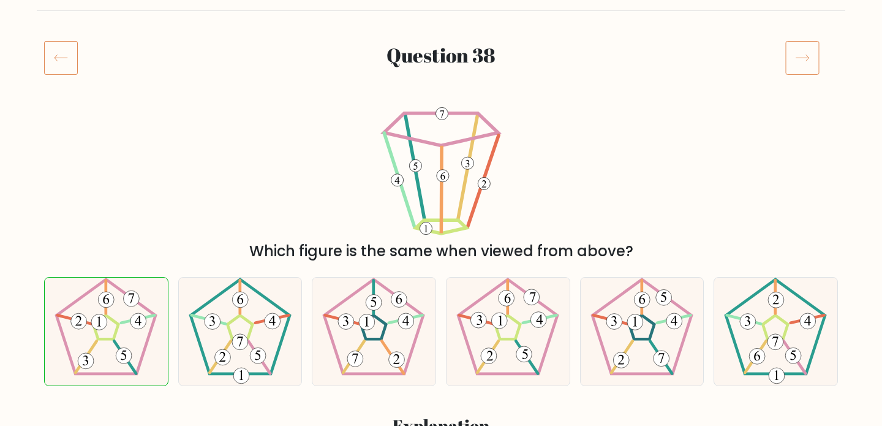
scroll to position [80, 0]
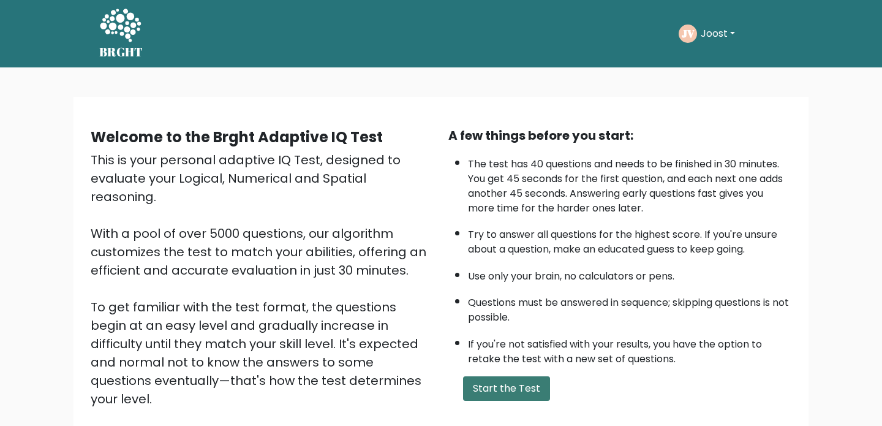
click at [502, 378] on button "Start the Test" at bounding box center [506, 388] width 87 height 24
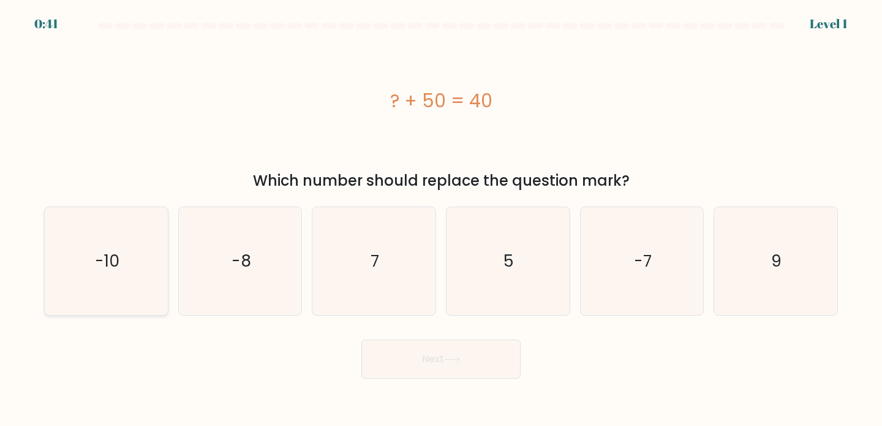
click at [147, 272] on icon "-10" at bounding box center [106, 261] width 108 height 108
click at [441, 219] on input "a. -10" at bounding box center [441, 216] width 1 height 6
radio input "true"
click at [461, 377] on button "Next" at bounding box center [440, 358] width 159 height 39
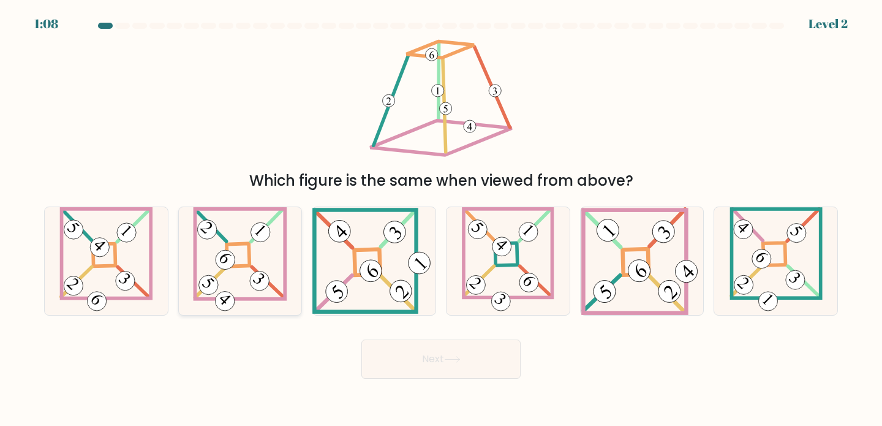
click at [216, 260] on 865 at bounding box center [226, 260] width 28 height 28
click at [441, 219] on input "b." at bounding box center [441, 216] width 1 height 6
radio input "true"
click at [655, 254] on icon at bounding box center [641, 261] width 121 height 108
click at [441, 219] on input "e." at bounding box center [441, 216] width 1 height 6
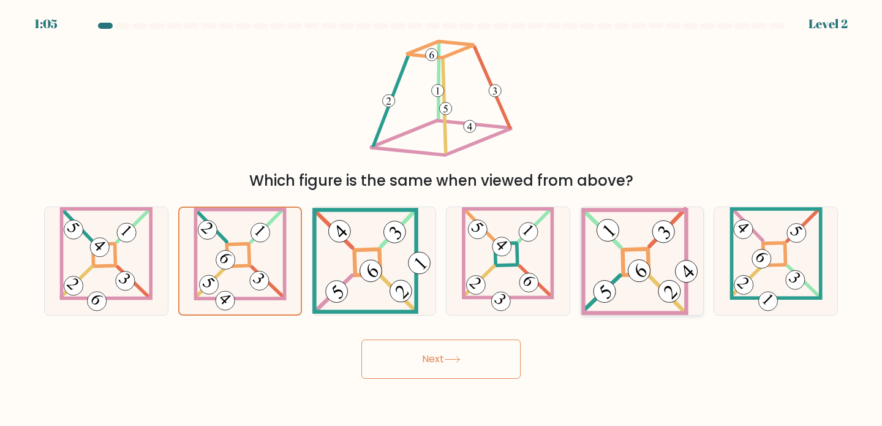
radio input "true"
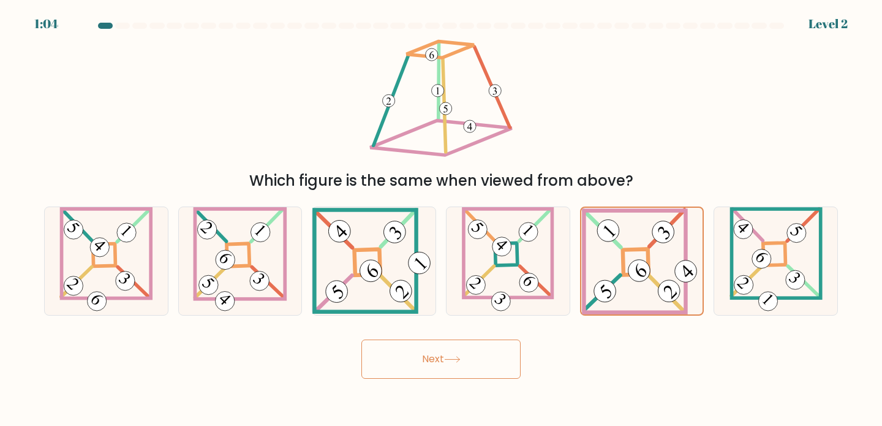
click at [466, 365] on button "Next" at bounding box center [440, 358] width 159 height 39
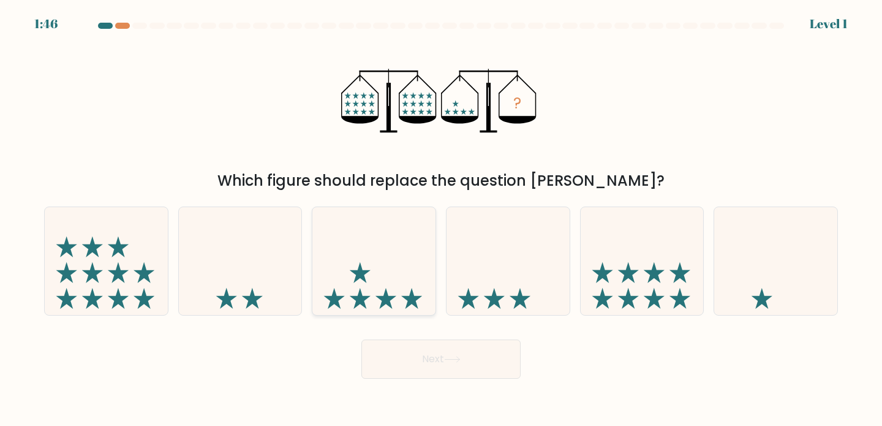
click at [397, 257] on icon at bounding box center [373, 261] width 123 height 102
click at [441, 219] on input "c." at bounding box center [441, 216] width 1 height 6
radio input "true"
click at [427, 348] on button "Next" at bounding box center [440, 358] width 159 height 39
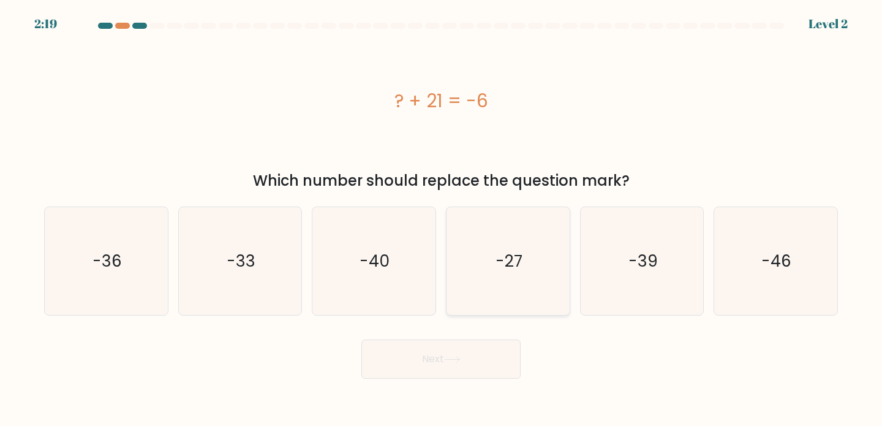
click at [540, 230] on icon "-27" at bounding box center [508, 261] width 108 height 108
click at [441, 219] on input "d. -27" at bounding box center [441, 216] width 1 height 6
radio input "true"
click at [487, 363] on button "Next" at bounding box center [440, 358] width 159 height 39
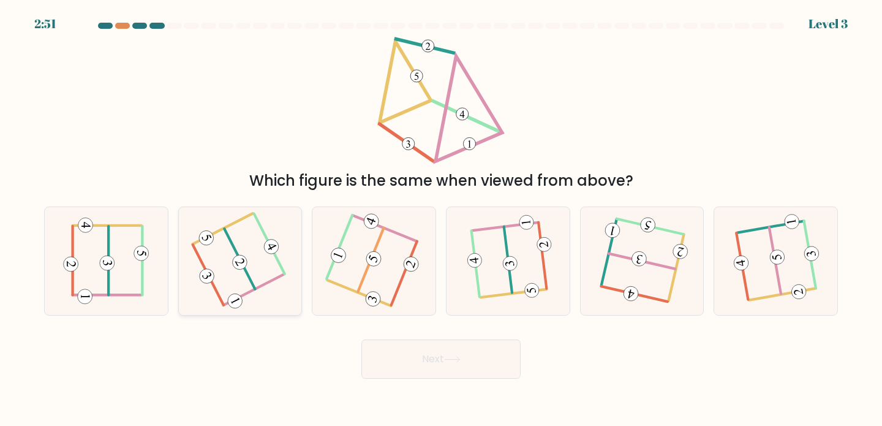
click at [253, 280] on icon at bounding box center [240, 260] width 84 height 86
click at [441, 219] on input "b." at bounding box center [441, 216] width 1 height 6
radio input "true"
click at [452, 369] on button "Next" at bounding box center [440, 358] width 159 height 39
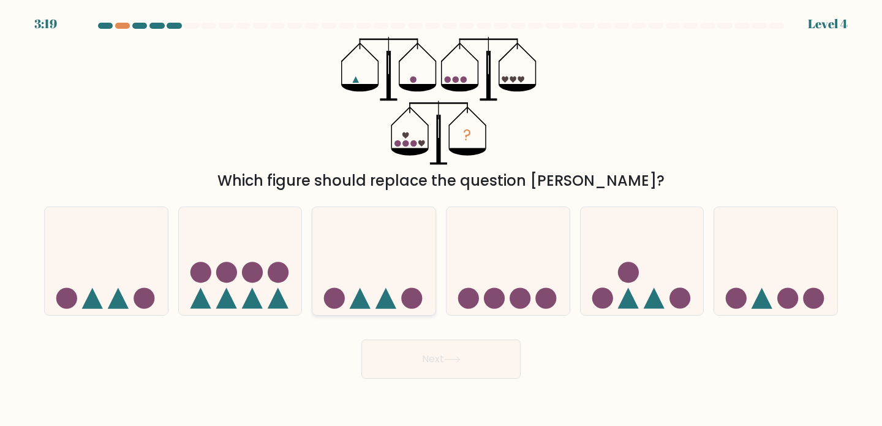
click at [391, 269] on icon at bounding box center [373, 261] width 123 height 102
click at [441, 219] on input "c." at bounding box center [441, 216] width 1 height 6
radio input "true"
click at [617, 295] on icon at bounding box center [641, 261] width 123 height 102
click at [441, 219] on input "e." at bounding box center [441, 216] width 1 height 6
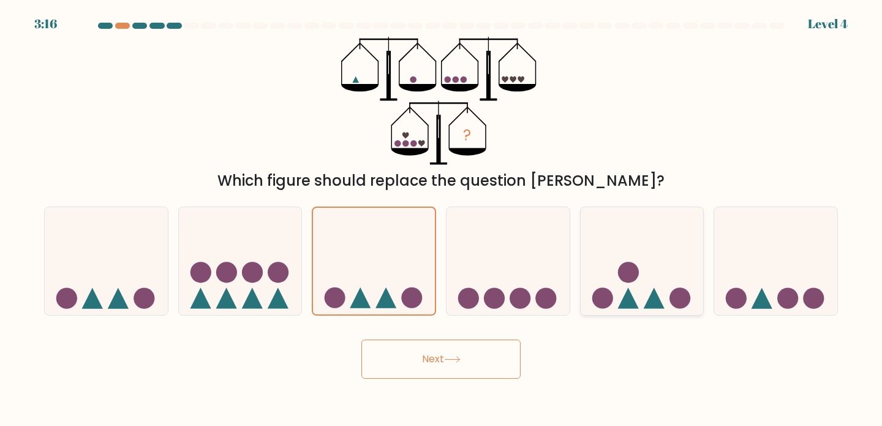
radio input "true"
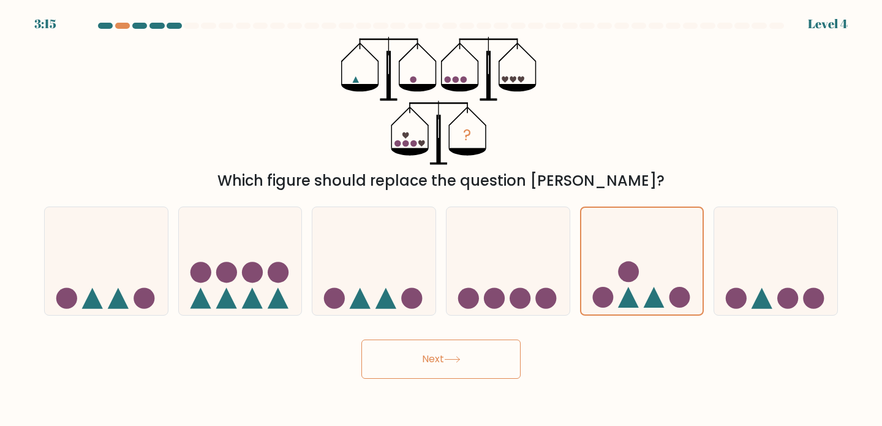
click at [454, 390] on body "3:15 Level 4" at bounding box center [441, 213] width 882 height 426
click at [446, 362] on button "Next" at bounding box center [440, 358] width 159 height 39
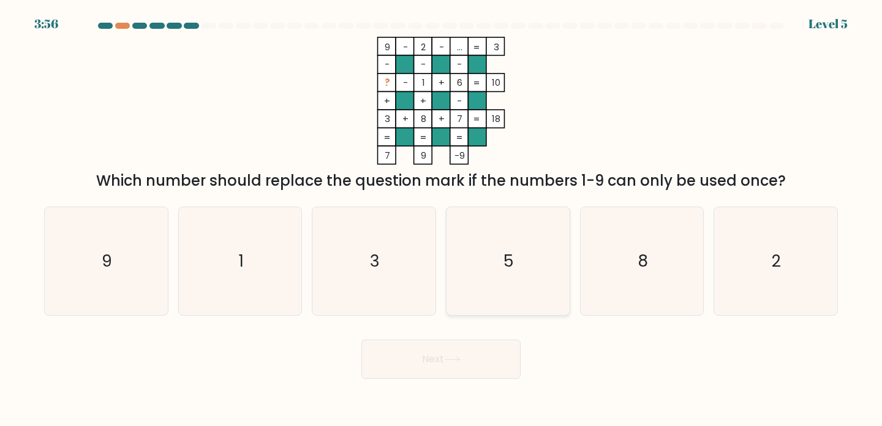
click at [482, 224] on icon "5" at bounding box center [508, 261] width 108 height 108
click at [441, 219] on input "d. 5" at bounding box center [441, 216] width 1 height 6
radio input "true"
click at [468, 358] on button "Next" at bounding box center [440, 358] width 159 height 39
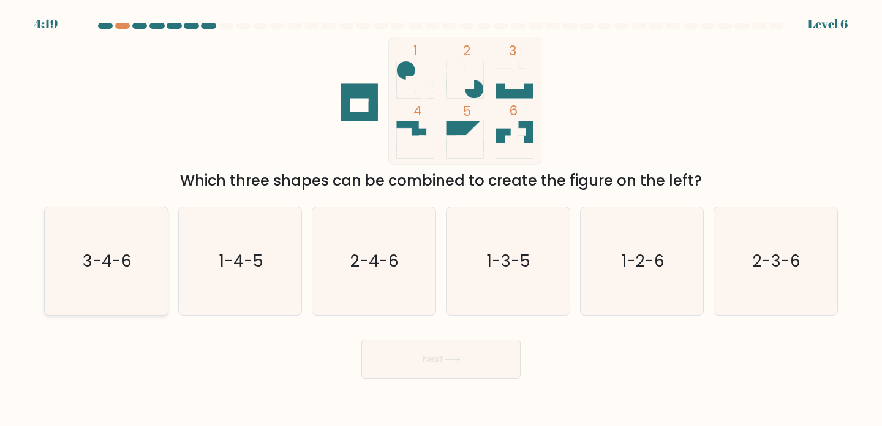
click at [114, 249] on text "3-4-6" at bounding box center [107, 260] width 49 height 23
click at [441, 219] on input "a. 3-4-6" at bounding box center [441, 216] width 1 height 6
radio input "true"
click at [416, 351] on button "Next" at bounding box center [440, 358] width 159 height 39
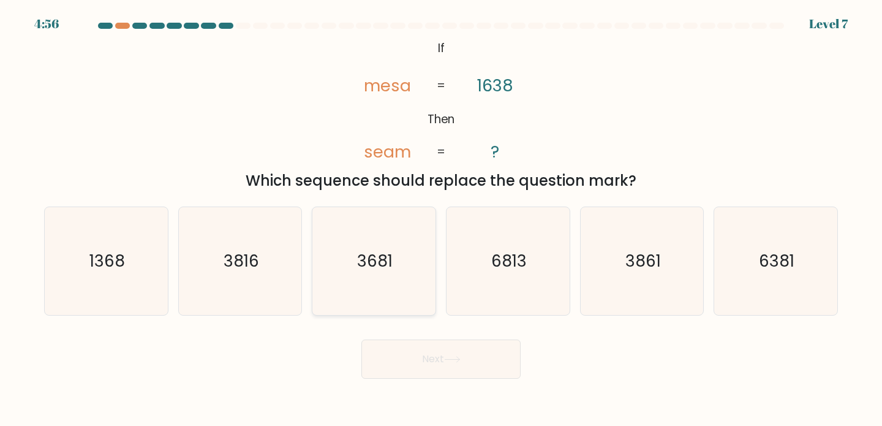
click at [375, 277] on icon "3681" at bounding box center [374, 261] width 108 height 108
click at [441, 219] on input "c. 3681" at bounding box center [441, 216] width 1 height 6
radio input "true"
click at [446, 359] on button "Next" at bounding box center [440, 358] width 159 height 39
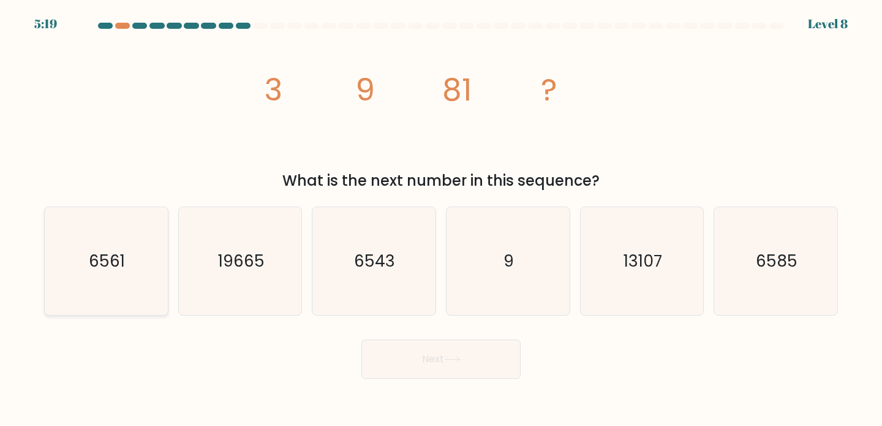
click at [123, 283] on icon "6561" at bounding box center [106, 261] width 108 height 108
click at [441, 219] on input "a. 6561" at bounding box center [441, 216] width 1 height 6
radio input "true"
click at [434, 372] on button "Next" at bounding box center [440, 358] width 159 height 39
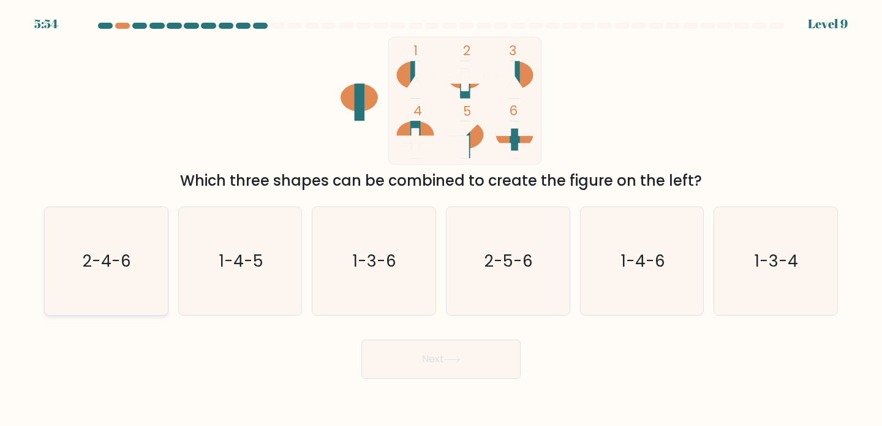
click at [139, 252] on icon "2-4-6" at bounding box center [106, 261] width 108 height 108
click at [441, 219] on input "a. 2-4-6" at bounding box center [441, 216] width 1 height 6
radio input "true"
click at [409, 348] on button "Next" at bounding box center [440, 358] width 159 height 39
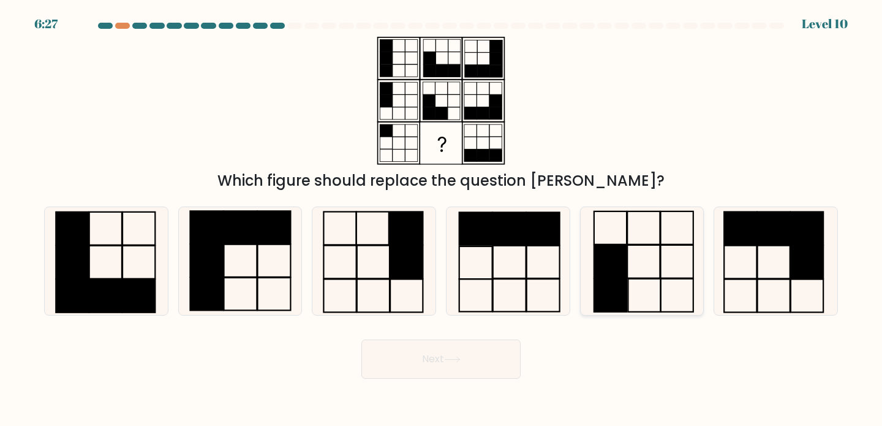
click at [606, 247] on rect at bounding box center [610, 261] width 32 height 33
click at [441, 219] on input "e." at bounding box center [441, 216] width 1 height 6
radio input "true"
click at [458, 358] on icon at bounding box center [452, 359] width 17 height 7
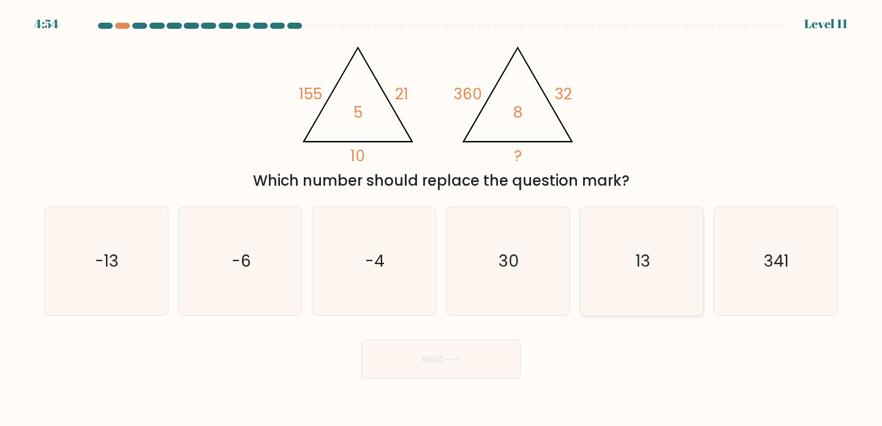
click at [640, 271] on text "13" at bounding box center [643, 260] width 15 height 23
click at [441, 219] on input "e. 13" at bounding box center [441, 216] width 1 height 6
radio input "true"
click at [456, 356] on button "Next" at bounding box center [440, 358] width 159 height 39
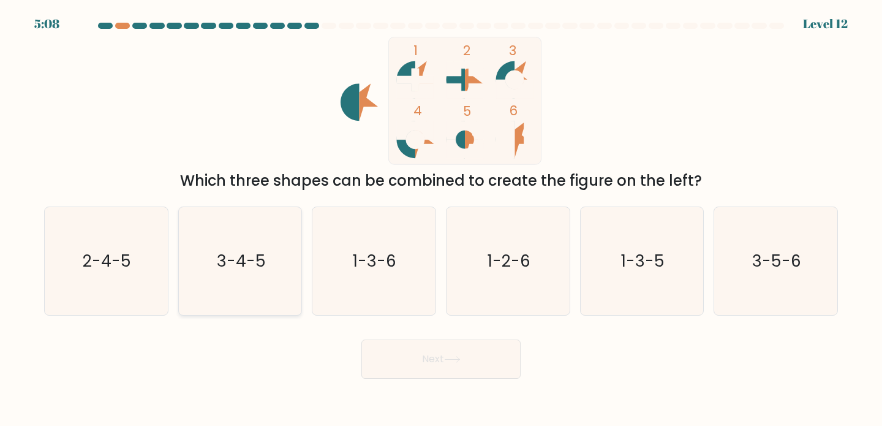
click at [278, 239] on icon "3-4-5" at bounding box center [240, 261] width 108 height 108
click at [441, 219] on input "b. 3-4-5" at bounding box center [441, 216] width 1 height 6
radio input "true"
click at [471, 369] on button "Next" at bounding box center [440, 358] width 159 height 39
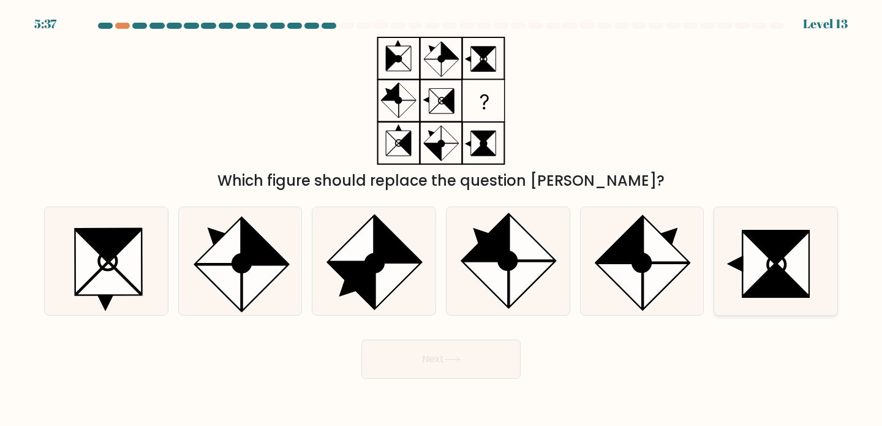
click at [767, 257] on icon at bounding box center [759, 263] width 32 height 65
click at [441, 219] on input "f." at bounding box center [441, 216] width 1 height 6
radio input "true"
click at [504, 334] on div "Next" at bounding box center [441, 354] width 808 height 48
click at [468, 362] on button "Next" at bounding box center [440, 358] width 159 height 39
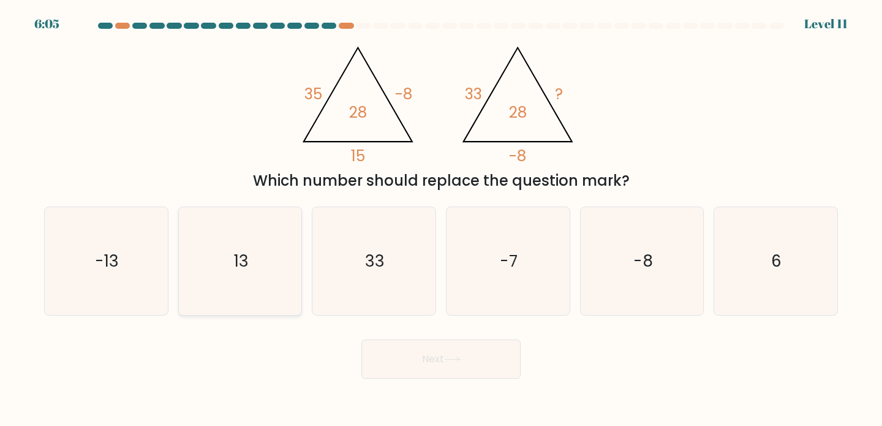
click at [213, 257] on icon "13" at bounding box center [240, 261] width 108 height 108
click at [441, 219] on input "b. 13" at bounding box center [441, 216] width 1 height 6
radio input "true"
click at [412, 351] on button "Next" at bounding box center [440, 358] width 159 height 39
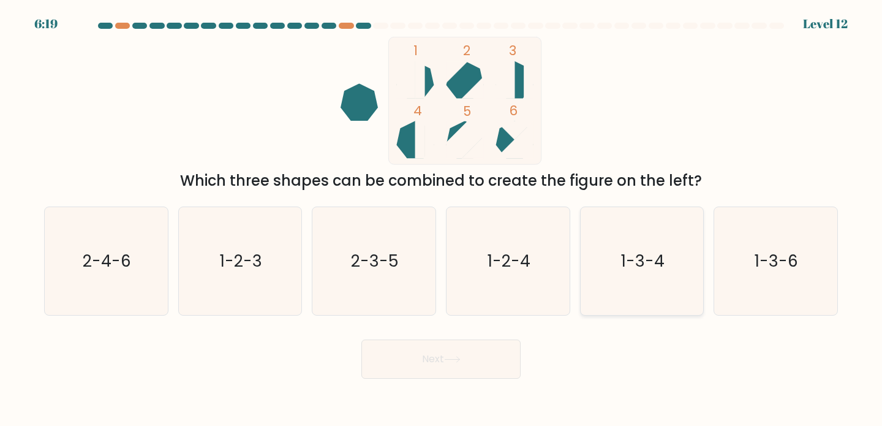
click at [636, 271] on text "1-3-4" at bounding box center [642, 260] width 43 height 23
click at [441, 219] on input "e. 1-3-4" at bounding box center [441, 216] width 1 height 6
radio input "true"
click at [470, 353] on button "Next" at bounding box center [440, 358] width 159 height 39
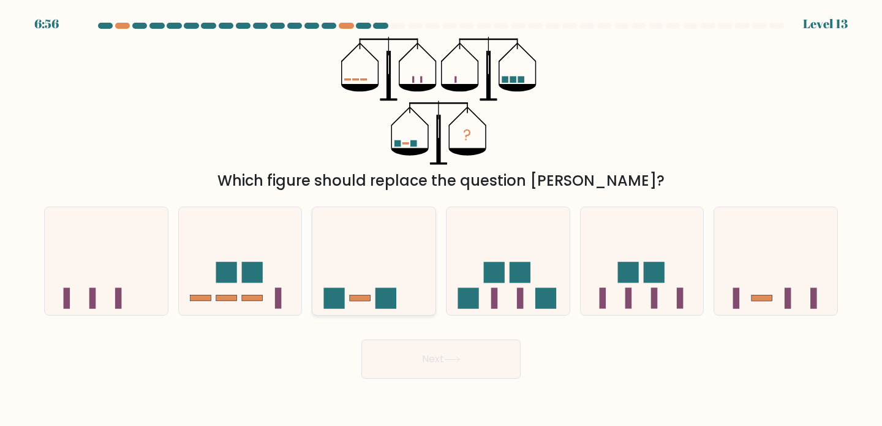
click at [366, 236] on icon at bounding box center [373, 261] width 123 height 102
click at [441, 219] on input "c." at bounding box center [441, 216] width 1 height 6
radio input "true"
click at [395, 348] on button "Next" at bounding box center [440, 358] width 159 height 39
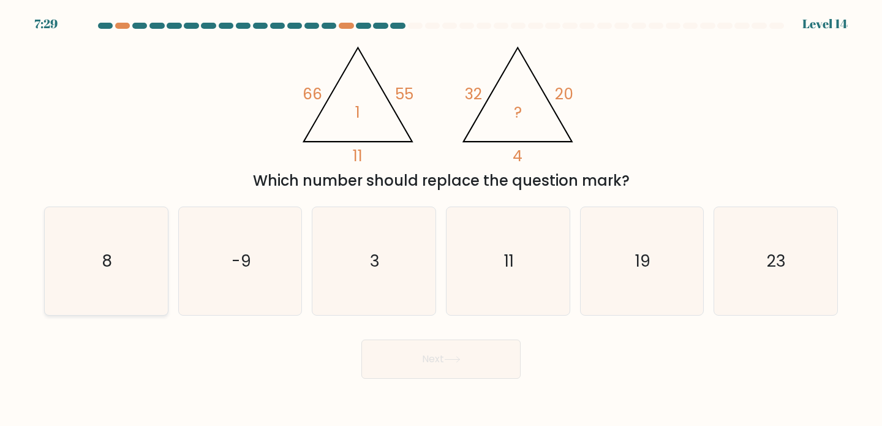
click at [121, 273] on icon "8" at bounding box center [106, 261] width 108 height 108
click at [441, 219] on input "a. 8" at bounding box center [441, 216] width 1 height 6
radio input "true"
click at [445, 351] on button "Next" at bounding box center [440, 358] width 159 height 39
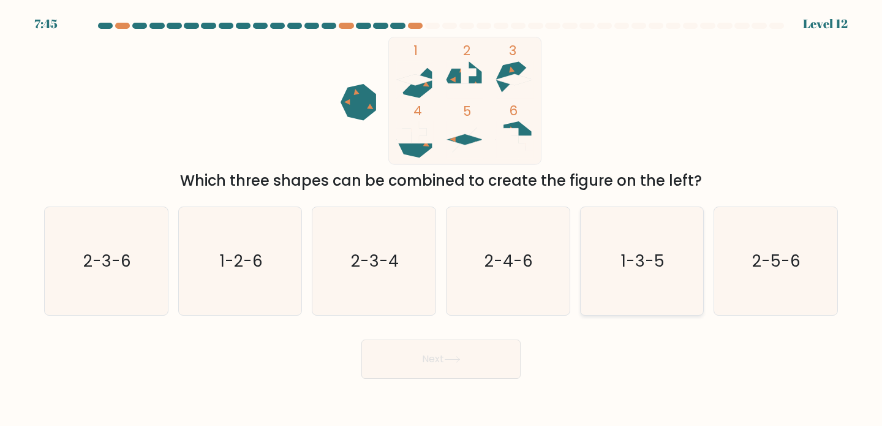
click at [677, 285] on icon "1-3-5" at bounding box center [642, 261] width 108 height 108
click at [441, 219] on input "e. 1-3-5" at bounding box center [441, 216] width 1 height 6
radio input "true"
click at [448, 372] on button "Next" at bounding box center [440, 358] width 159 height 39
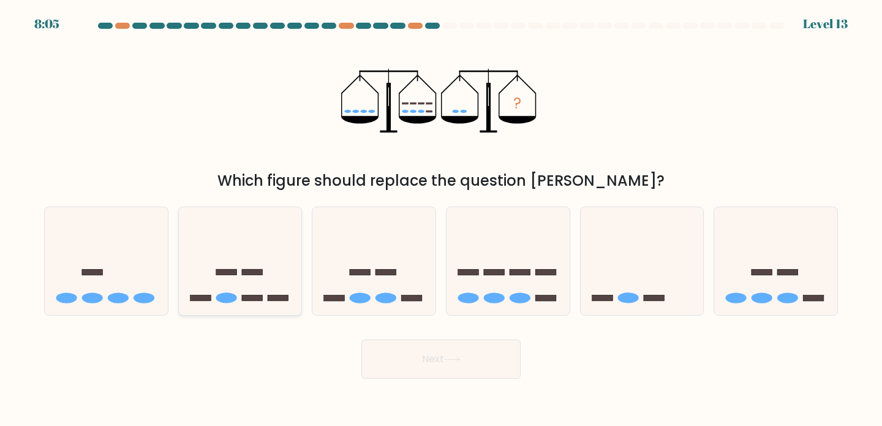
click at [250, 282] on icon at bounding box center [240, 261] width 123 height 102
click at [441, 219] on input "b." at bounding box center [441, 216] width 1 height 6
radio input "true"
click at [432, 353] on button "Next" at bounding box center [440, 358] width 159 height 39
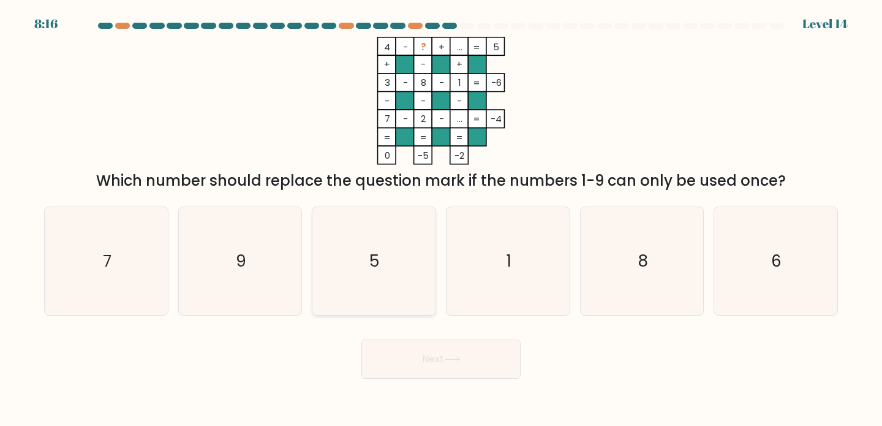
click at [379, 259] on text "5" at bounding box center [375, 260] width 10 height 23
click at [441, 219] on input "c. 5" at bounding box center [441, 216] width 1 height 6
radio input "true"
click at [418, 353] on button "Next" at bounding box center [440, 358] width 159 height 39
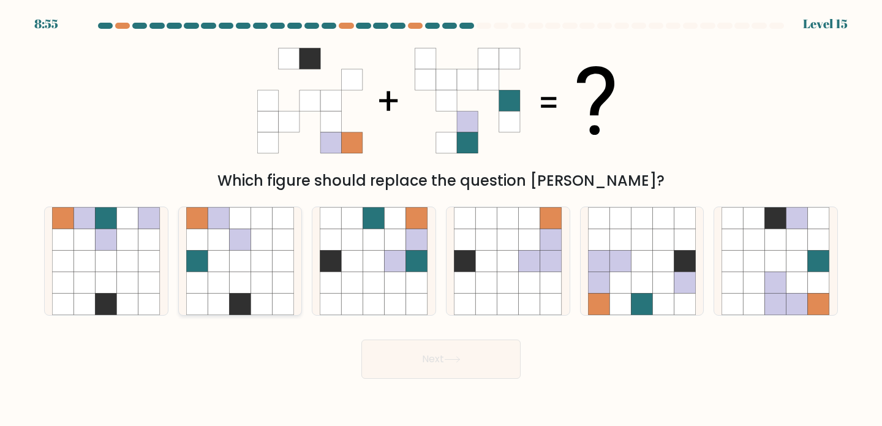
click at [248, 244] on icon at bounding box center [239, 238] width 21 height 21
click at [441, 219] on input "b." at bounding box center [441, 216] width 1 height 6
radio input "true"
click at [414, 234] on icon at bounding box center [416, 238] width 21 height 21
click at [441, 219] on input "c." at bounding box center [441, 216] width 1 height 6
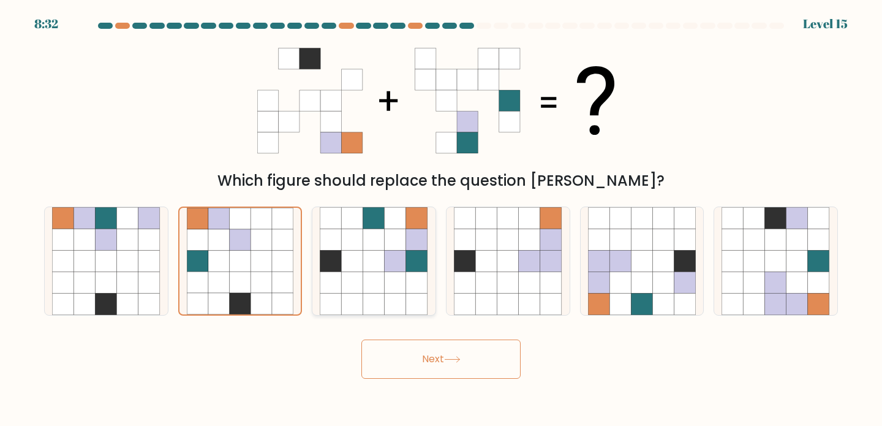
radio input "true"
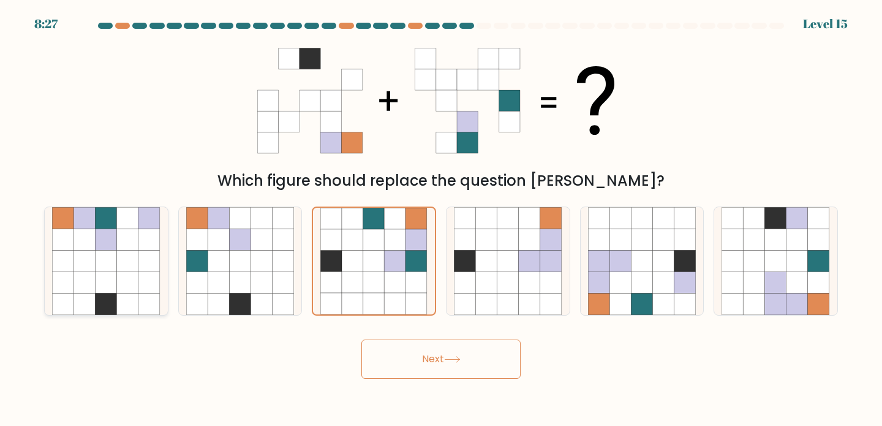
click at [154, 261] on icon at bounding box center [148, 260] width 21 height 21
click at [441, 219] on input "a." at bounding box center [441, 216] width 1 height 6
radio input "true"
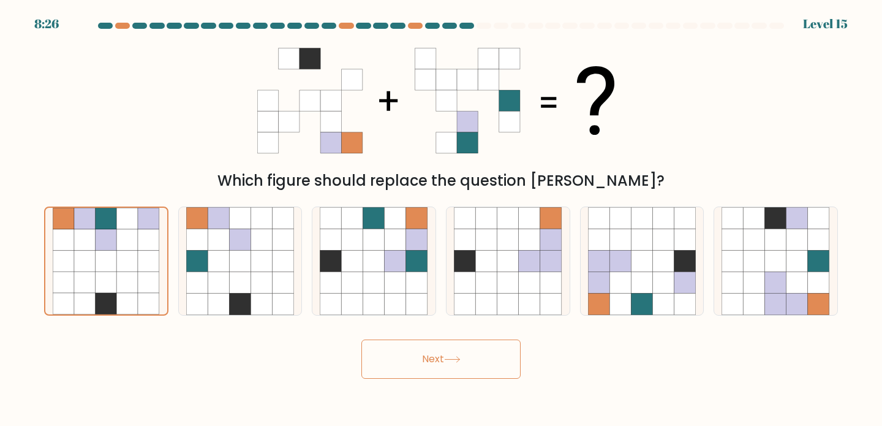
click at [438, 357] on button "Next" at bounding box center [440, 358] width 159 height 39
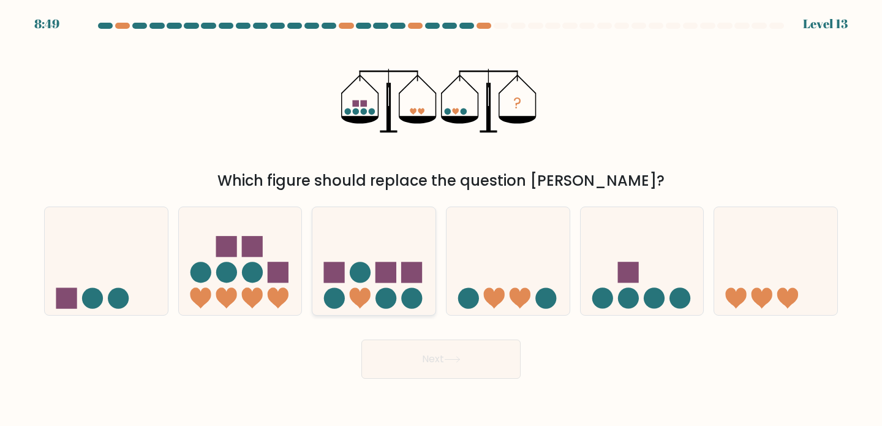
click at [355, 291] on icon at bounding box center [360, 297] width 21 height 21
click at [441, 219] on input "c." at bounding box center [441, 216] width 1 height 6
radio input "true"
click at [422, 342] on button "Next" at bounding box center [440, 358] width 159 height 39
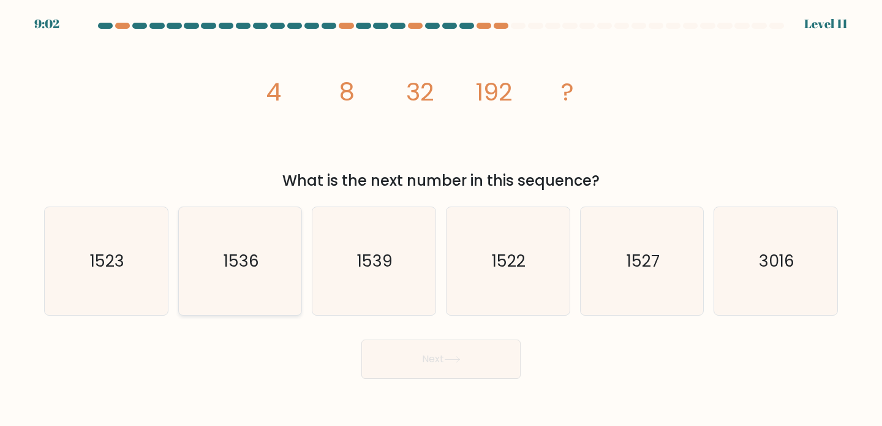
click at [268, 272] on icon "1536" at bounding box center [240, 261] width 108 height 108
click at [441, 219] on input "b. 1536" at bounding box center [441, 216] width 1 height 6
radio input "true"
click at [413, 356] on button "Next" at bounding box center [440, 358] width 159 height 39
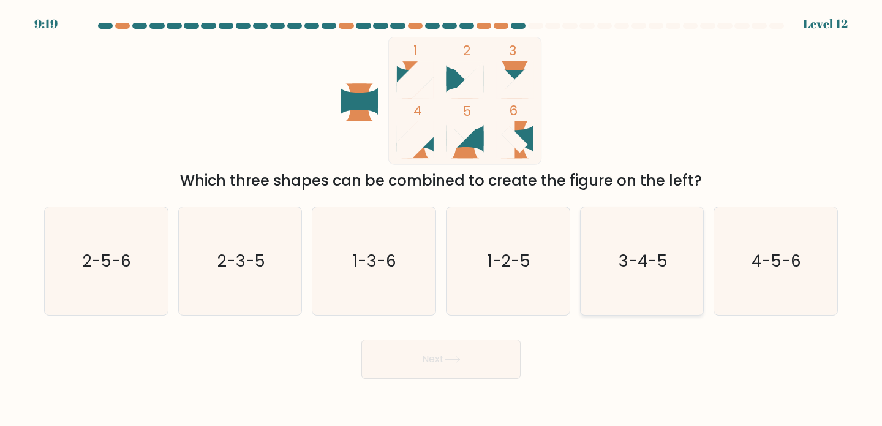
click at [638, 276] on icon "3-4-5" at bounding box center [642, 261] width 108 height 108
click at [441, 219] on input "e. 3-4-5" at bounding box center [441, 216] width 1 height 6
radio input "true"
click at [495, 339] on div "Next" at bounding box center [441, 354] width 808 height 48
click at [490, 340] on button "Next" at bounding box center [440, 358] width 159 height 39
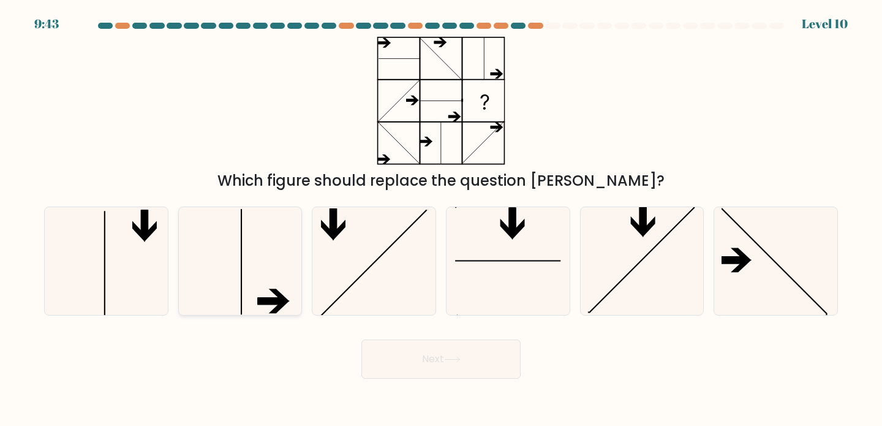
click at [261, 272] on icon at bounding box center [240, 261] width 108 height 108
click at [441, 219] on input "b." at bounding box center [441, 216] width 1 height 6
radio input "true"
click at [440, 366] on button "Next" at bounding box center [440, 358] width 159 height 39
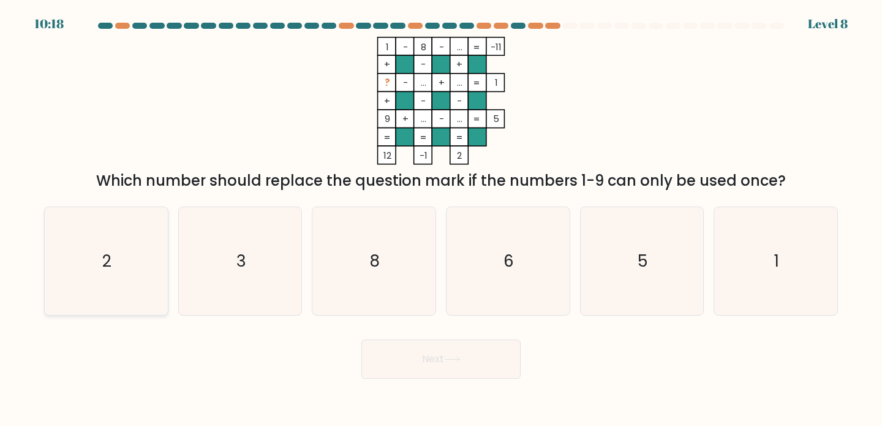
click at [108, 250] on text "2" at bounding box center [107, 260] width 9 height 23
click at [441, 219] on input "a. 2" at bounding box center [441, 216] width 1 height 6
radio input "true"
click at [490, 362] on button "Next" at bounding box center [440, 358] width 159 height 39
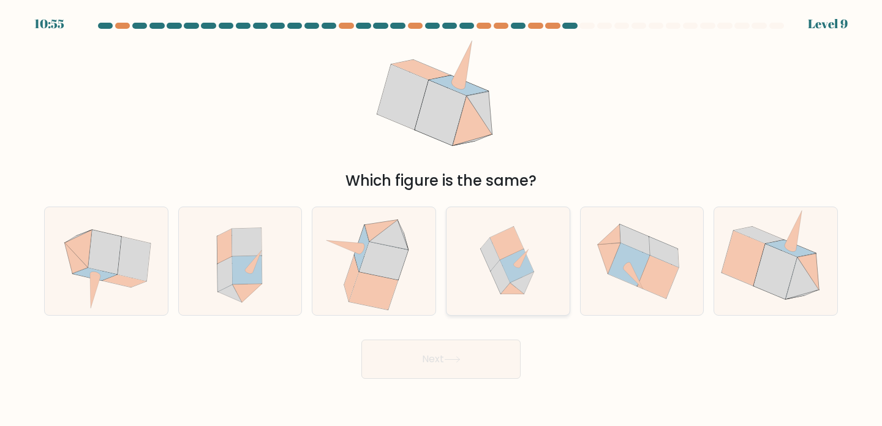
click at [512, 261] on icon at bounding box center [517, 266] width 34 height 34
click at [441, 219] on input "d." at bounding box center [441, 216] width 1 height 6
radio input "true"
click at [480, 353] on button "Next" at bounding box center [440, 358] width 159 height 39
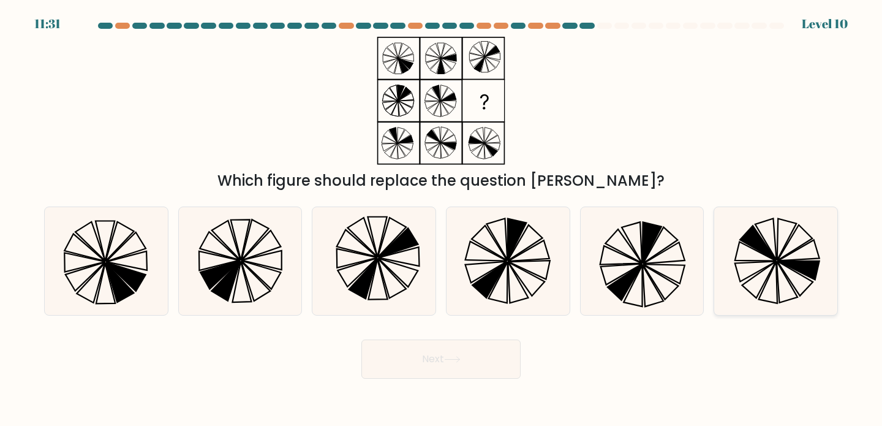
click at [769, 297] on icon at bounding box center [775, 261] width 108 height 108
click at [441, 219] on input "f." at bounding box center [441, 216] width 1 height 6
radio input "true"
click at [459, 371] on button "Next" at bounding box center [440, 358] width 159 height 39
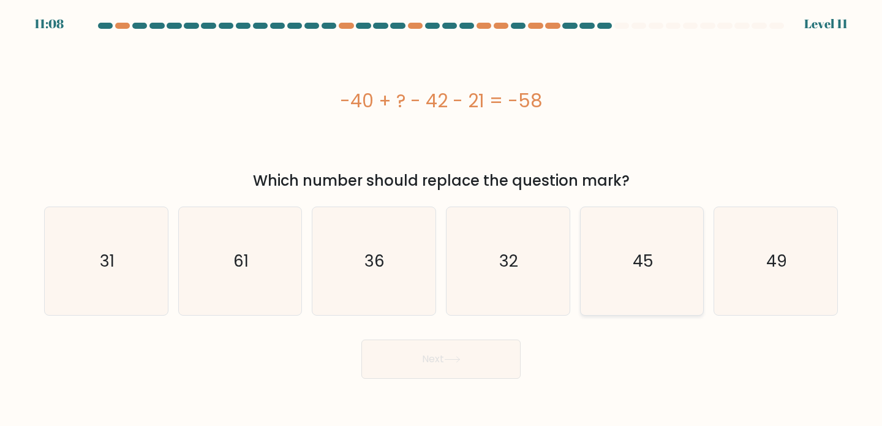
click at [655, 298] on icon "45" at bounding box center [642, 261] width 108 height 108
click at [441, 219] on input "e. 45" at bounding box center [441, 216] width 1 height 6
radio input "true"
click at [460, 353] on button "Next" at bounding box center [440, 358] width 159 height 39
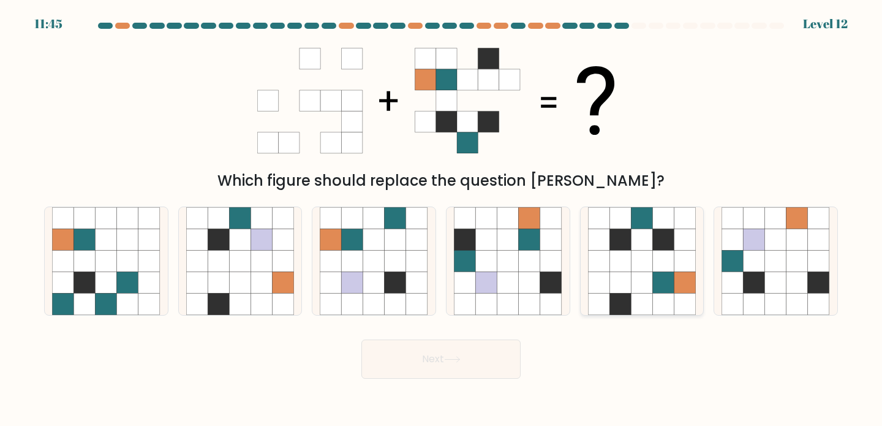
click at [658, 247] on icon at bounding box center [663, 238] width 21 height 21
click at [441, 219] on input "e." at bounding box center [441, 216] width 1 height 6
radio input "true"
click at [429, 375] on button "Next" at bounding box center [440, 358] width 159 height 39
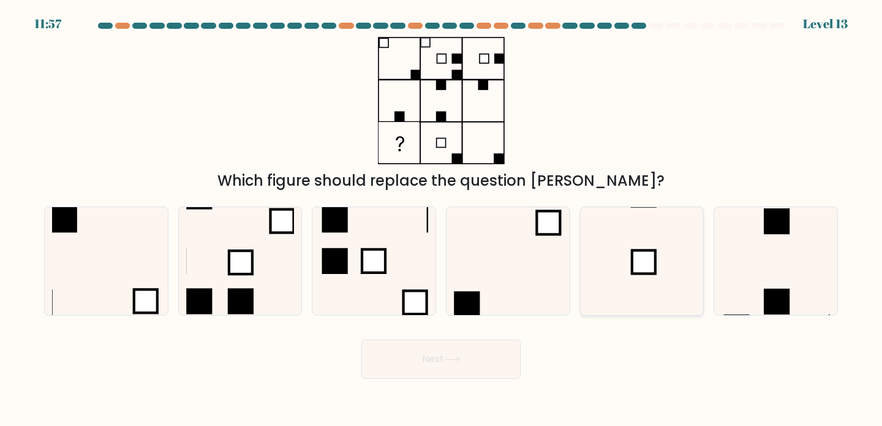
click at [636, 251] on rect at bounding box center [643, 261] width 23 height 23
click at [441, 219] on input "e." at bounding box center [441, 216] width 1 height 6
radio input "true"
click at [464, 355] on button "Next" at bounding box center [440, 358] width 159 height 39
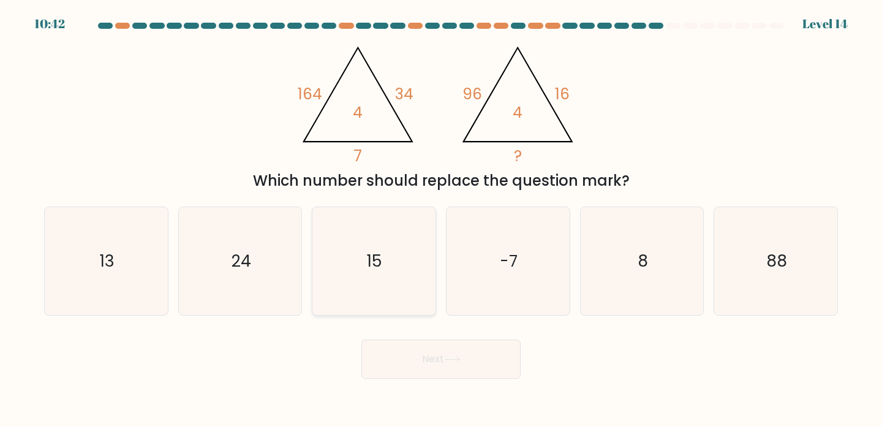
click at [383, 269] on icon "15" at bounding box center [374, 261] width 108 height 108
click at [441, 219] on input "c. 15" at bounding box center [441, 216] width 1 height 6
radio input "true"
click at [244, 281] on icon "24" at bounding box center [240, 261] width 108 height 108
click at [441, 219] on input "b. 24" at bounding box center [441, 216] width 1 height 6
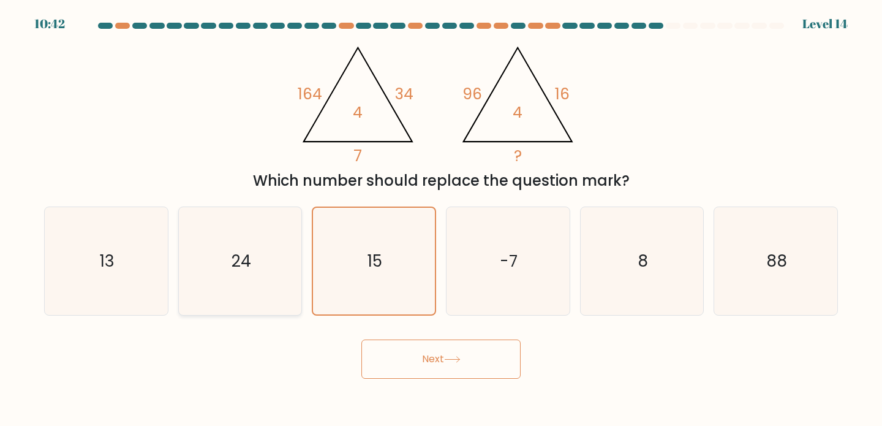
radio input "true"
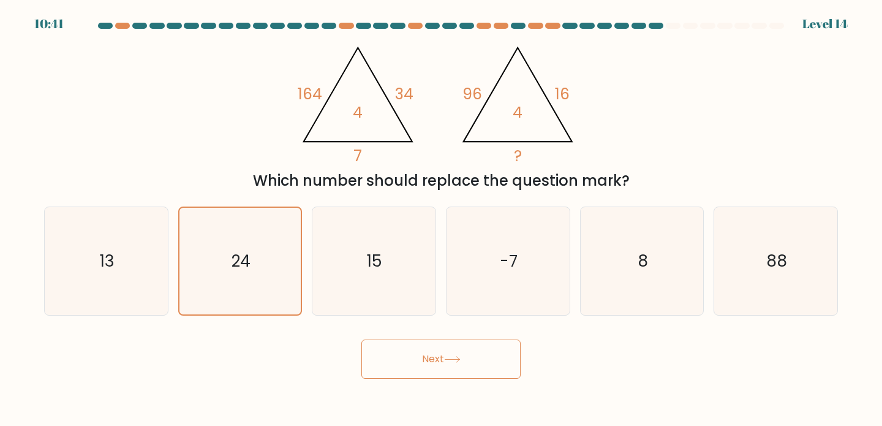
click at [470, 367] on button "Next" at bounding box center [440, 358] width 159 height 39
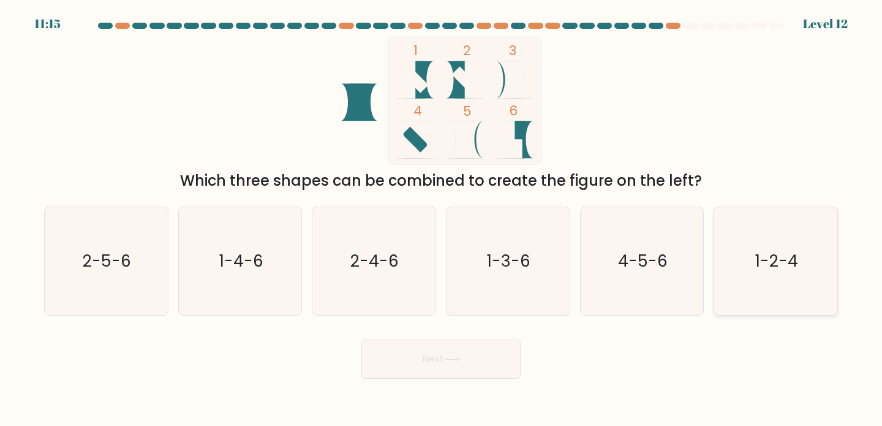
click at [784, 250] on text "1-2-4" at bounding box center [776, 260] width 43 height 23
click at [441, 219] on input "f. 1-2-4" at bounding box center [441, 216] width 1 height 6
radio input "true"
click at [440, 375] on button "Next" at bounding box center [440, 358] width 159 height 39
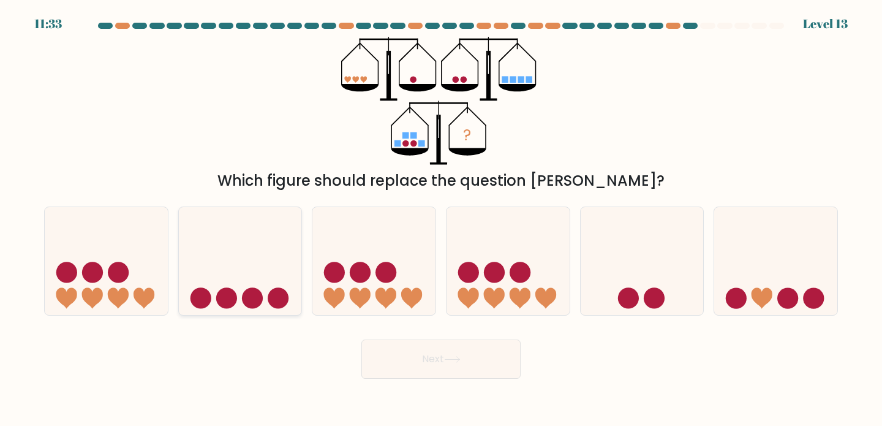
click at [255, 255] on icon at bounding box center [240, 261] width 123 height 102
click at [441, 219] on input "b." at bounding box center [441, 216] width 1 height 6
radio input "true"
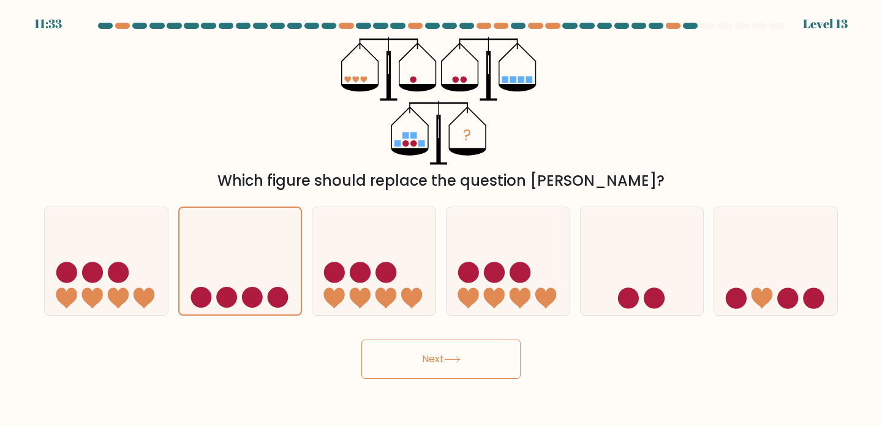
click at [394, 352] on button "Next" at bounding box center [440, 358] width 159 height 39
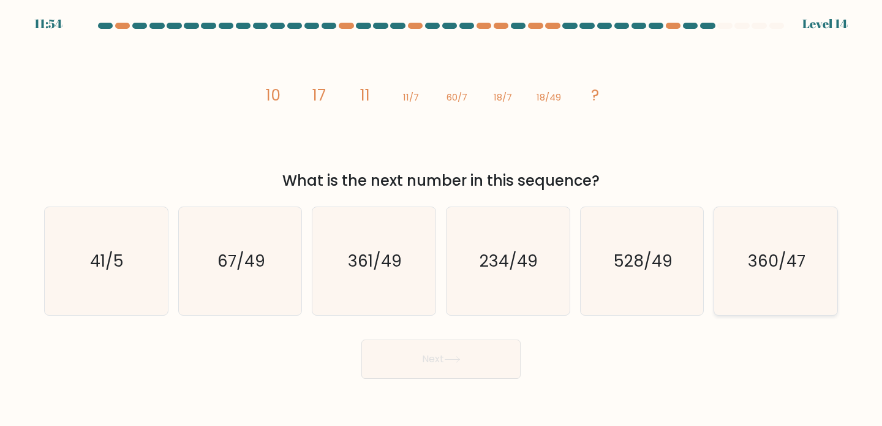
click at [775, 236] on icon "360/47" at bounding box center [775, 261] width 108 height 108
click at [441, 219] on input "f. 360/47" at bounding box center [441, 216] width 1 height 6
radio input "true"
click at [494, 367] on button "Next" at bounding box center [440, 358] width 159 height 39
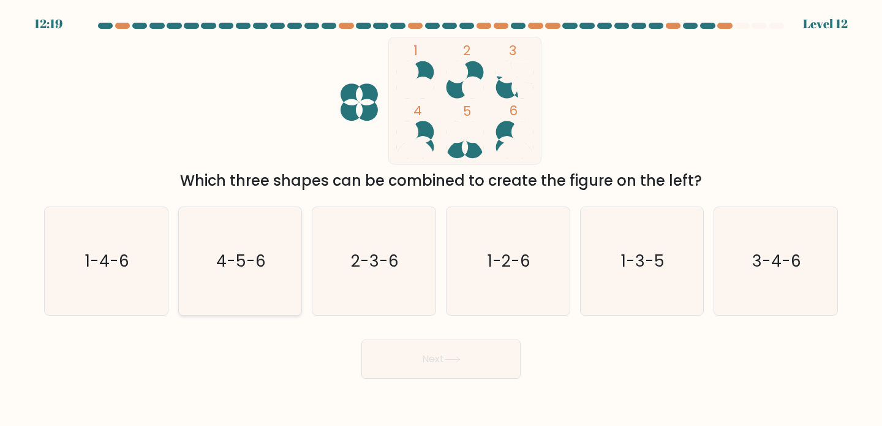
click at [260, 288] on icon "4-5-6" at bounding box center [240, 261] width 108 height 108
click at [441, 219] on input "b. 4-5-6" at bounding box center [441, 216] width 1 height 6
radio input "true"
click at [422, 350] on button "Next" at bounding box center [440, 358] width 159 height 39
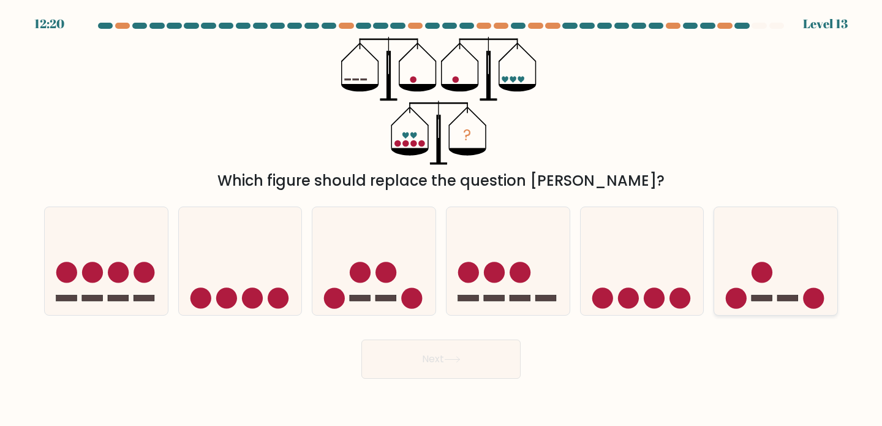
click at [776, 272] on icon at bounding box center [775, 261] width 123 height 102
click at [441, 219] on input "f." at bounding box center [441, 216] width 1 height 6
radio input "true"
click at [492, 363] on button "Next" at bounding box center [440, 358] width 159 height 39
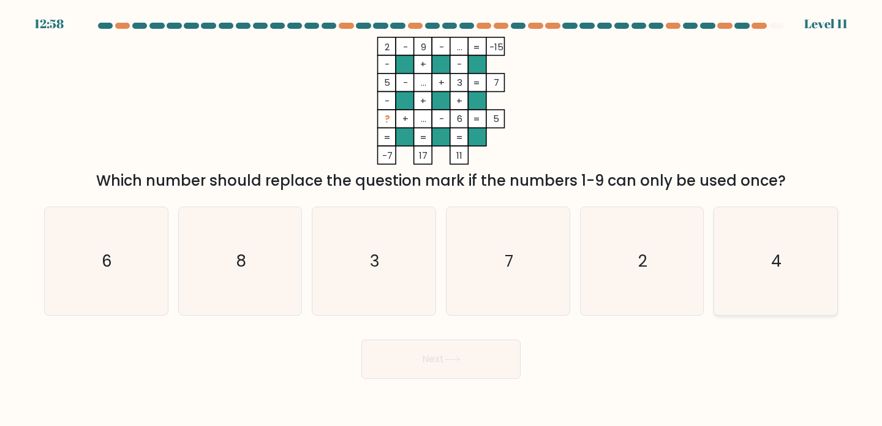
click at [781, 269] on text "4" at bounding box center [776, 260] width 10 height 23
click at [441, 219] on input "f. 4" at bounding box center [441, 216] width 1 height 6
radio input "true"
click at [419, 360] on button "Next" at bounding box center [440, 358] width 159 height 39
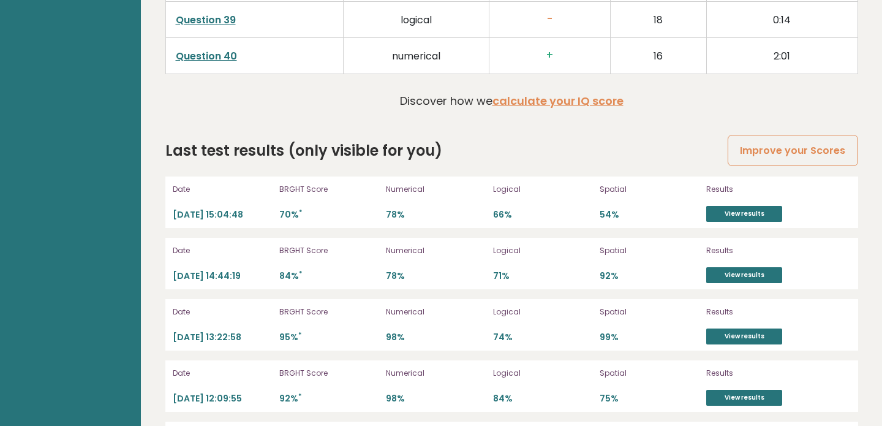
scroll to position [3379, 0]
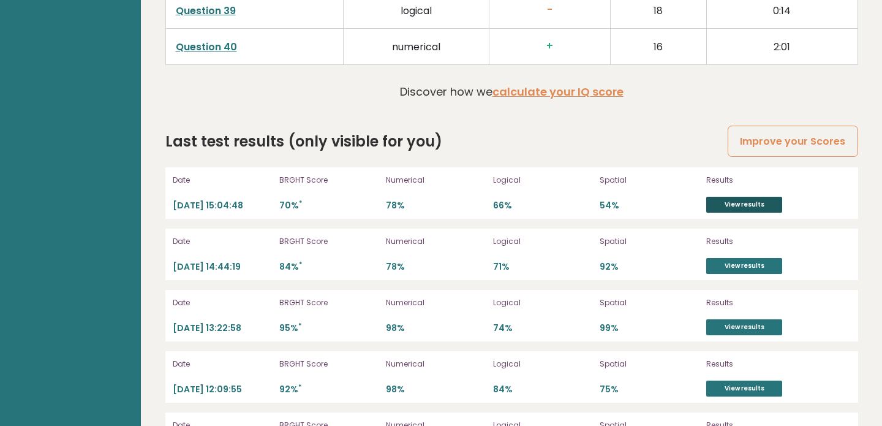
click at [749, 197] on link "View results" at bounding box center [744, 205] width 76 height 16
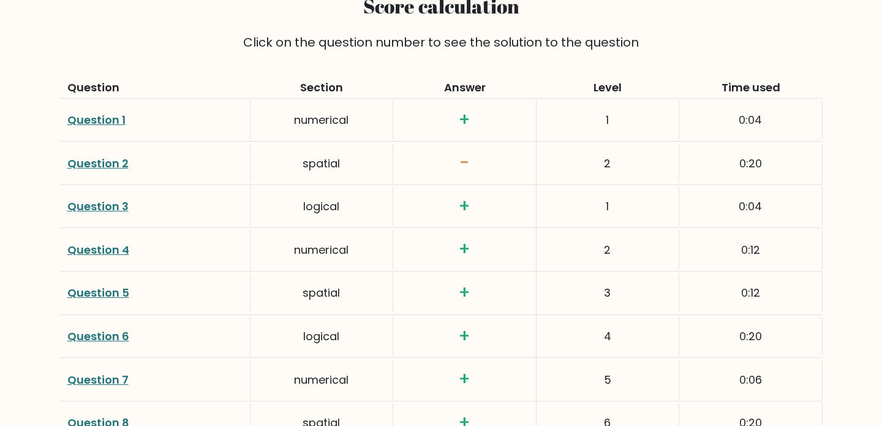
scroll to position [1645, 0]
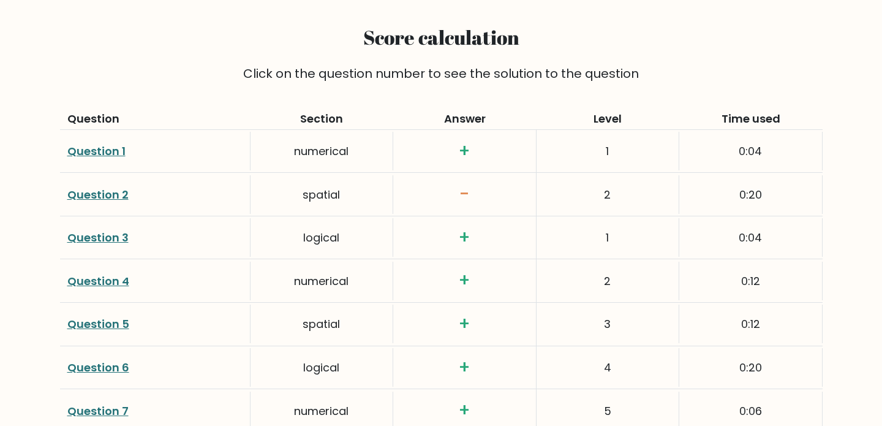
click at [118, 191] on link "Question 2" at bounding box center [97, 194] width 61 height 15
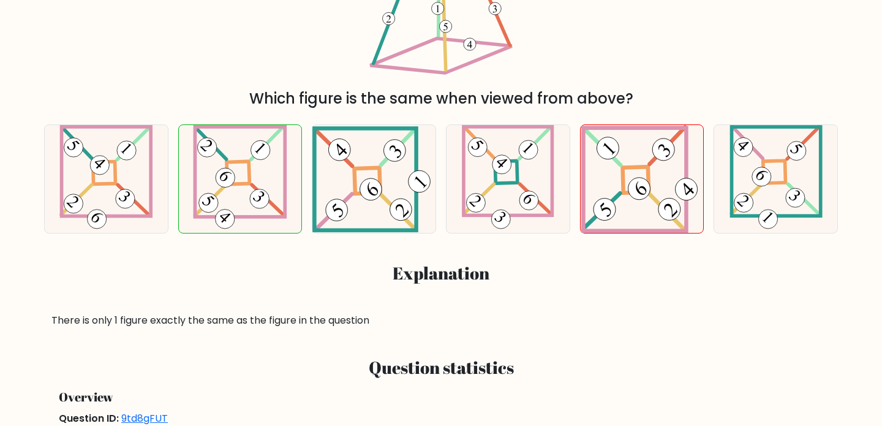
scroll to position [270, 0]
